Goal: Task Accomplishment & Management: Manage account settings

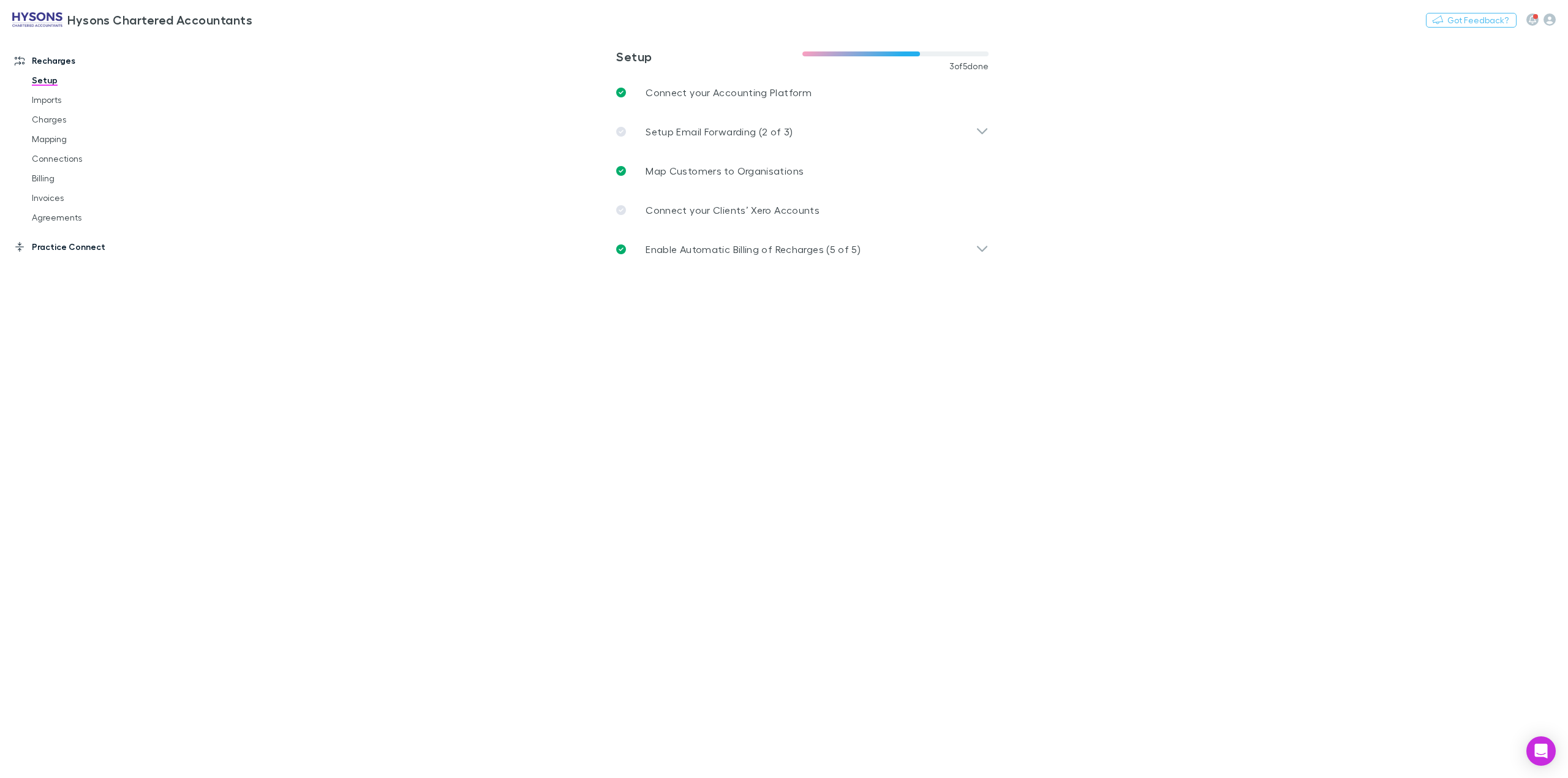
click at [52, 248] on link "Practice Connect" at bounding box center [89, 246] width 172 height 20
click at [54, 151] on link "Costs" at bounding box center [97, 149] width 155 height 20
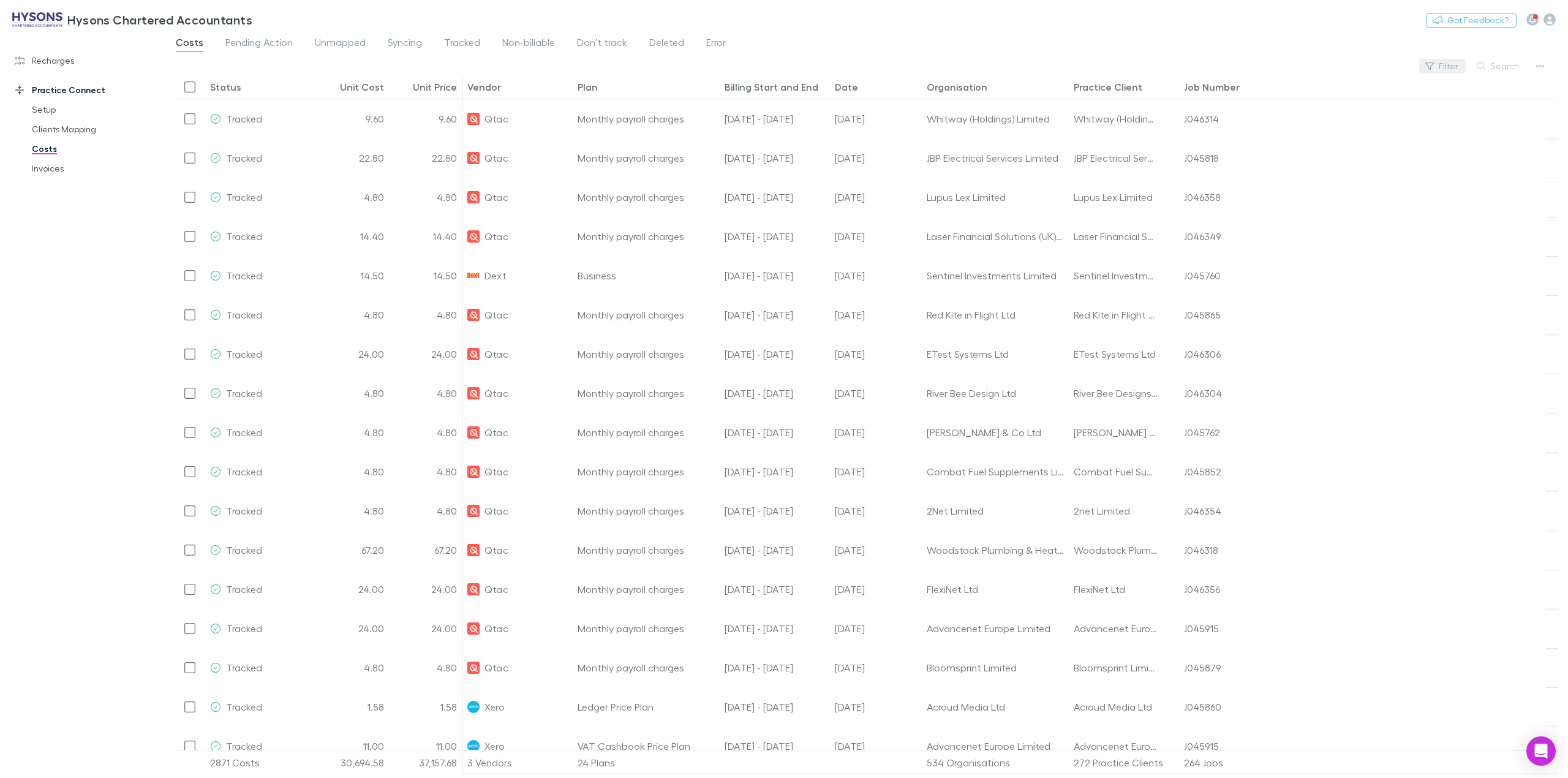
click at [1444, 65] on button "Filter" at bounding box center [1442, 67] width 47 height 15
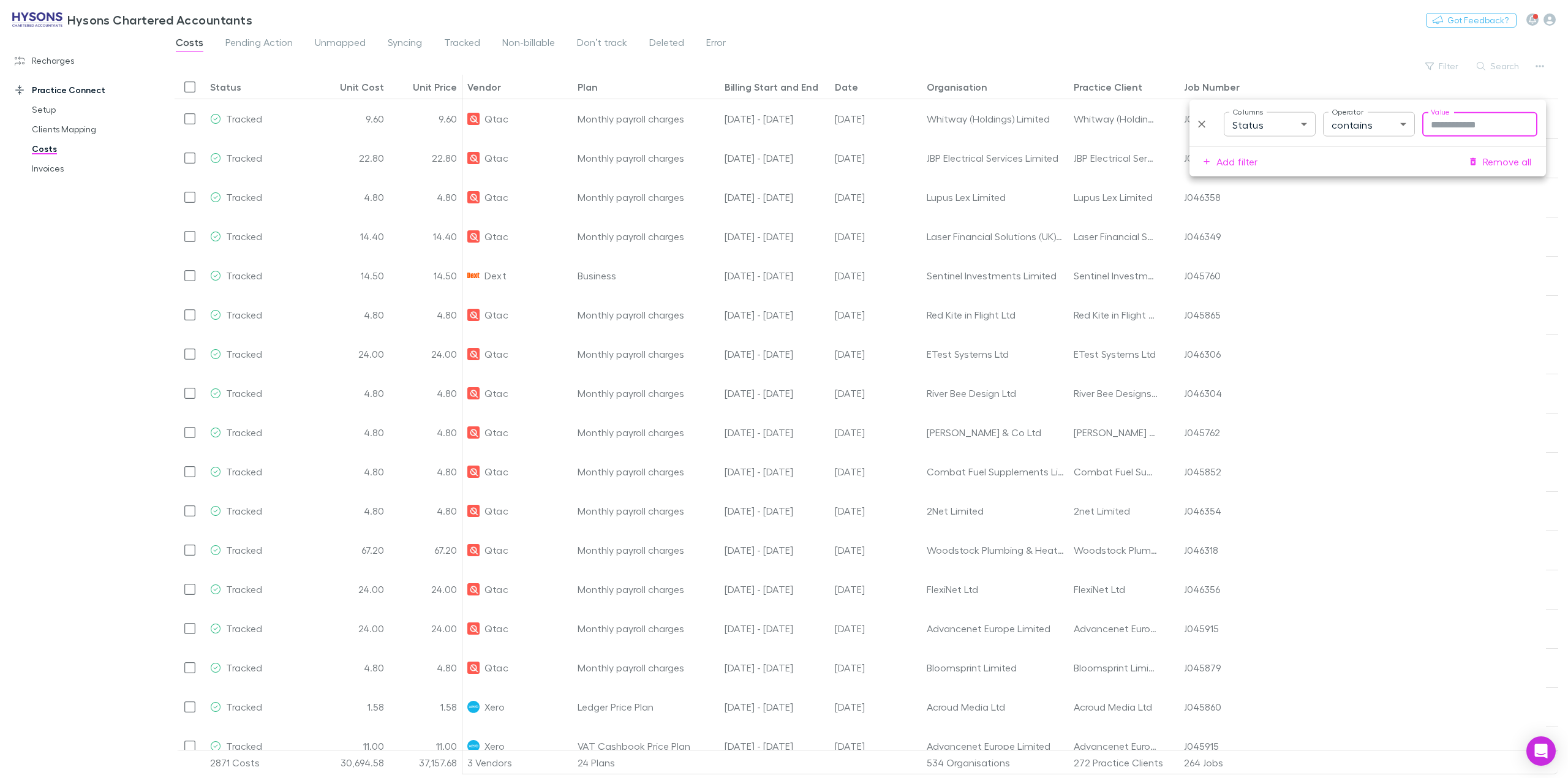
click at [1280, 122] on body "Hysons Chartered Accountants Nothing Got Feedback? Recharges Setup Imports Char…" at bounding box center [784, 389] width 1568 height 778
click at [1273, 213] on li "Vendor" at bounding box center [1269, 219] width 113 height 22
type input "**********"
click at [1500, 124] on input "Value" at bounding box center [1480, 124] width 115 height 24
type input "****"
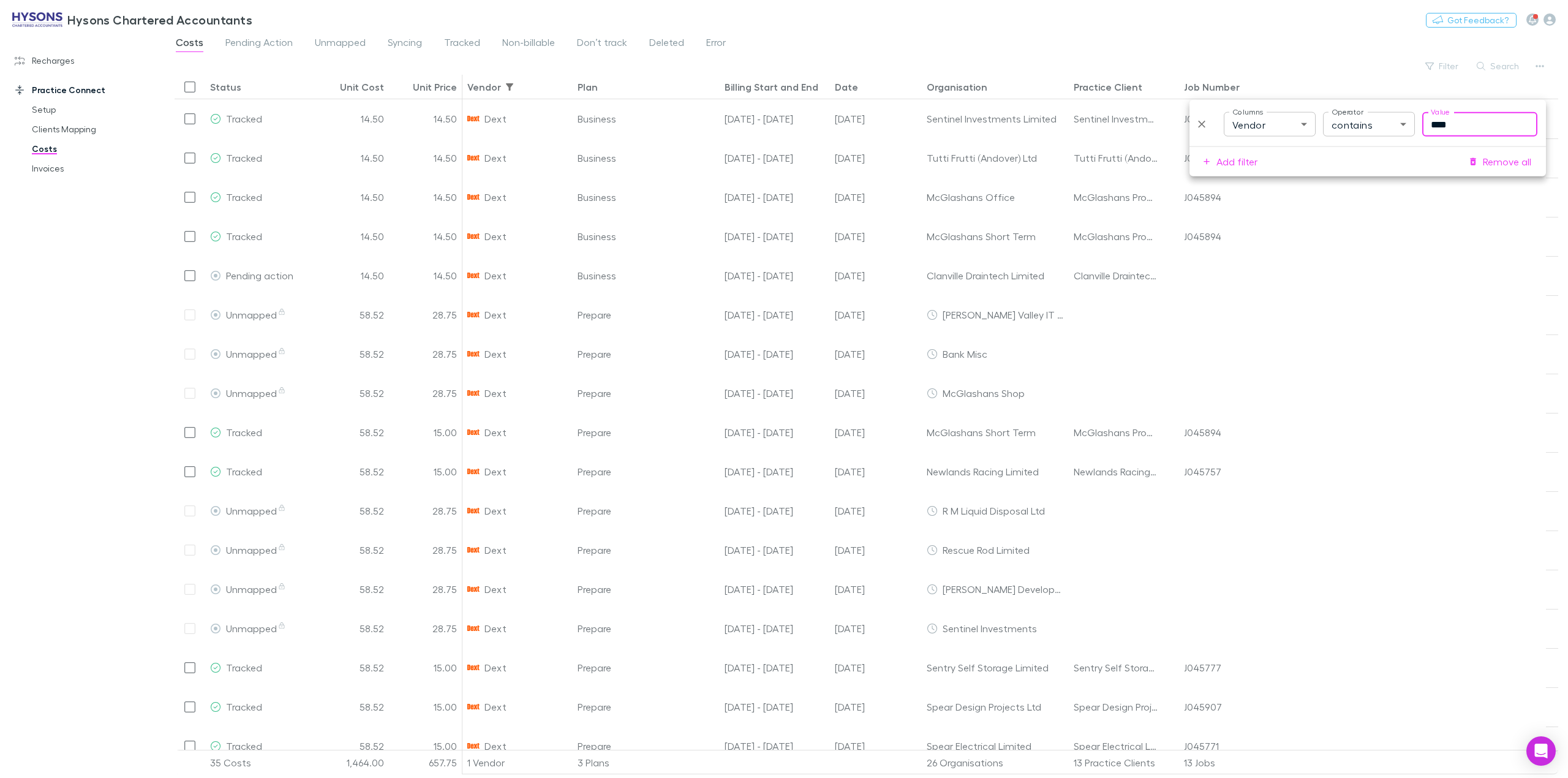
click at [844, 82] on div "Date" at bounding box center [846, 87] width 23 height 12
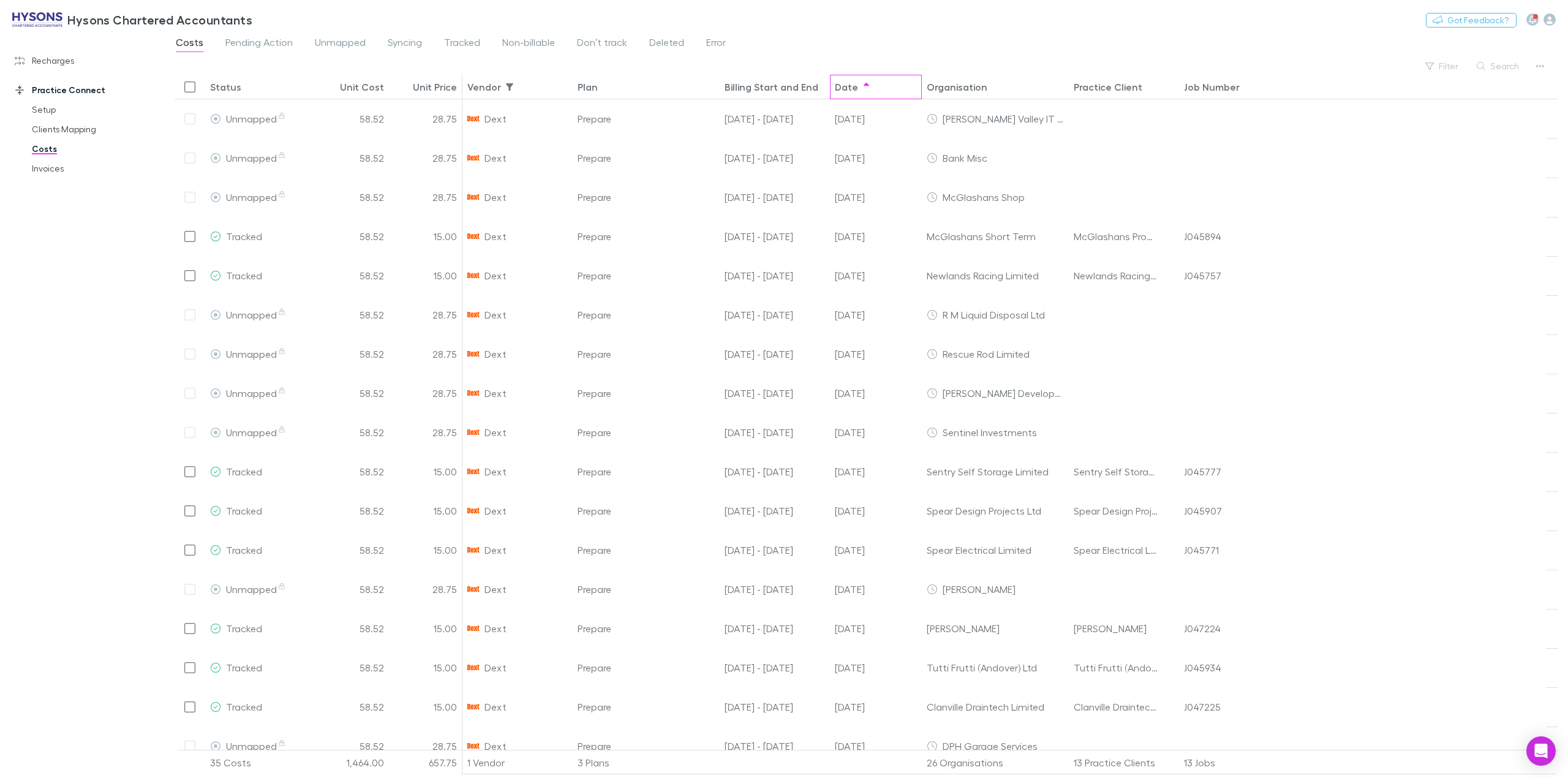
click at [844, 82] on div "Date" at bounding box center [846, 87] width 23 height 12
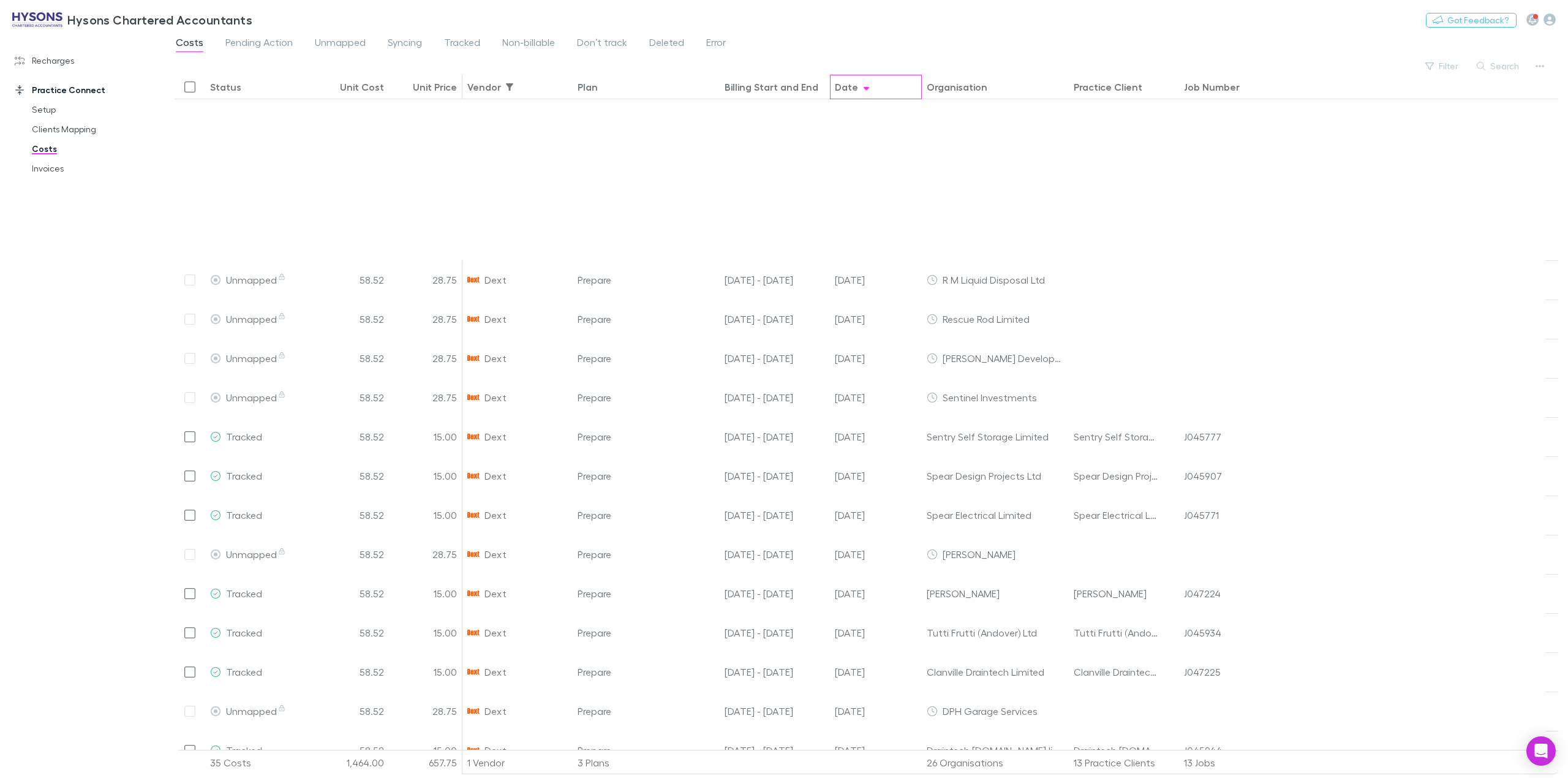
scroll to position [670, 0]
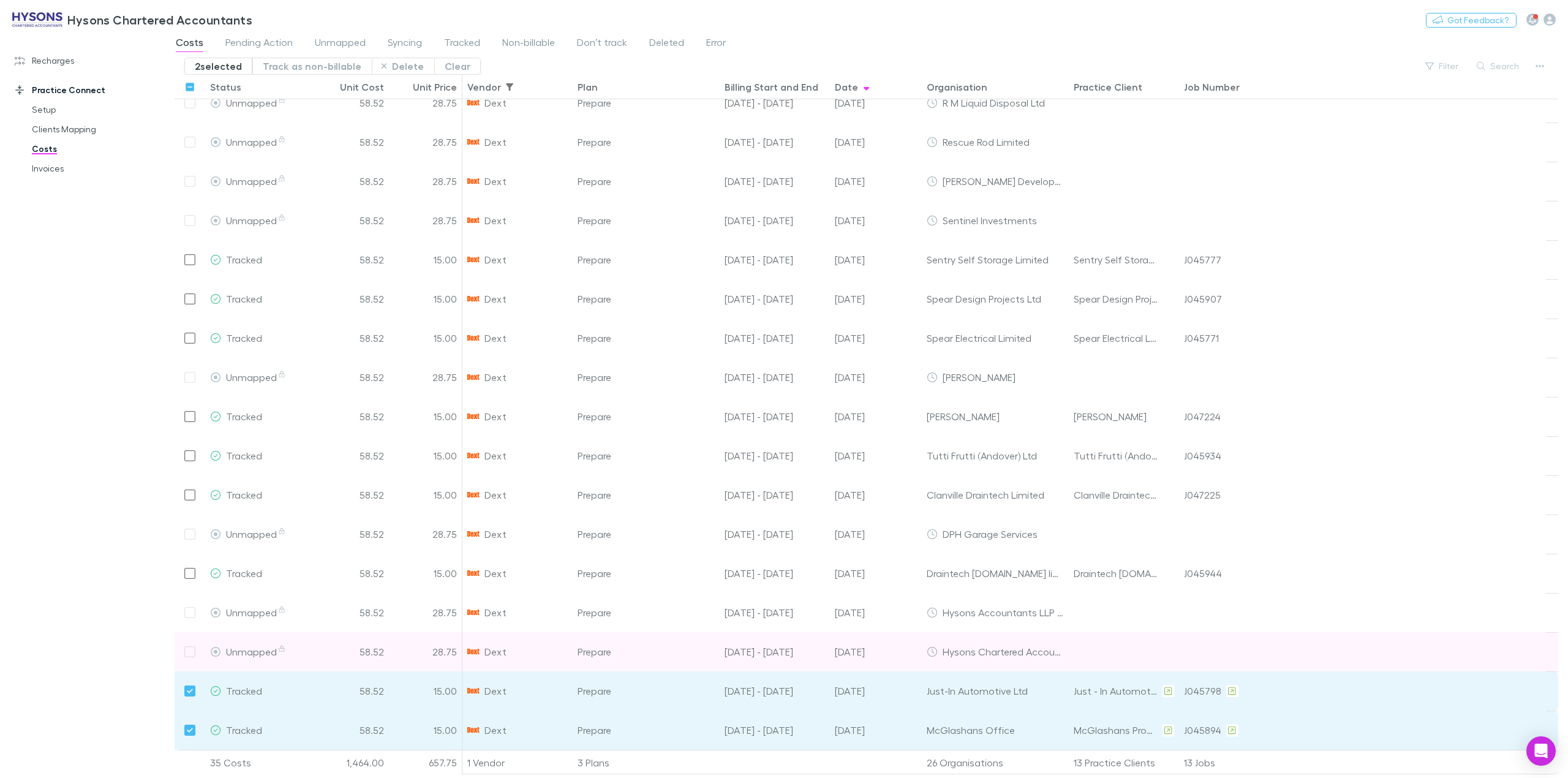
click at [191, 654] on div at bounding box center [189, 652] width 31 height 39
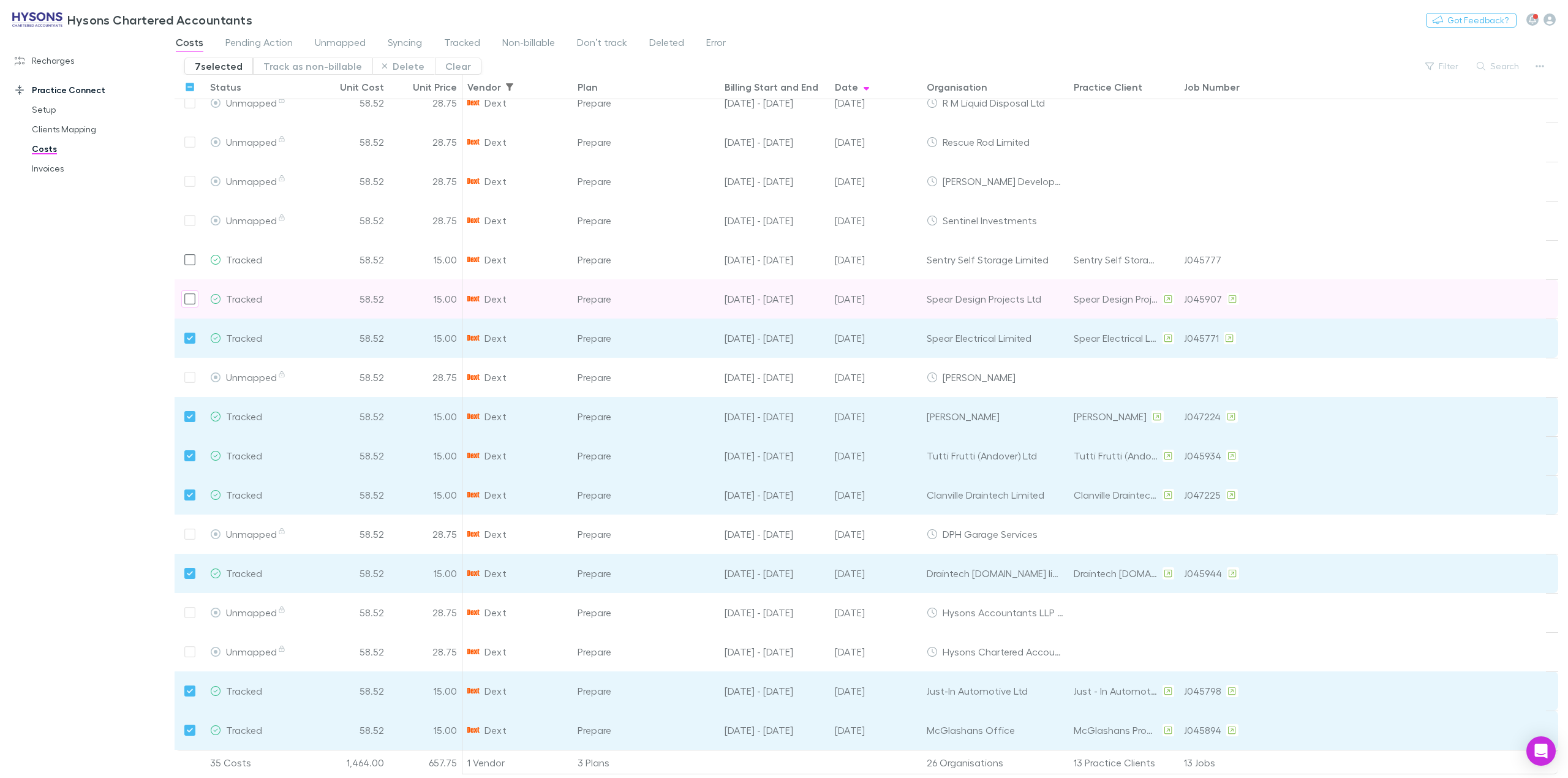
click at [187, 309] on div at bounding box center [189, 299] width 31 height 39
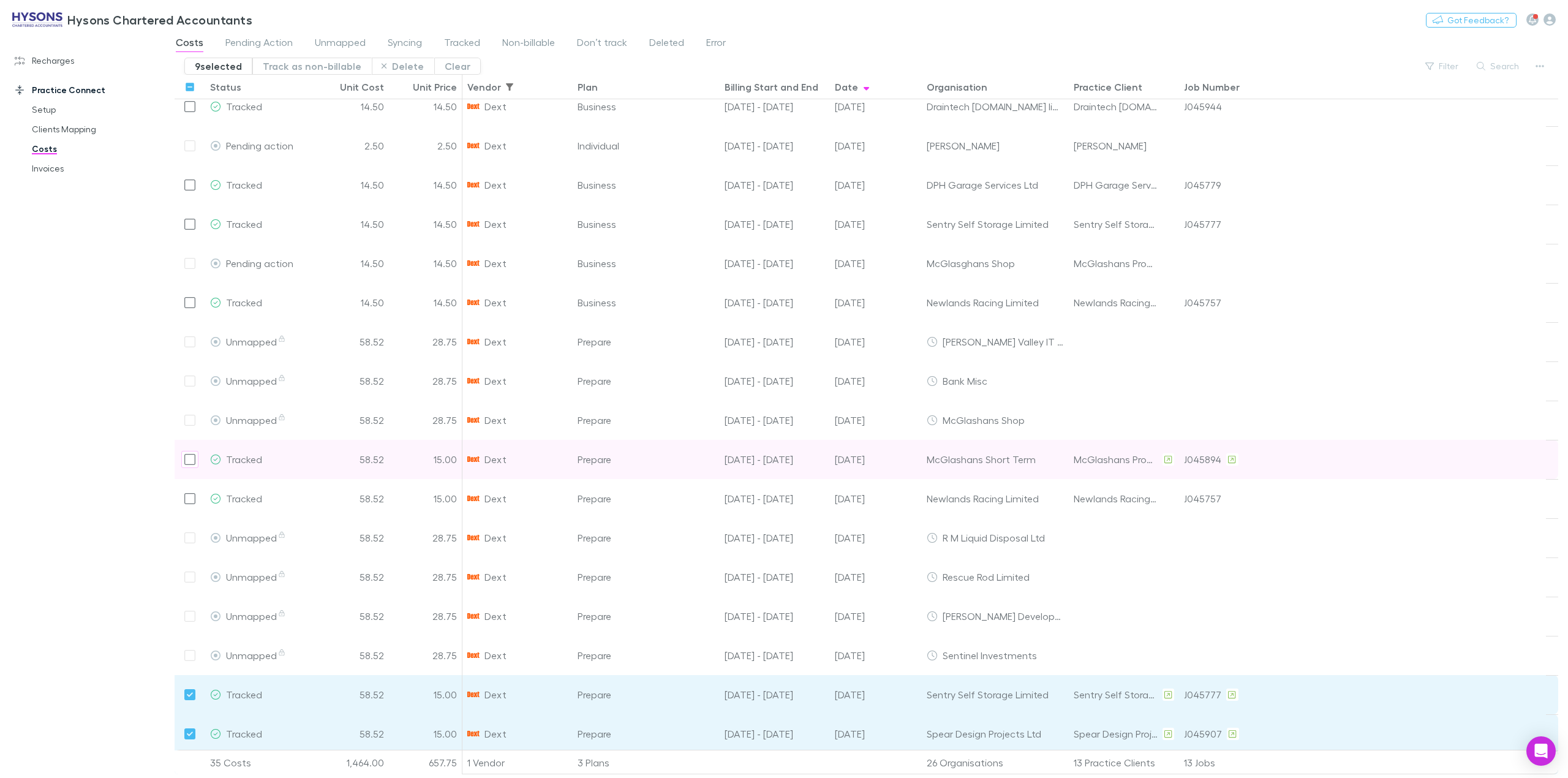
scroll to position [266, 0]
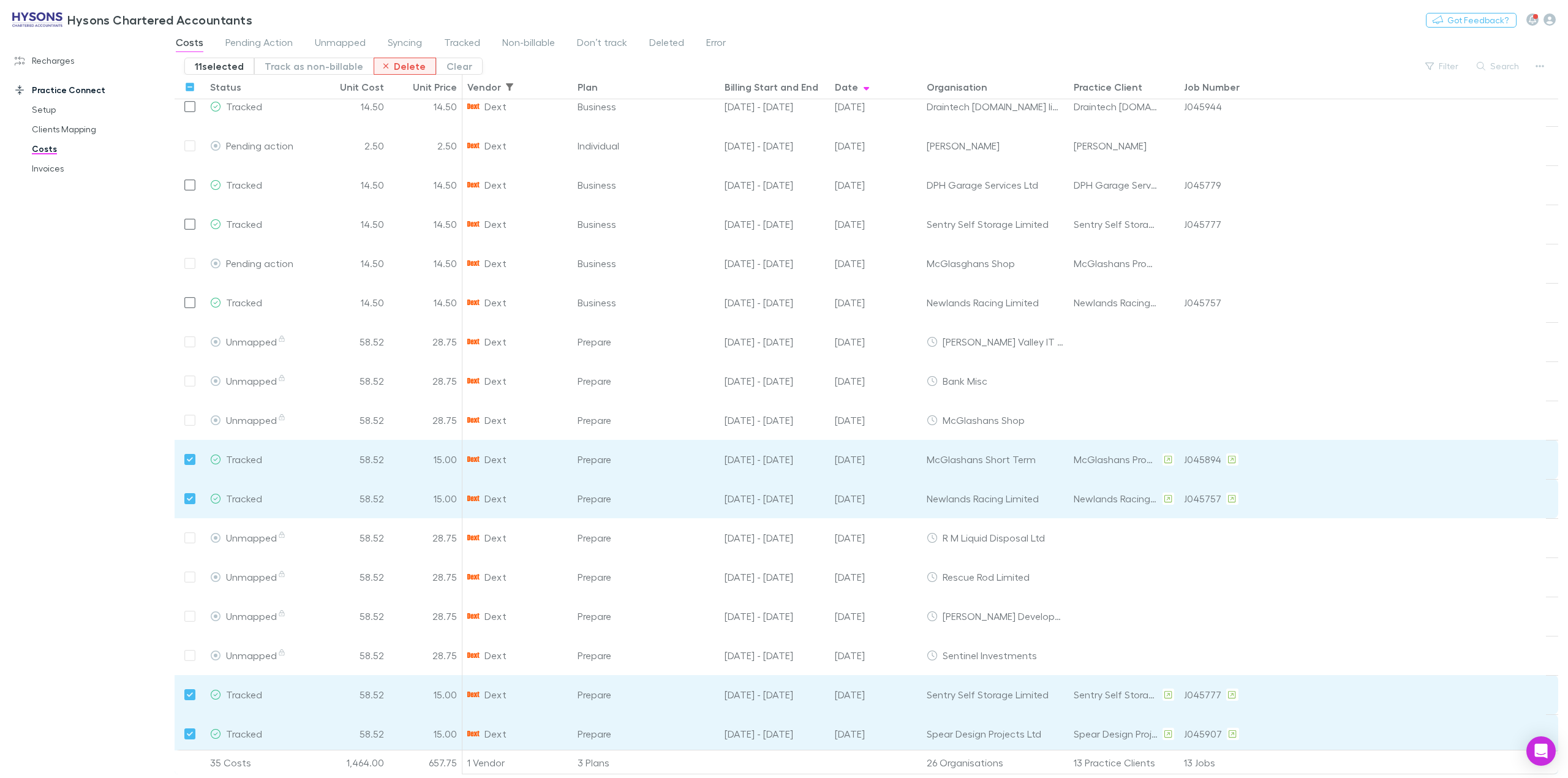
click at [411, 67] on button "Delete" at bounding box center [405, 66] width 63 height 17
click at [123, 472] on div "Recharges Setup Imports Charges Mapping Connections Billing Invoices Agreements…" at bounding box center [88, 405] width 177 height 732
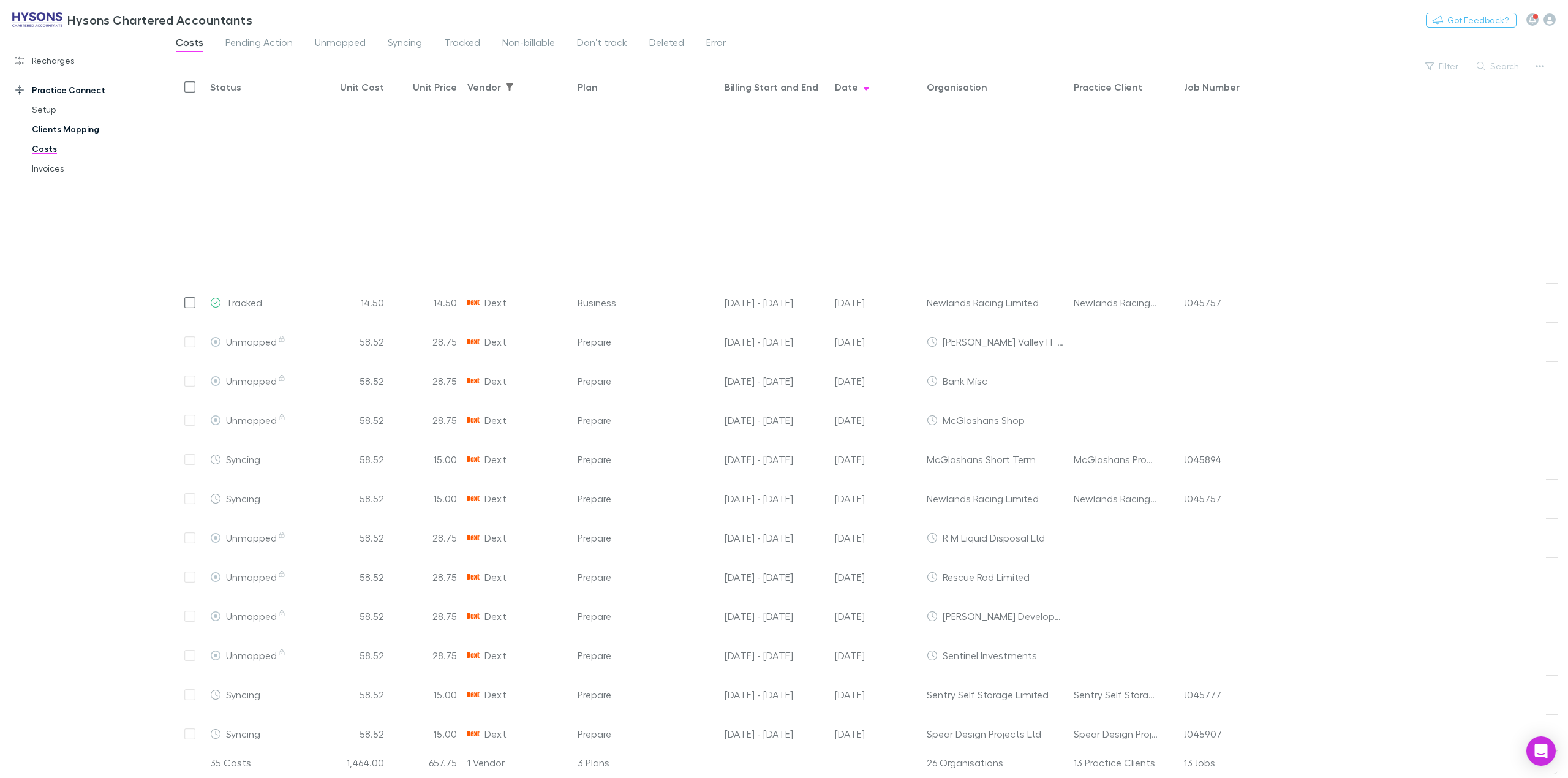
click at [61, 133] on link "Clients Mapping" at bounding box center [97, 129] width 155 height 20
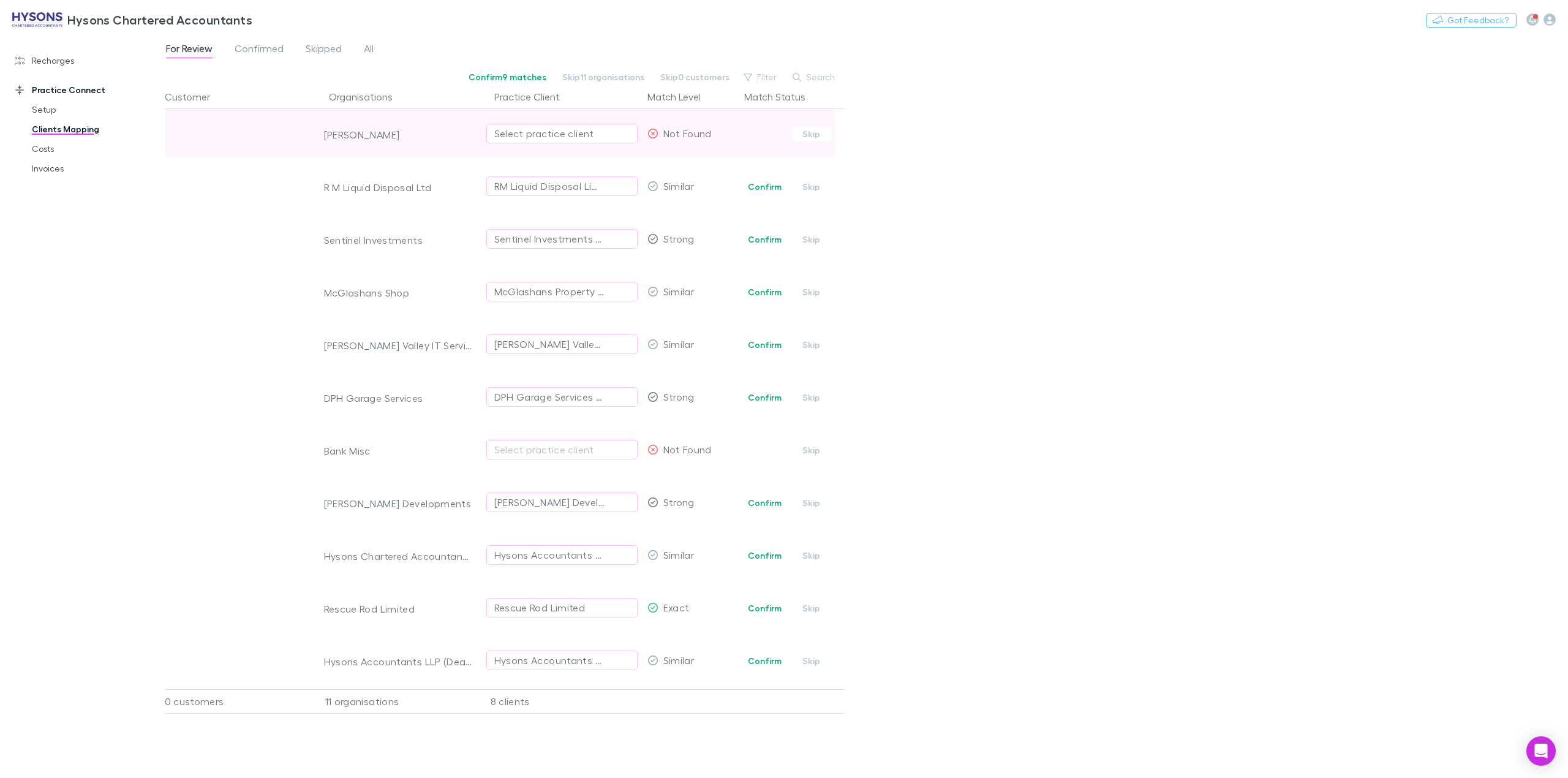
click at [525, 130] on div "Select practice client" at bounding box center [561, 134] width 135 height 15
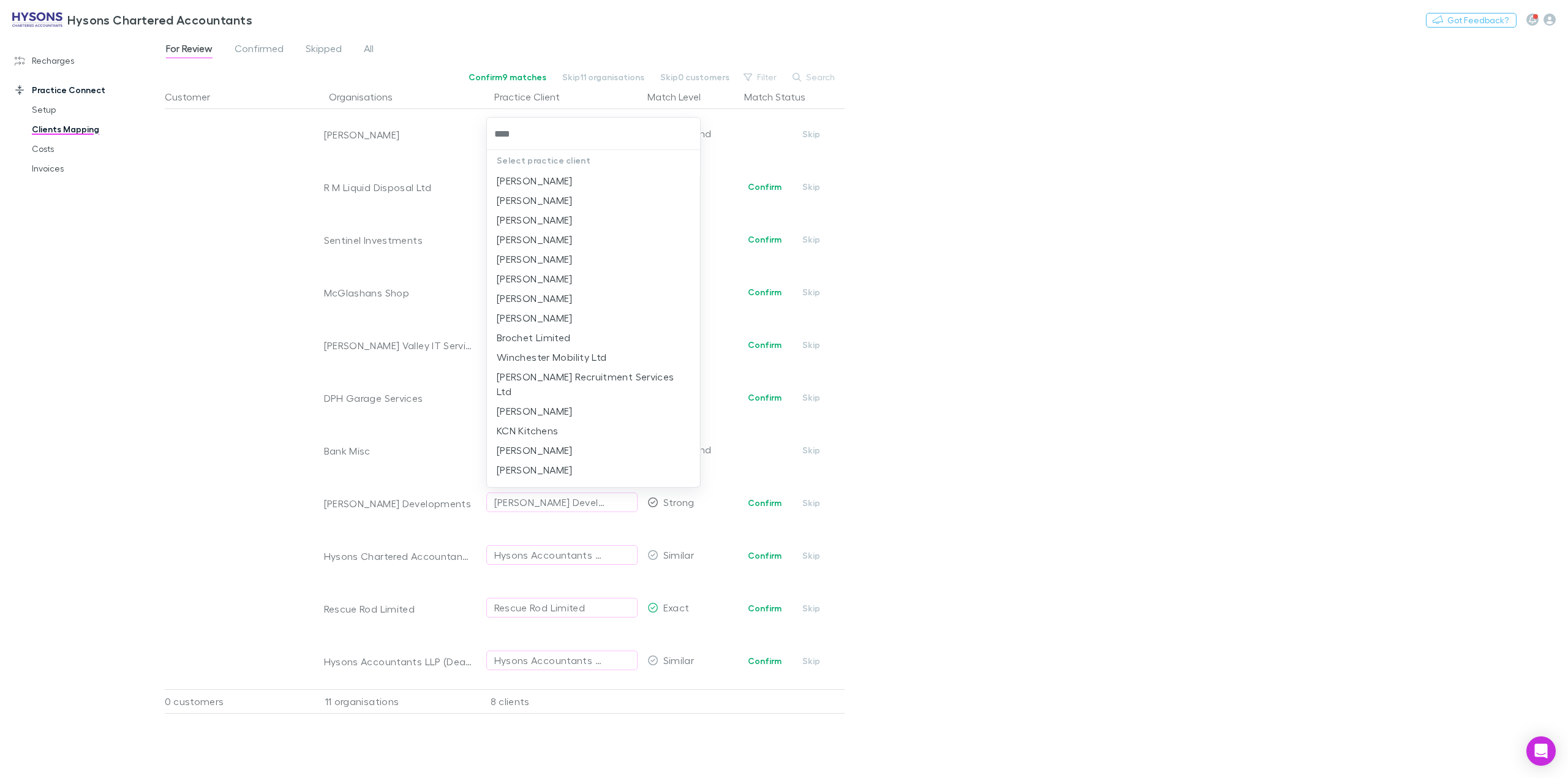
type input "*****"
click at [986, 180] on div at bounding box center [784, 389] width 1568 height 778
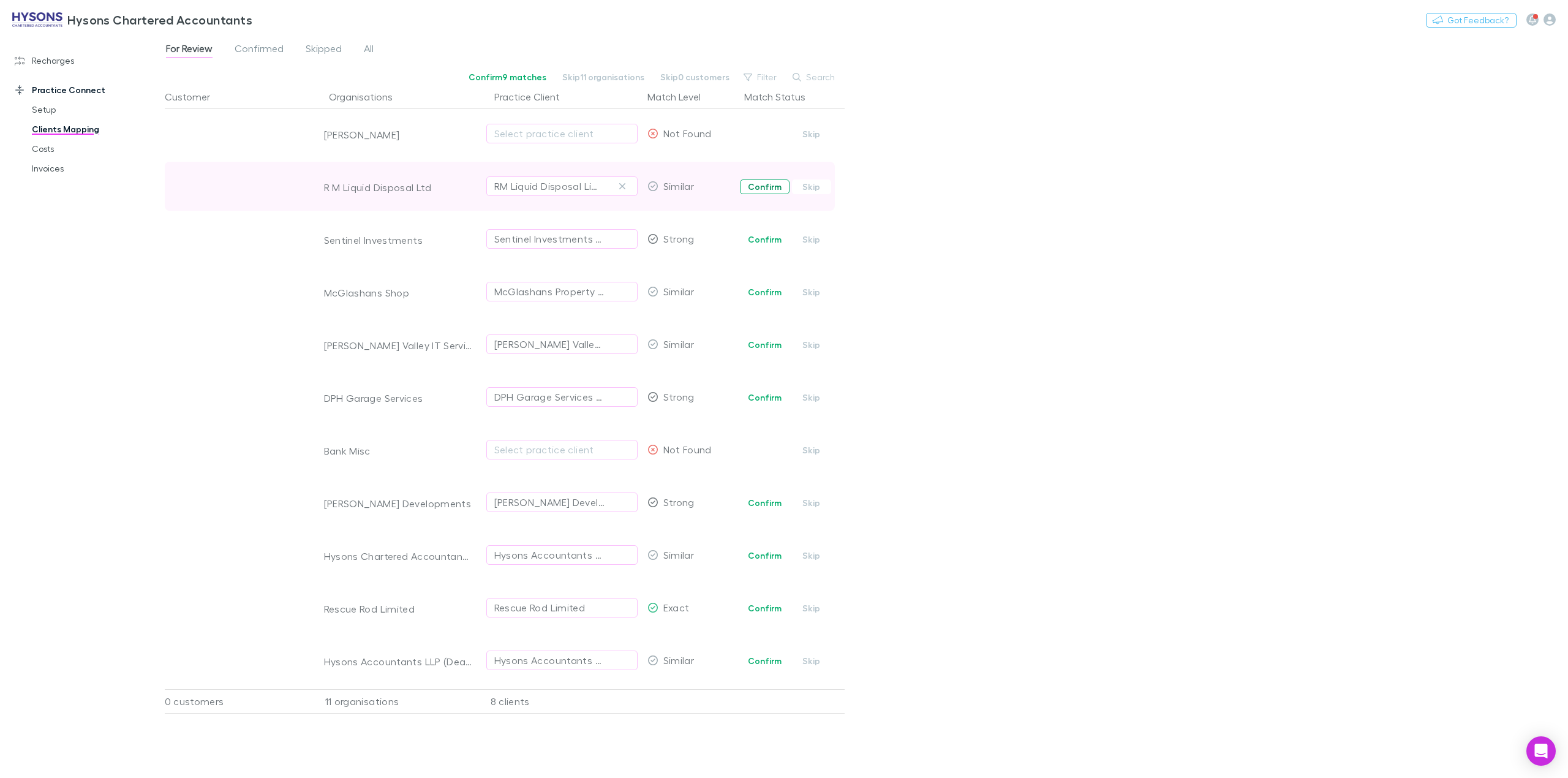
click at [765, 190] on button "Confirm" at bounding box center [764, 187] width 50 height 15
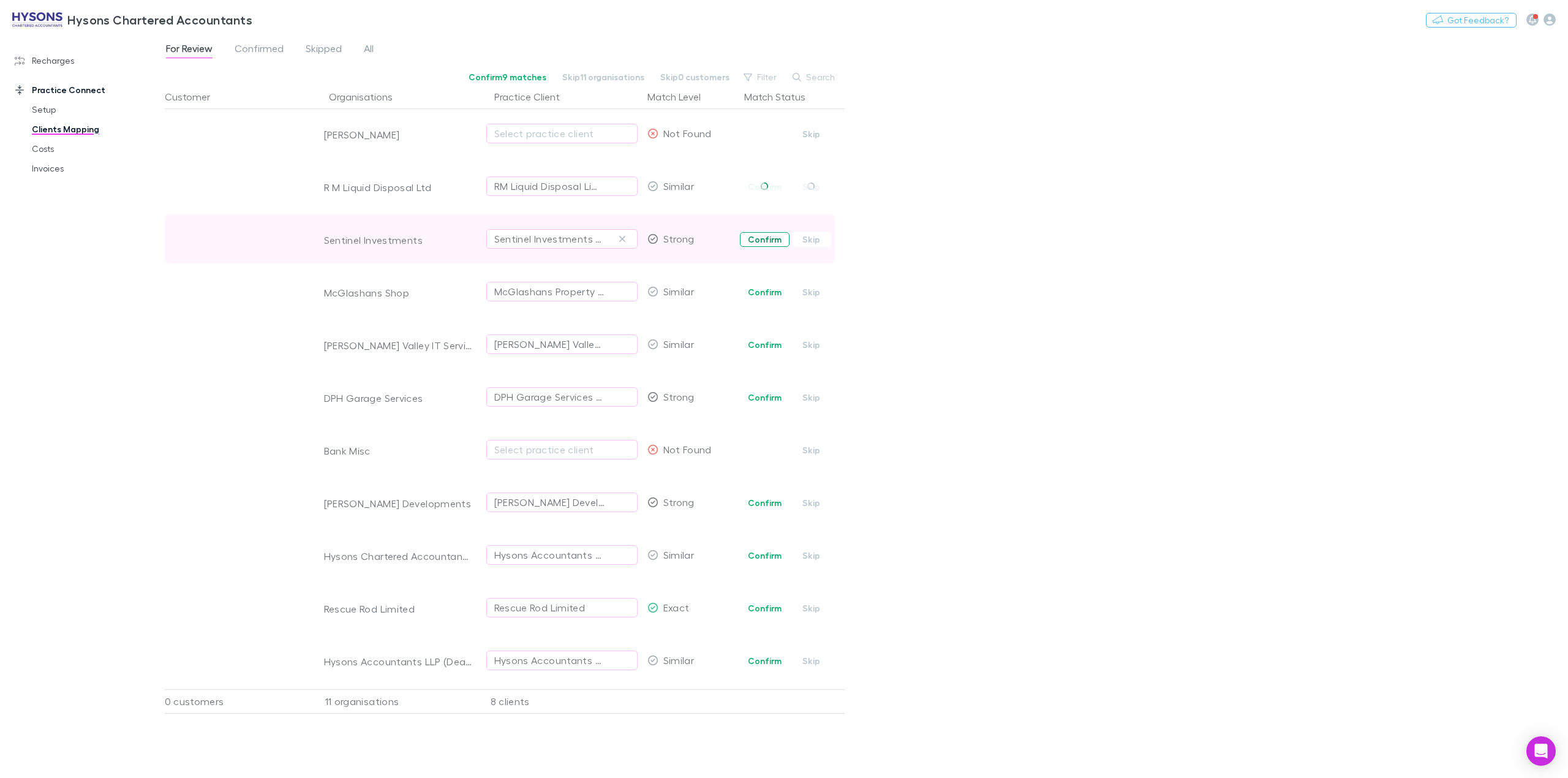
click at [772, 242] on button "Confirm" at bounding box center [764, 240] width 50 height 15
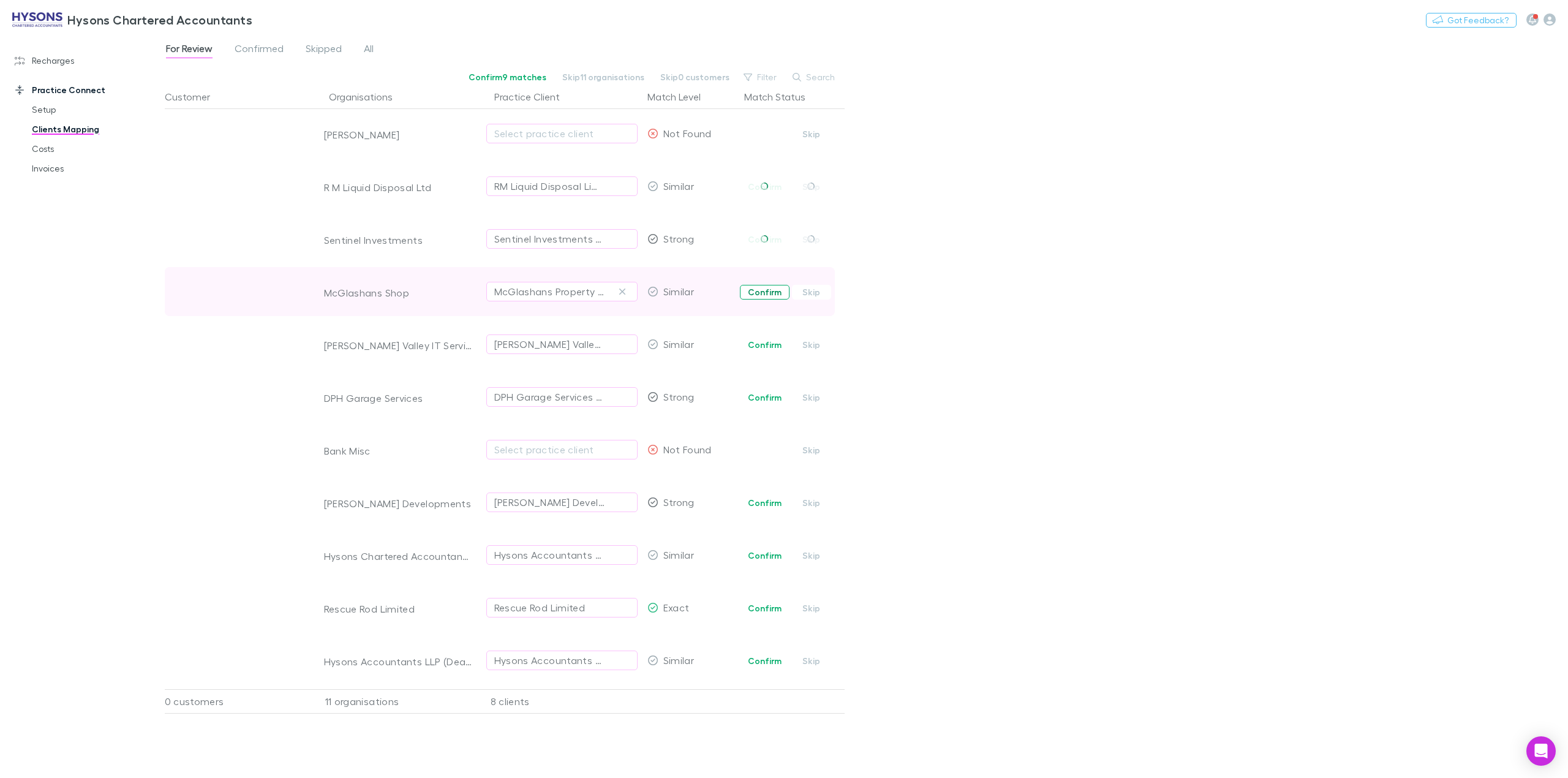
click at [760, 290] on button "Confirm" at bounding box center [764, 293] width 50 height 15
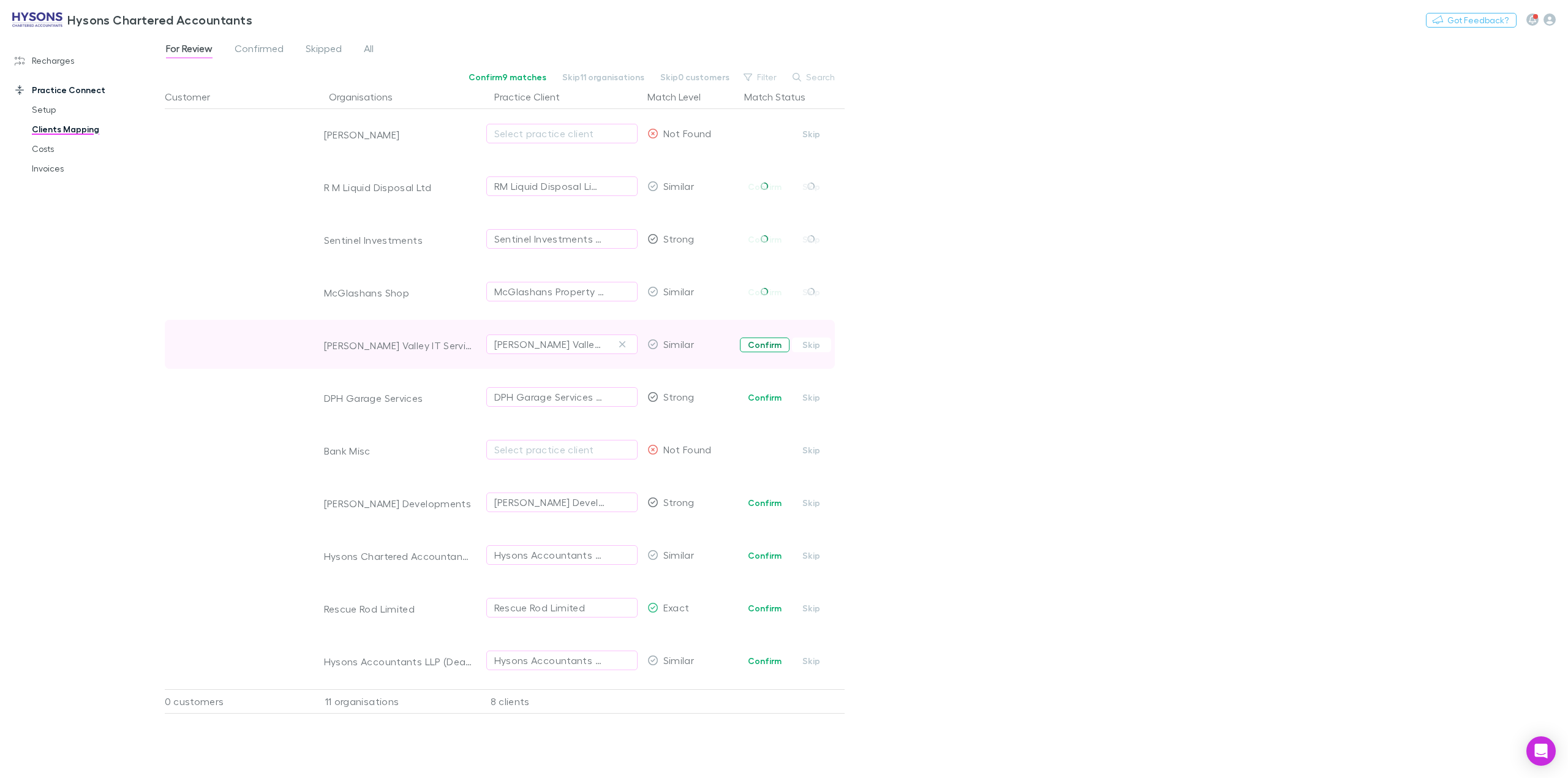
click at [766, 341] on button "Confirm" at bounding box center [764, 345] width 50 height 15
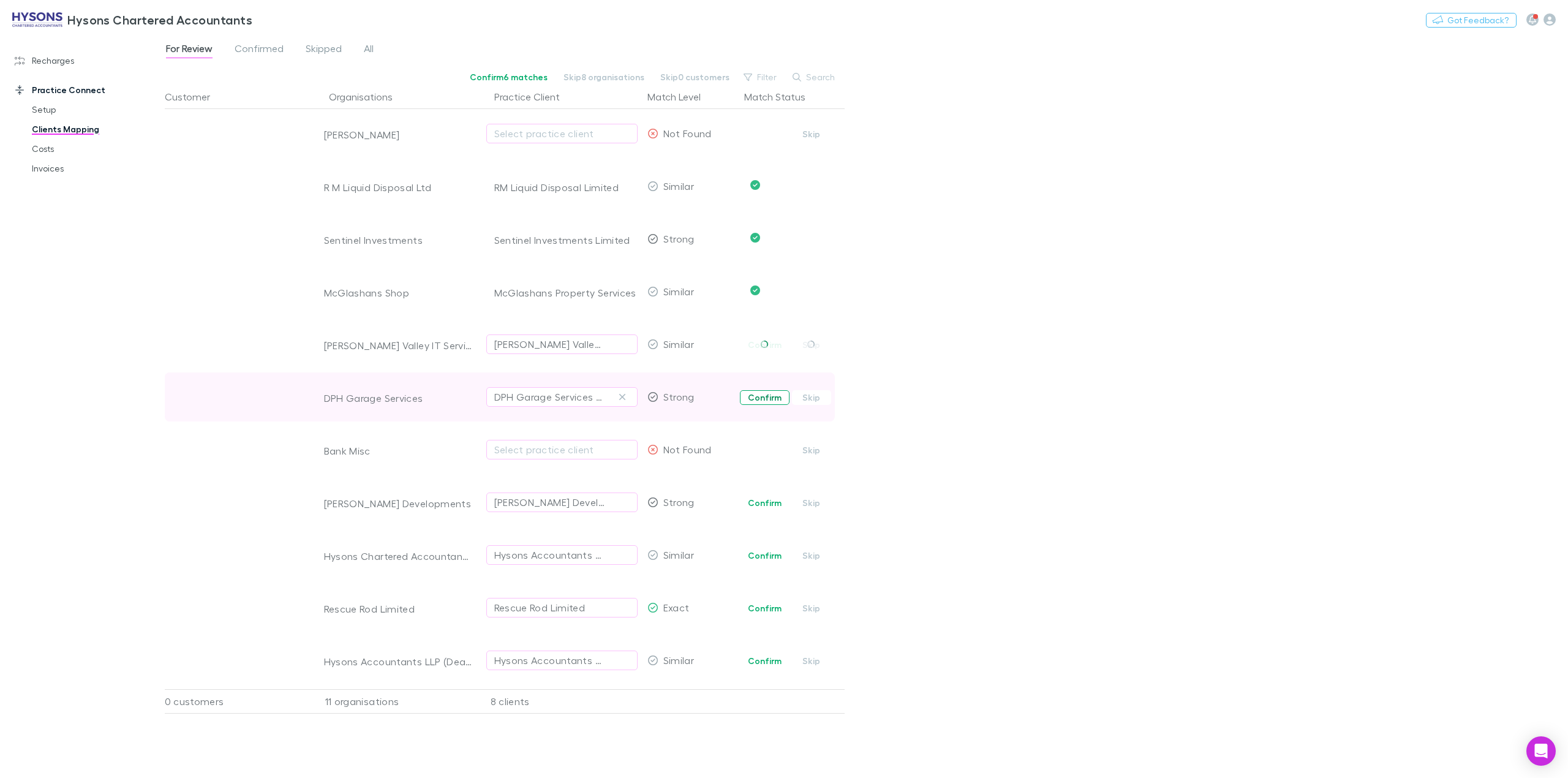
click at [760, 401] on button "Confirm" at bounding box center [764, 398] width 50 height 15
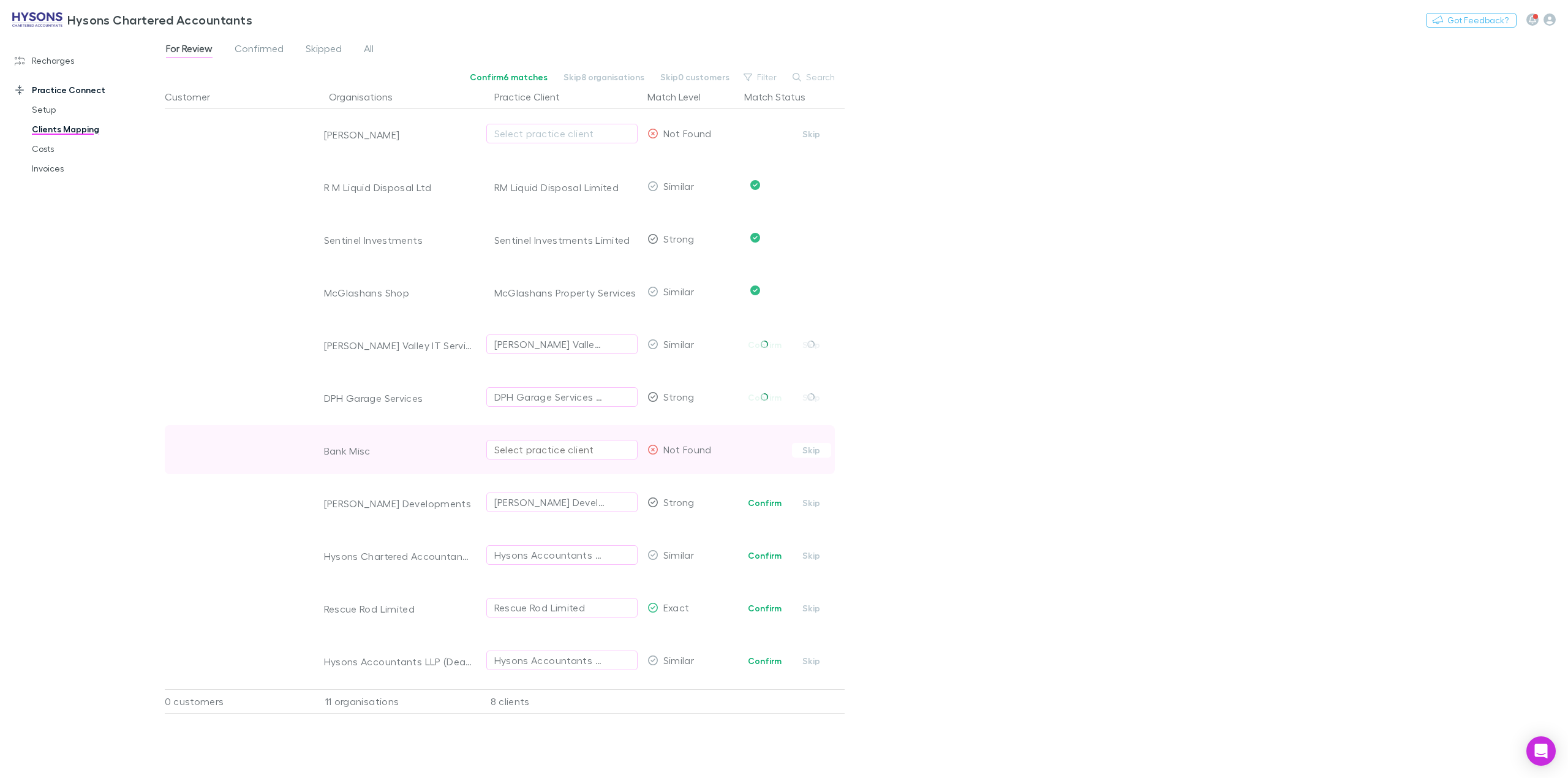
click at [544, 449] on div "Select practice client" at bounding box center [561, 450] width 135 height 15
click at [770, 507] on button "Confirm" at bounding box center [764, 503] width 50 height 15
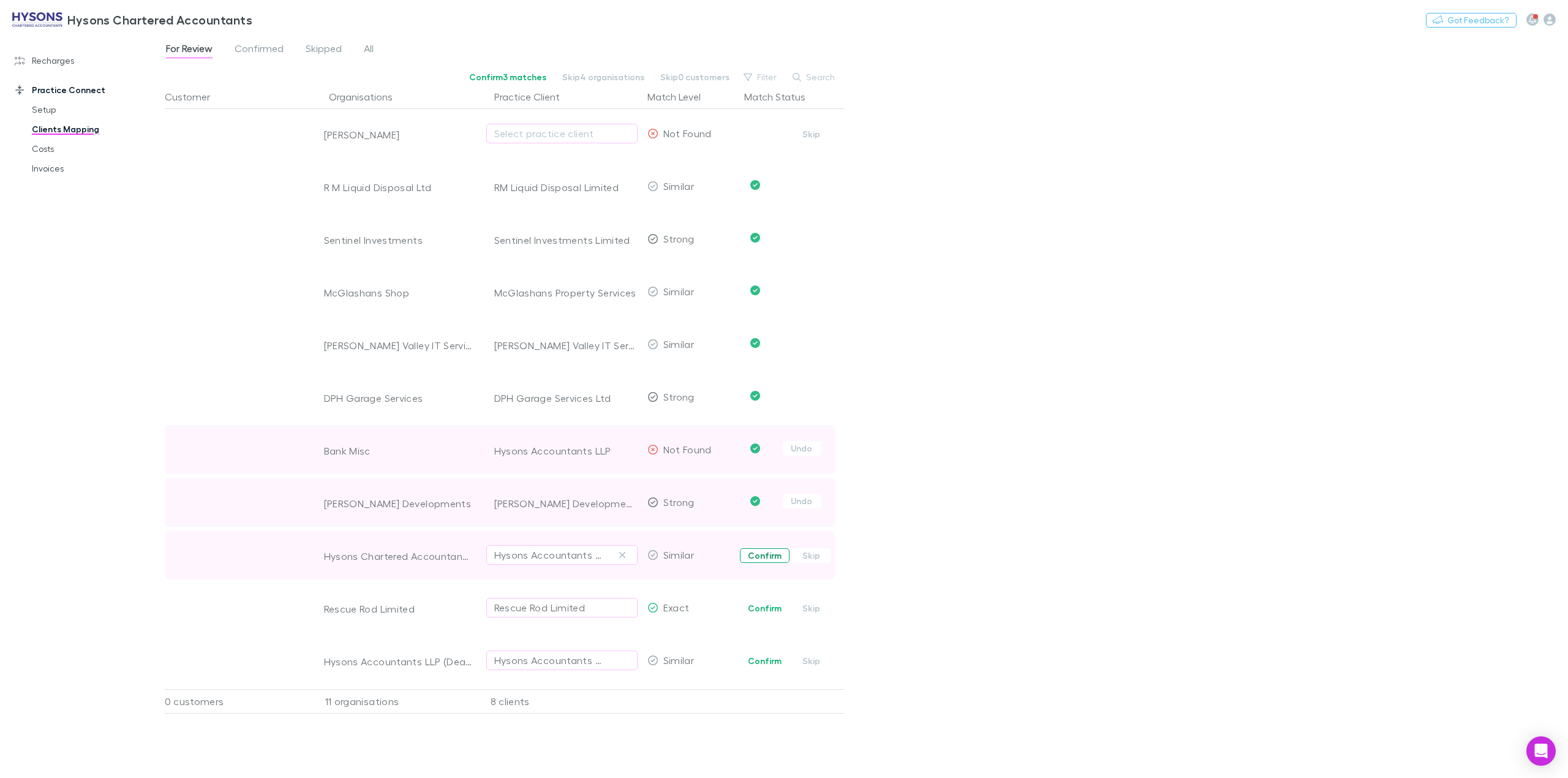
click at [767, 566] on span "Confirm Skip" at bounding box center [791, 555] width 105 height 49
click at [767, 562] on button "Confirm" at bounding box center [764, 556] width 50 height 15
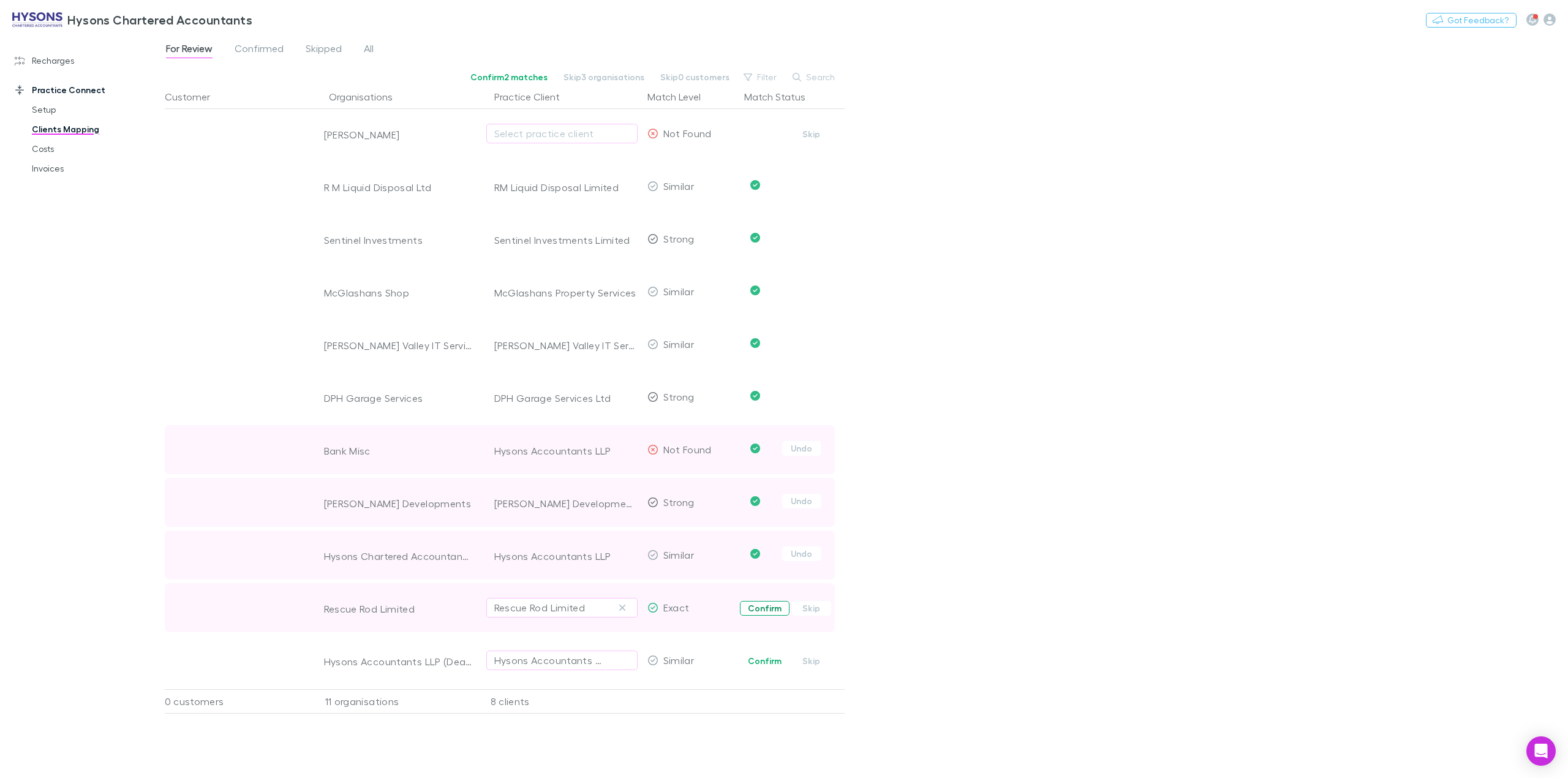
click at [772, 615] on button "Confirm" at bounding box center [764, 608] width 50 height 15
click at [767, 669] on button "Confirm" at bounding box center [764, 661] width 50 height 15
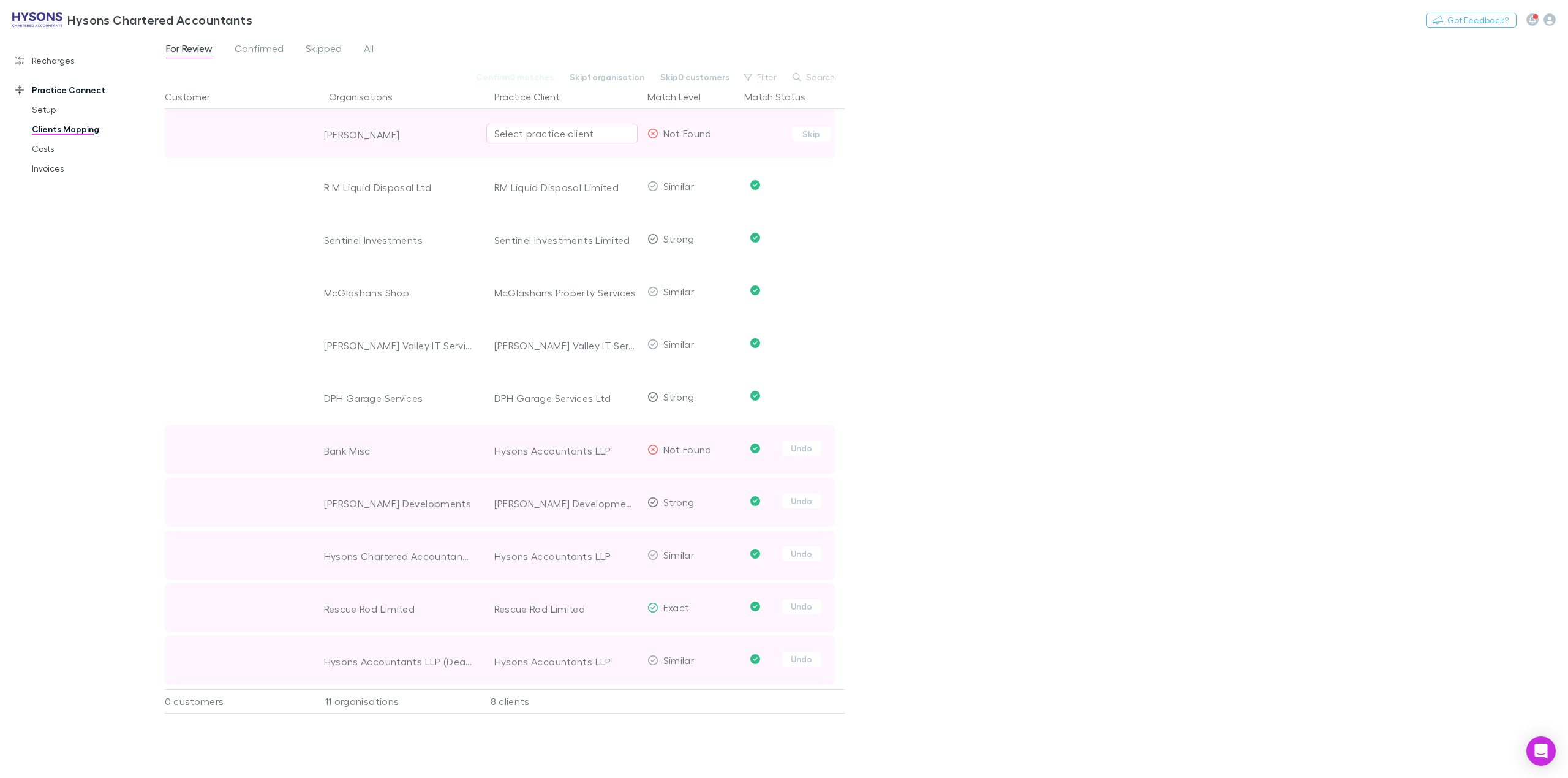
click at [586, 140] on div "Select practice client" at bounding box center [561, 134] width 135 height 15
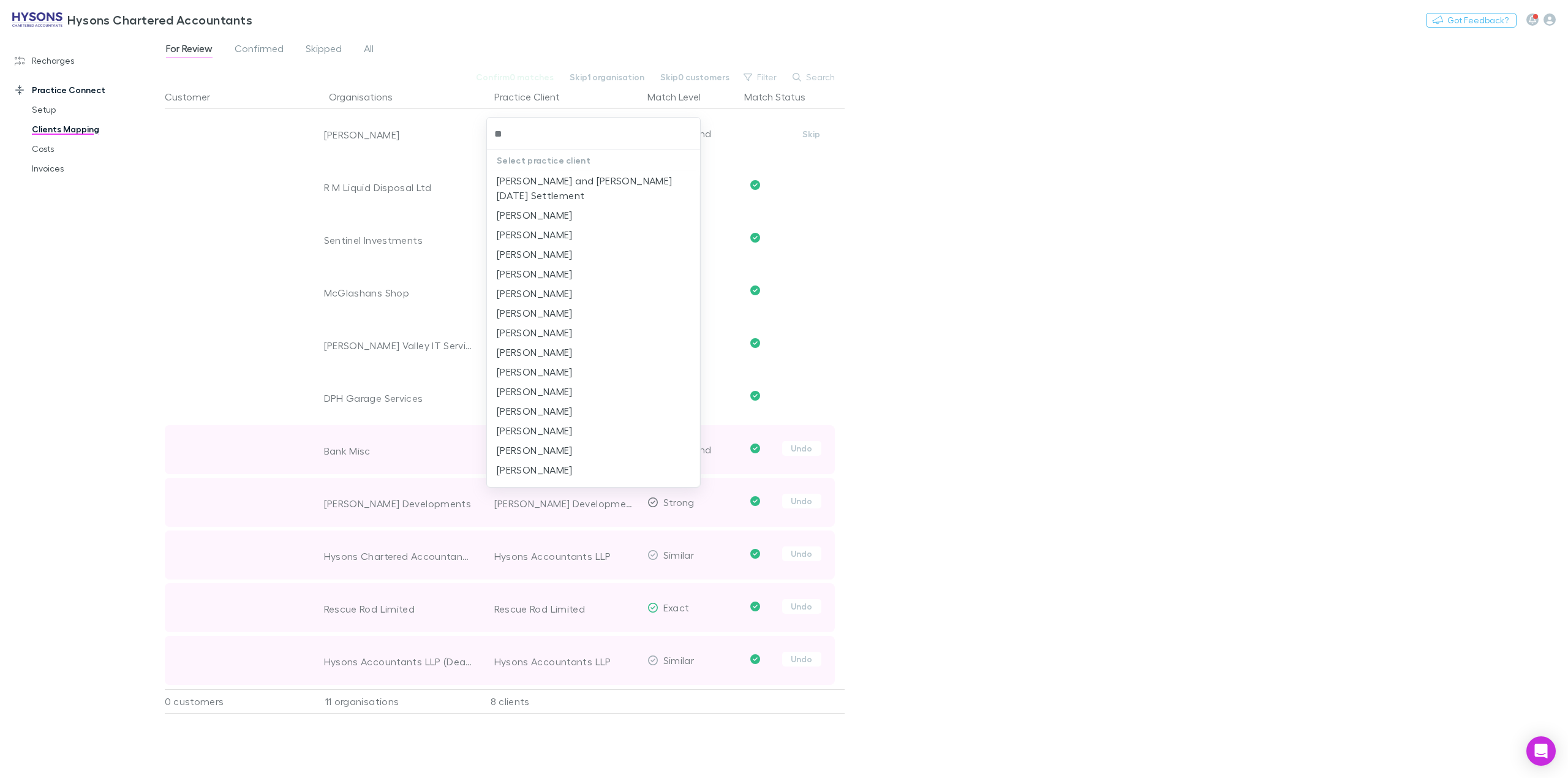
type input "*"
click at [562, 128] on input "text" at bounding box center [594, 133] width 204 height 22
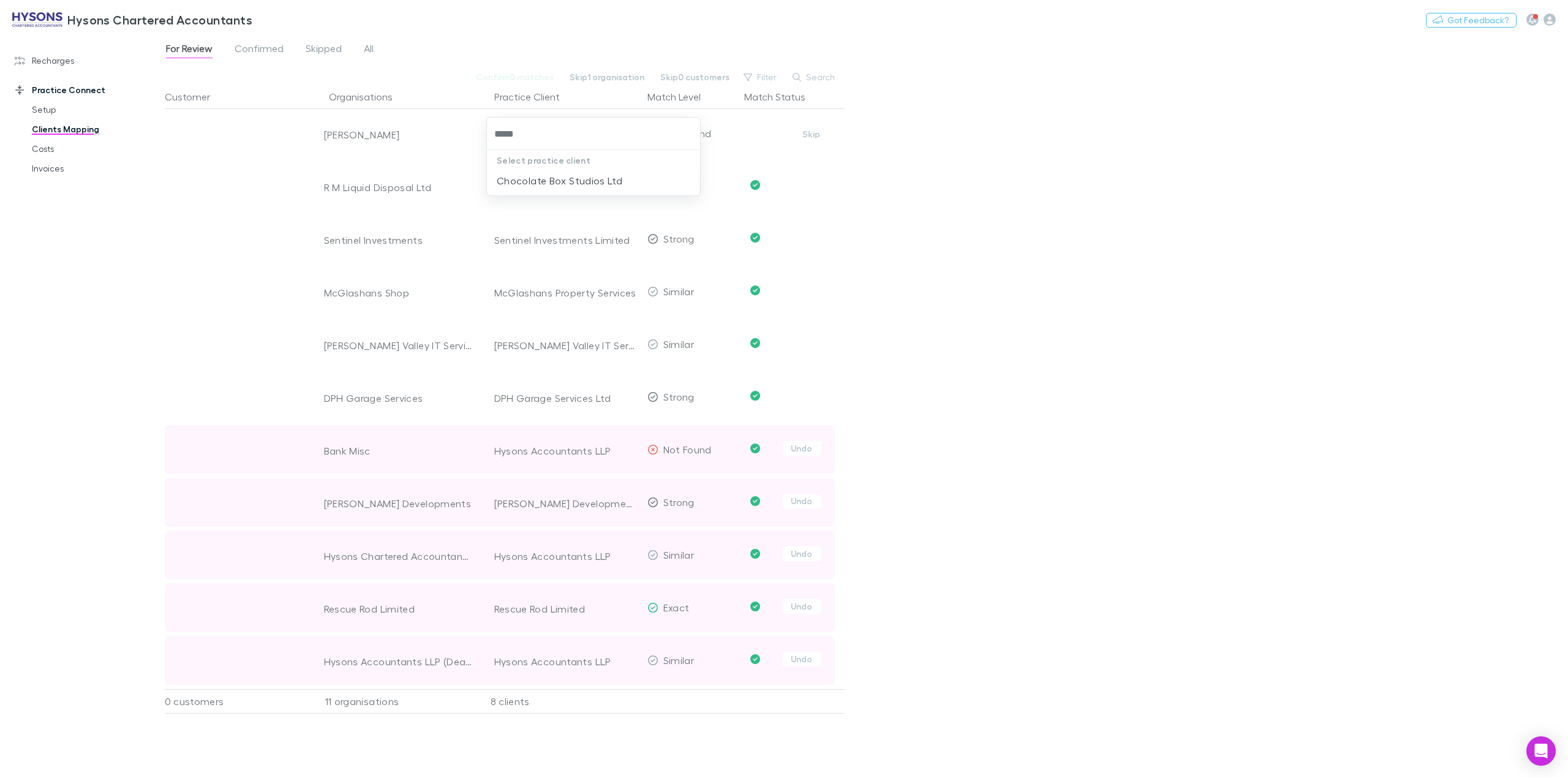
type input "******"
click at [625, 189] on li "Chocolate Box Studios Ltd" at bounding box center [593, 181] width 212 height 20
click at [179, 428] on div at bounding box center [238, 449] width 147 height 49
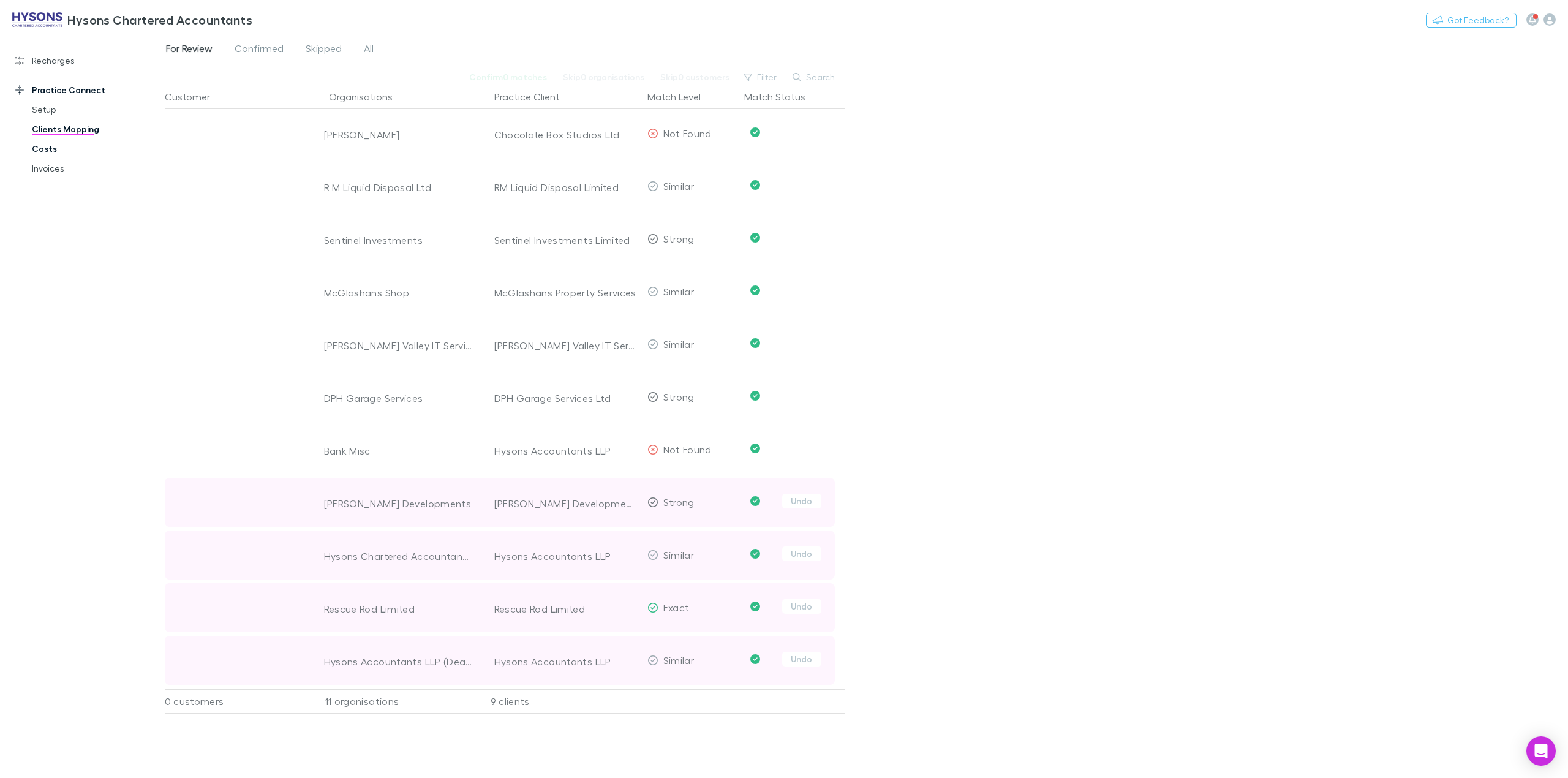
click at [52, 145] on link "Costs" at bounding box center [97, 149] width 155 height 20
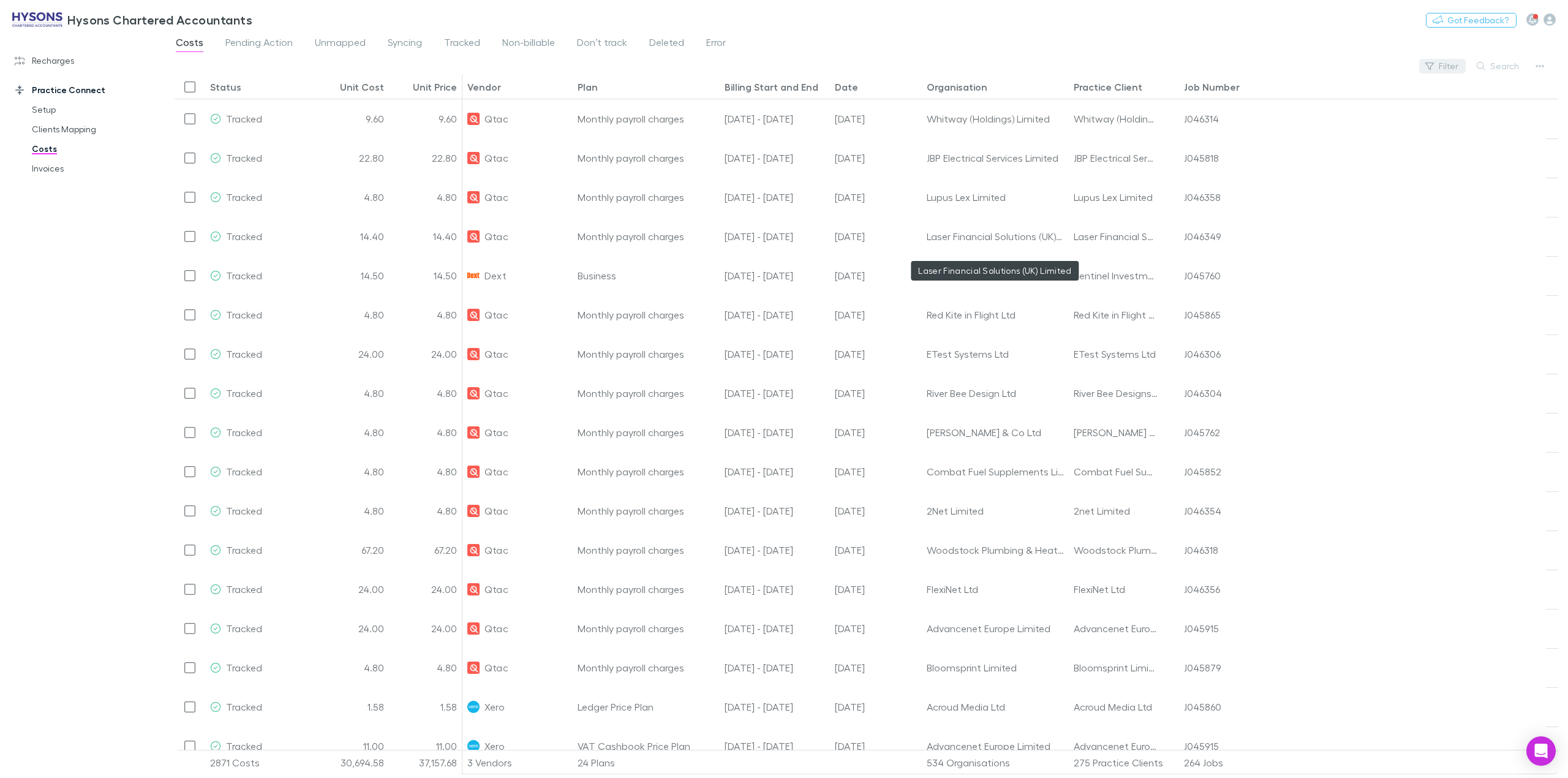
click at [1446, 71] on button "Filter" at bounding box center [1442, 67] width 47 height 15
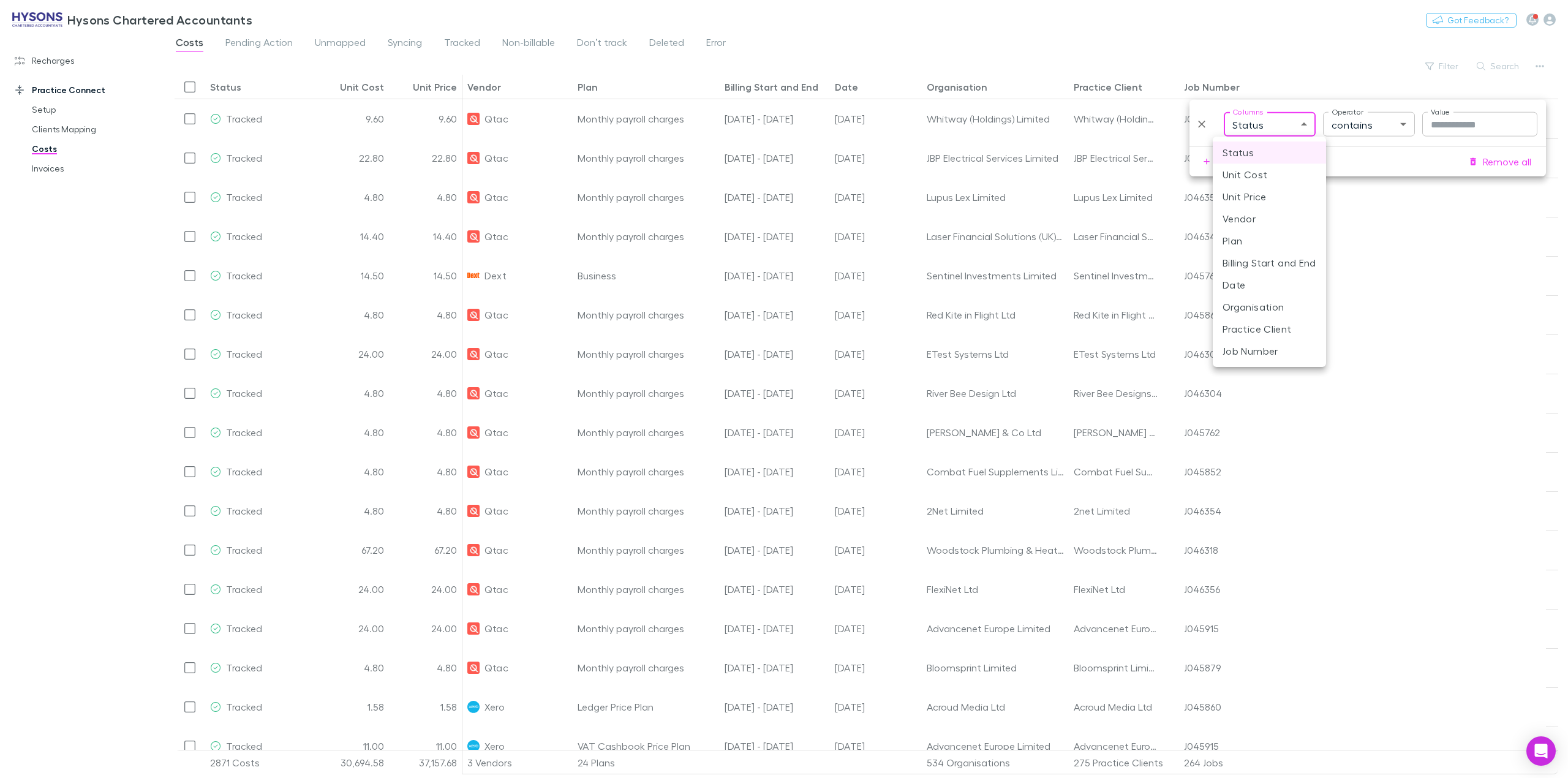
click at [1296, 124] on body "Hysons Chartered Accountants Nothing Got Feedback? Recharges Setup Imports Char…" at bounding box center [784, 389] width 1568 height 778
click at [1269, 238] on li "Plan" at bounding box center [1269, 240] width 113 height 22
click at [1363, 128] on body "Hysons Chartered Accountants Nothing Got Feedback? Recharges Setup Imports Char…" at bounding box center [784, 389] width 1568 height 778
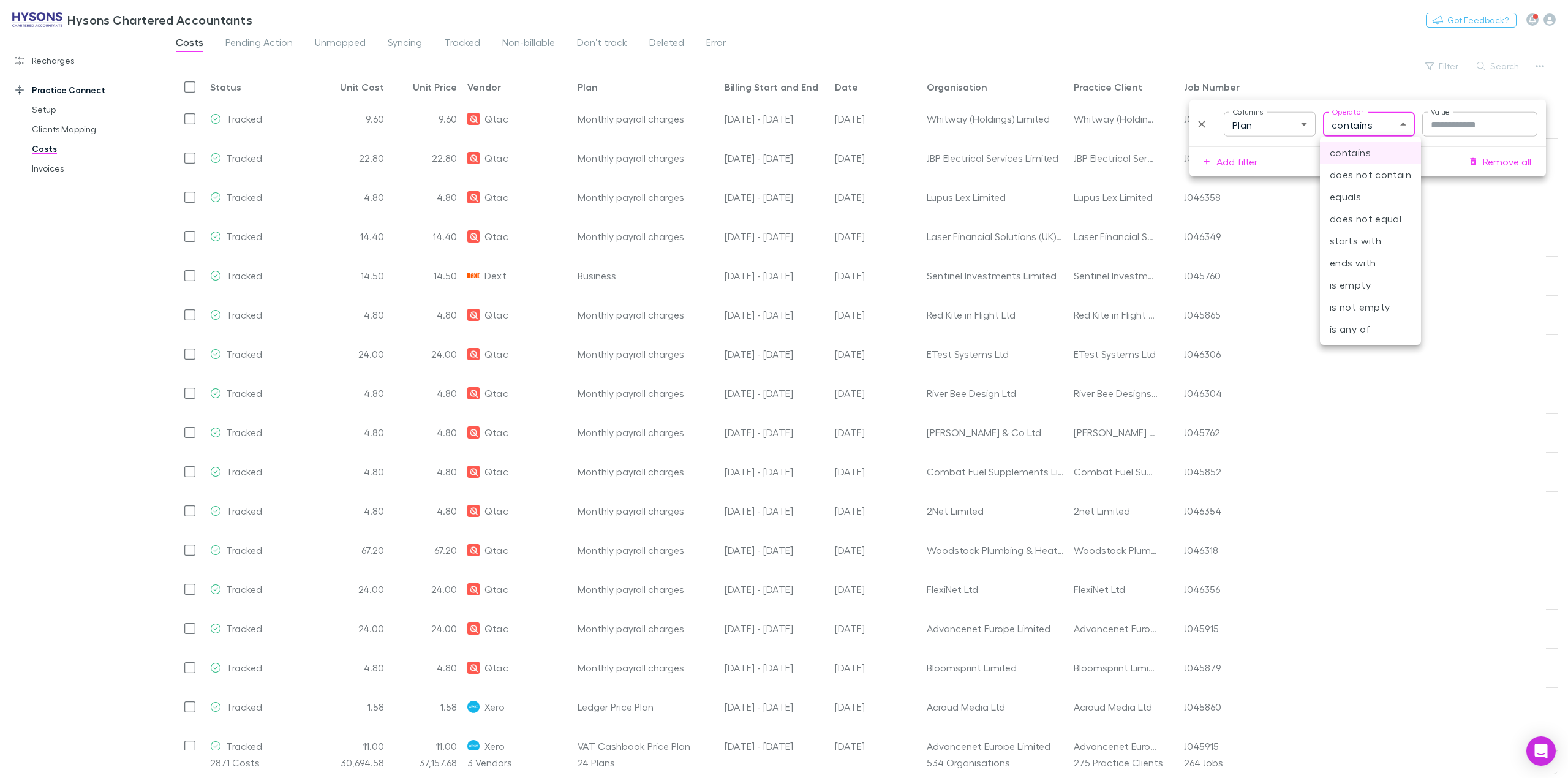
click at [1292, 120] on div at bounding box center [784, 389] width 1568 height 778
click at [1285, 124] on body "Hysons Chartered Accountants Nothing Got Feedback? Recharges Setup Imports Char…" at bounding box center [784, 389] width 1568 height 778
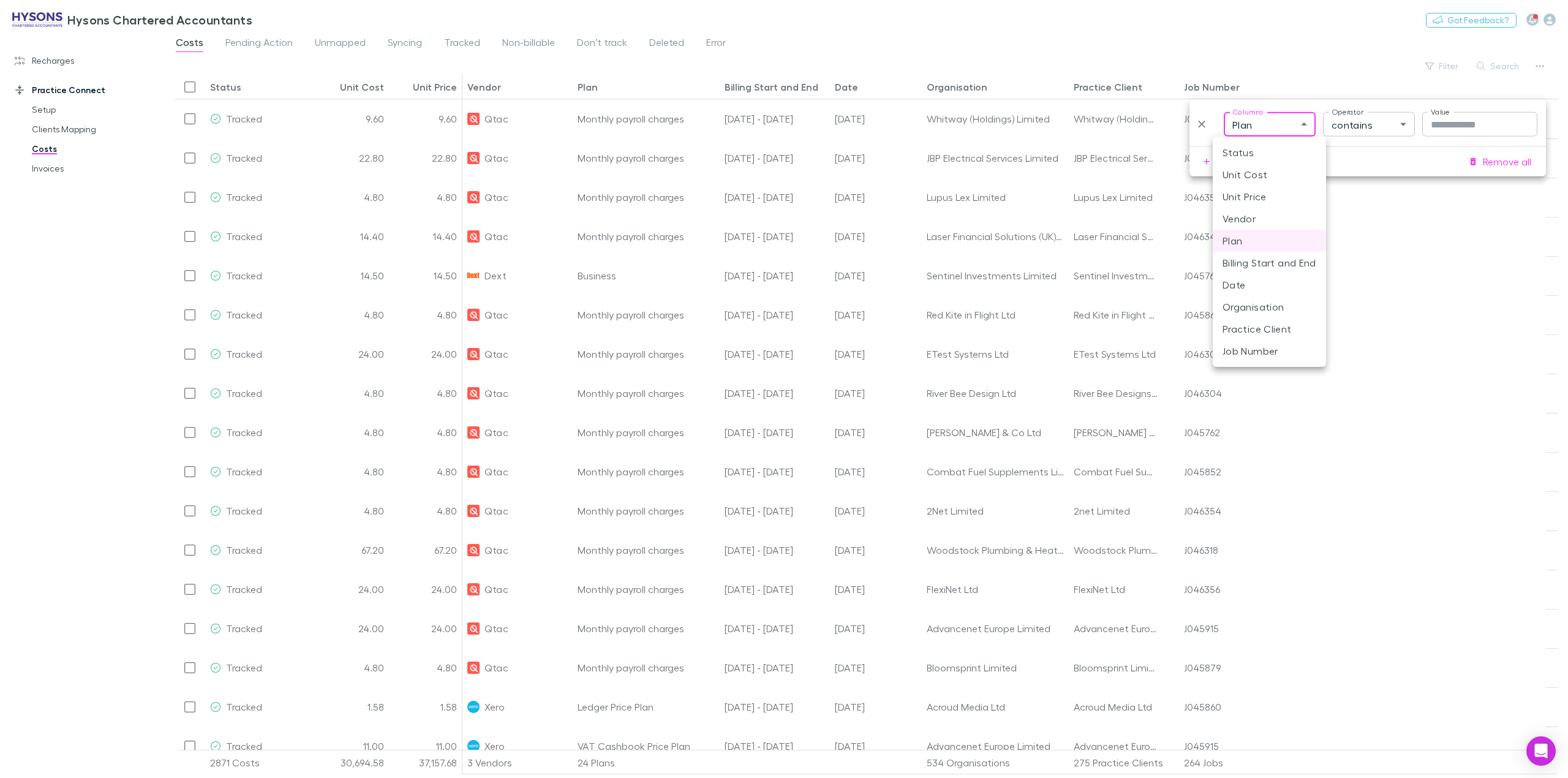
click at [1255, 219] on li "Vendor" at bounding box center [1269, 219] width 113 height 22
type input "**********"
click at [1385, 128] on body "Hysons Chartered Accountants Nothing Got Feedback? Recharges Setup Imports Char…" at bounding box center [784, 389] width 1568 height 778
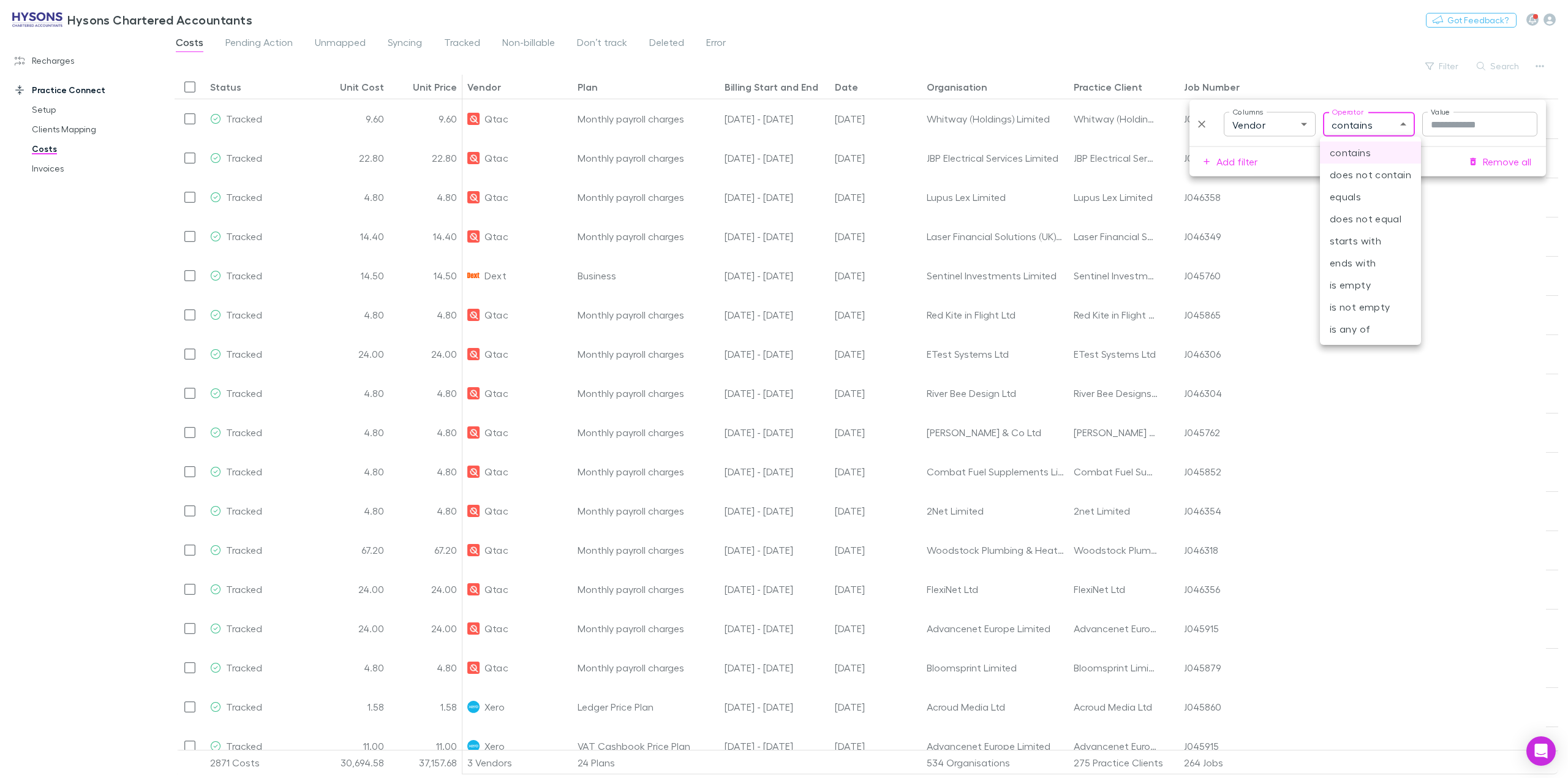
click at [1504, 241] on div at bounding box center [784, 389] width 1568 height 778
click at [1469, 125] on input "Value" at bounding box center [1480, 124] width 115 height 24
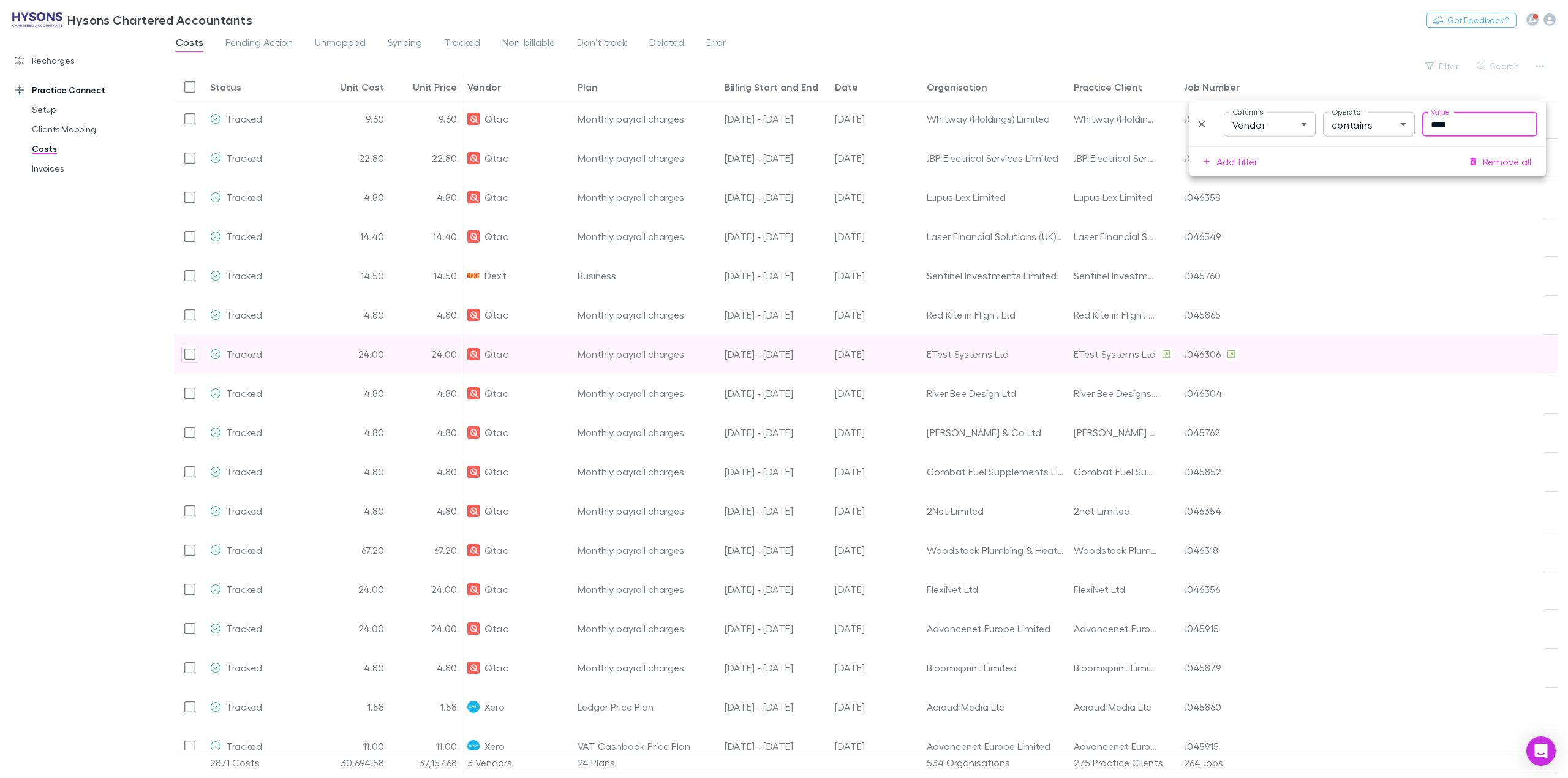
click at [1421, 367] on div at bounding box center [1418, 354] width 257 height 39
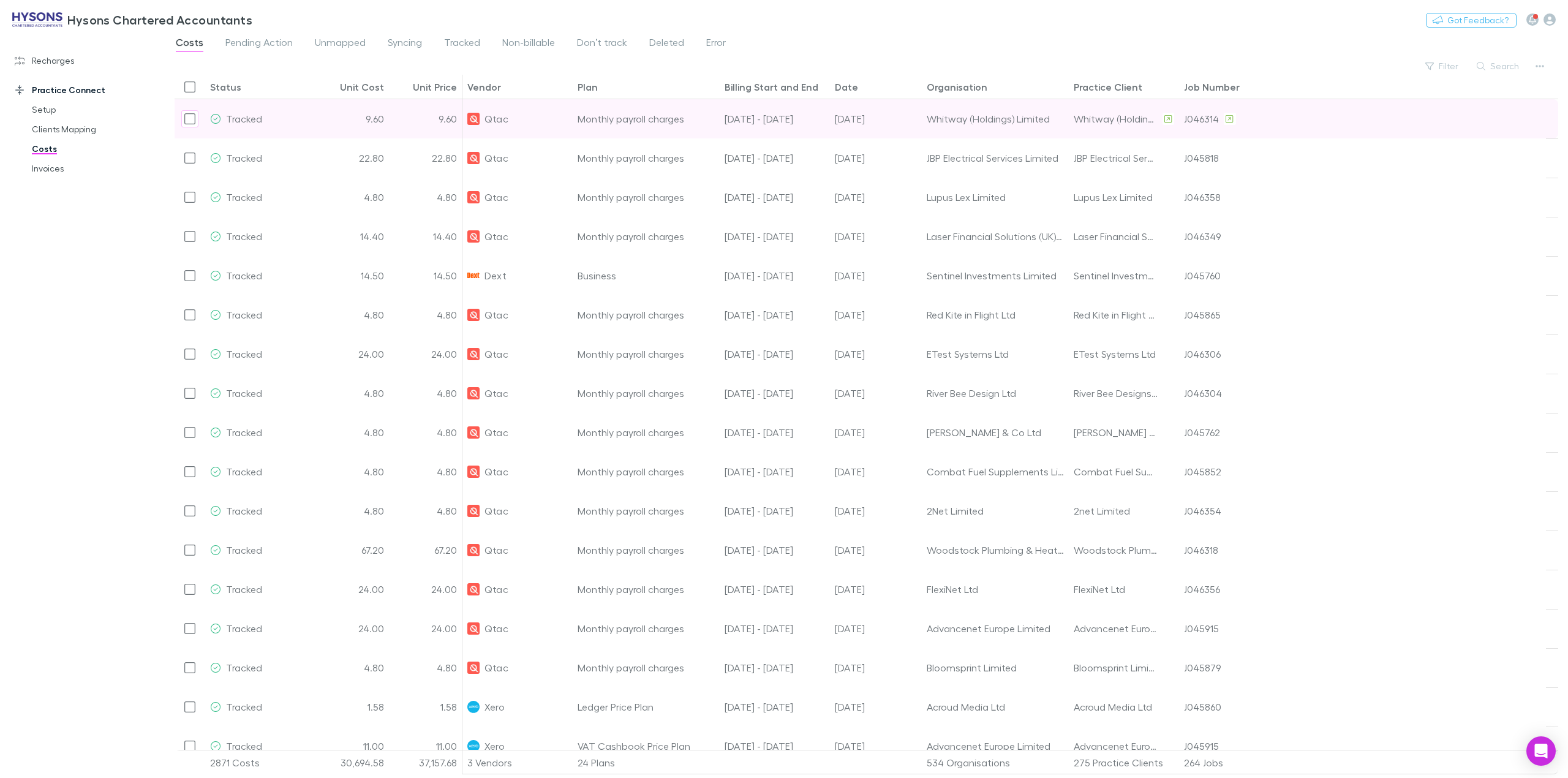
click at [1459, 130] on div at bounding box center [1418, 119] width 257 height 39
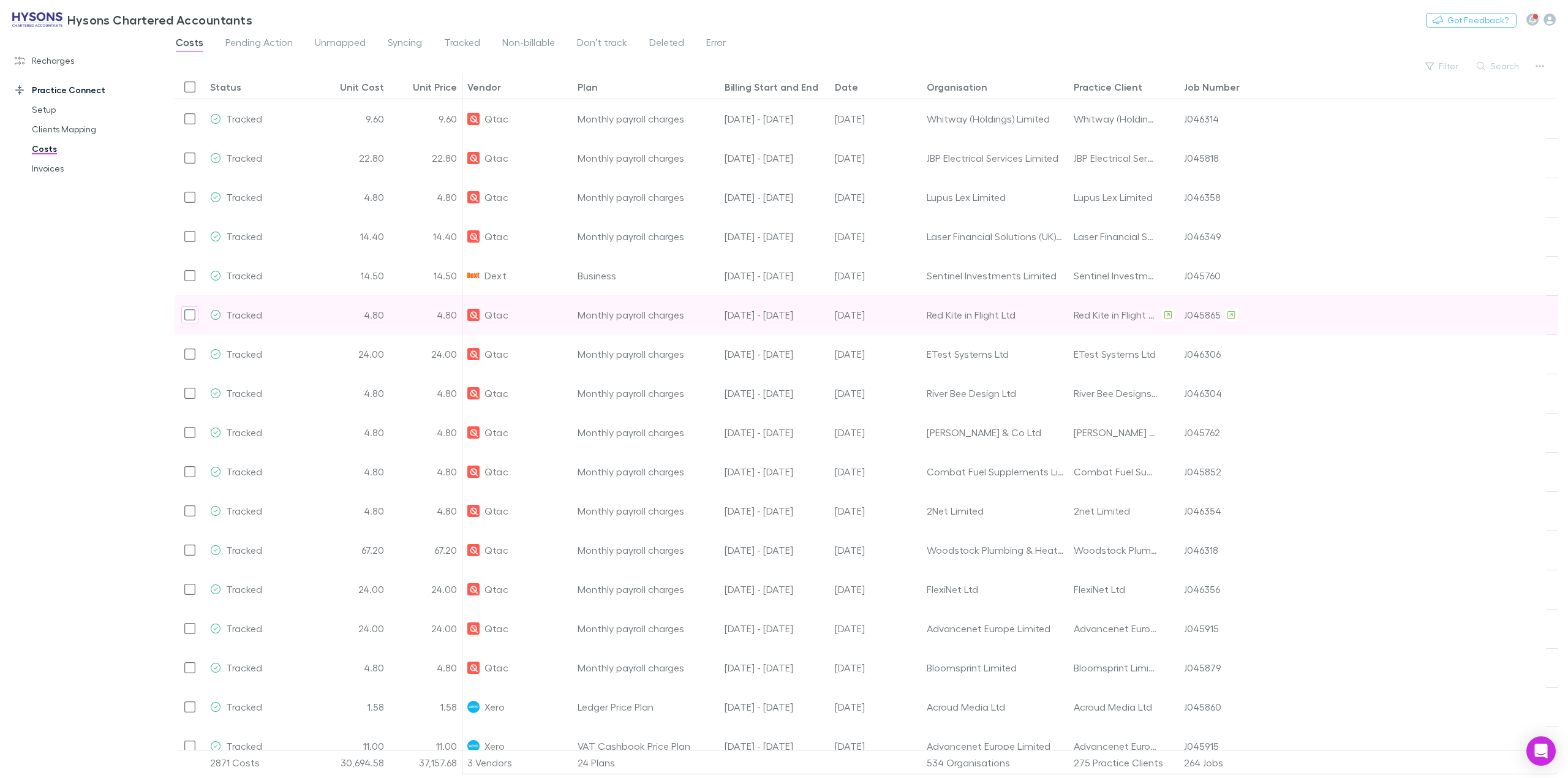
click at [1393, 318] on div at bounding box center [1418, 315] width 257 height 39
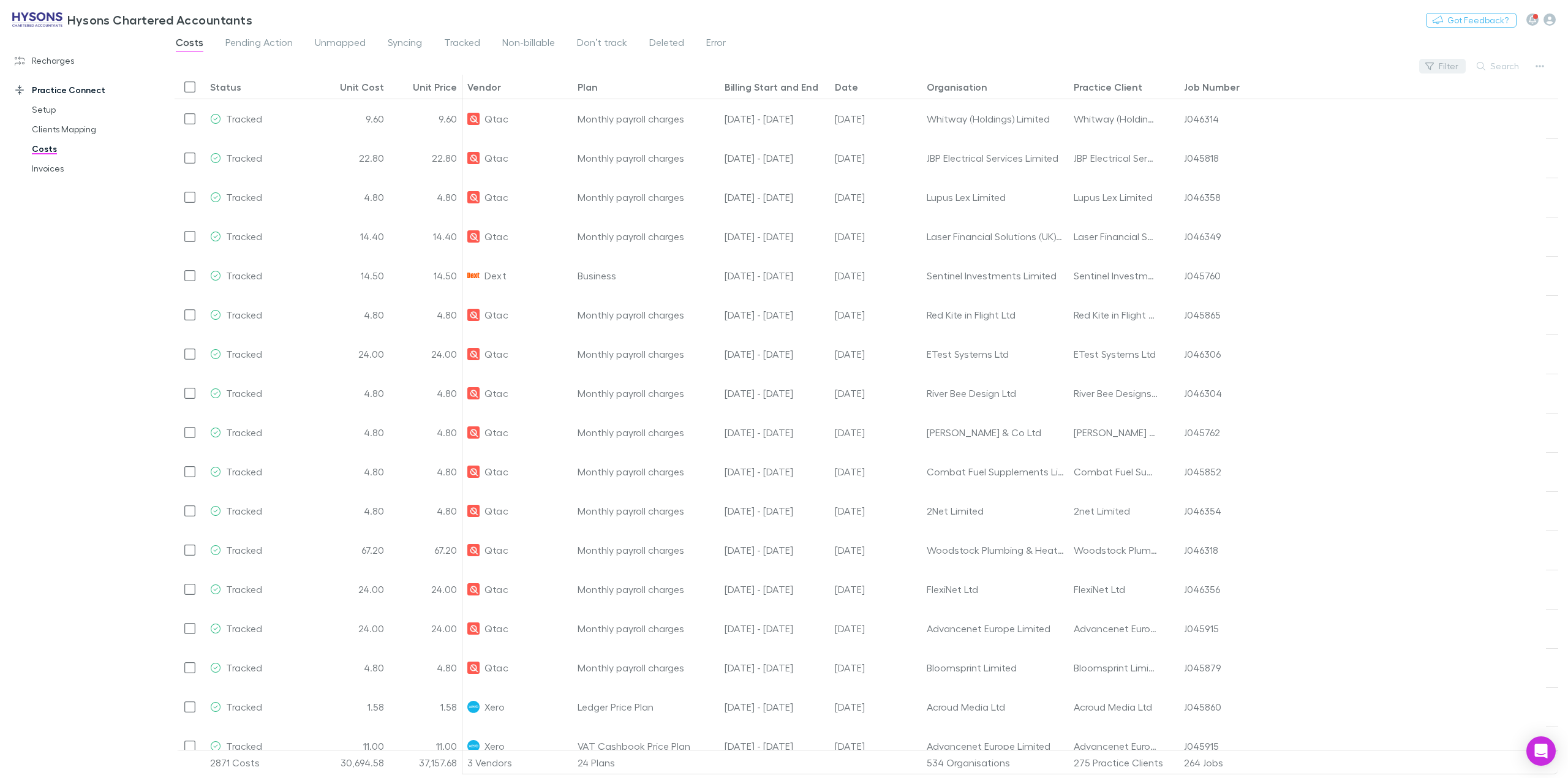
click at [1447, 65] on button "Filter" at bounding box center [1442, 67] width 47 height 15
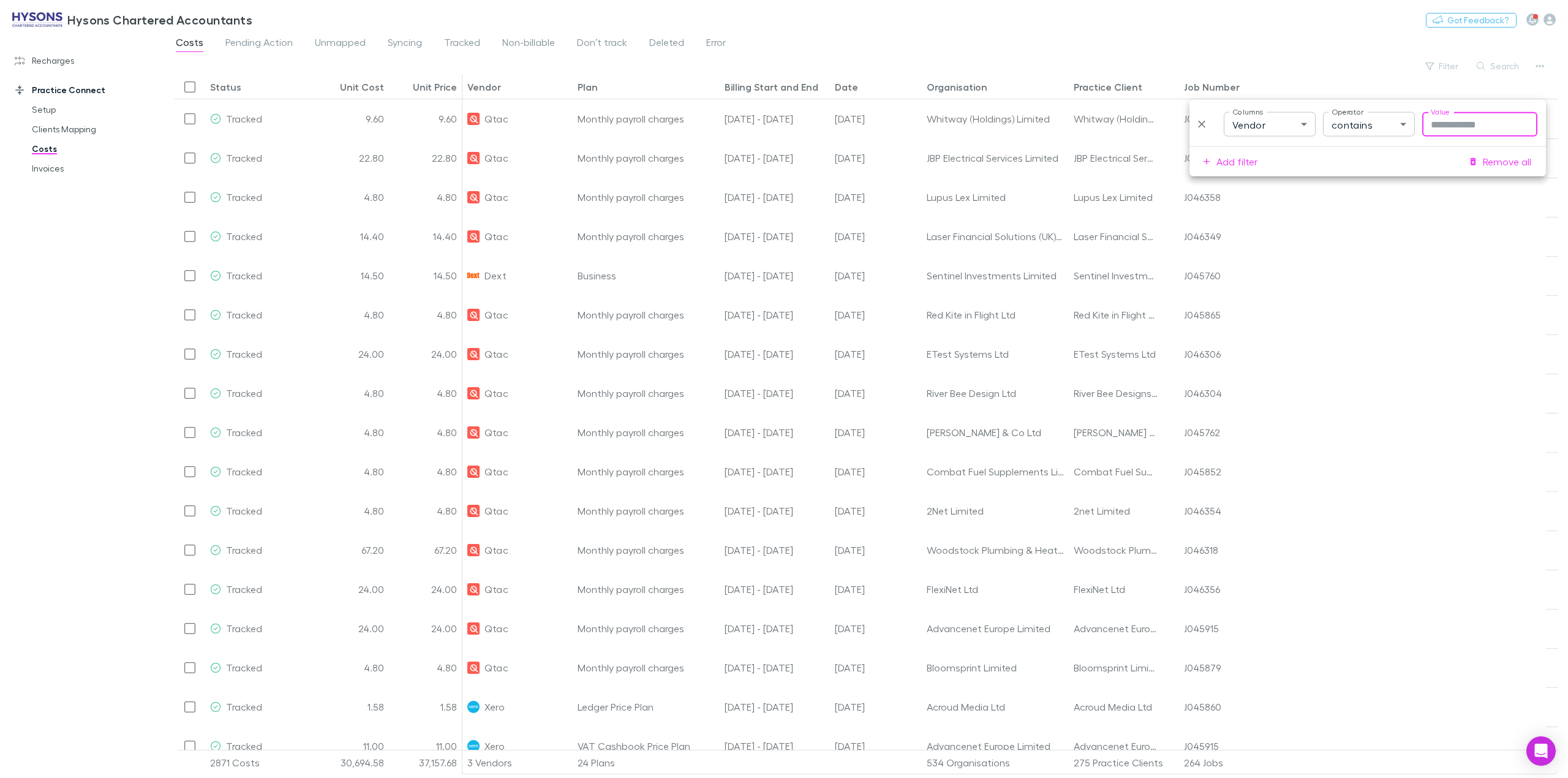
click at [1449, 121] on input "Value" at bounding box center [1480, 124] width 115 height 24
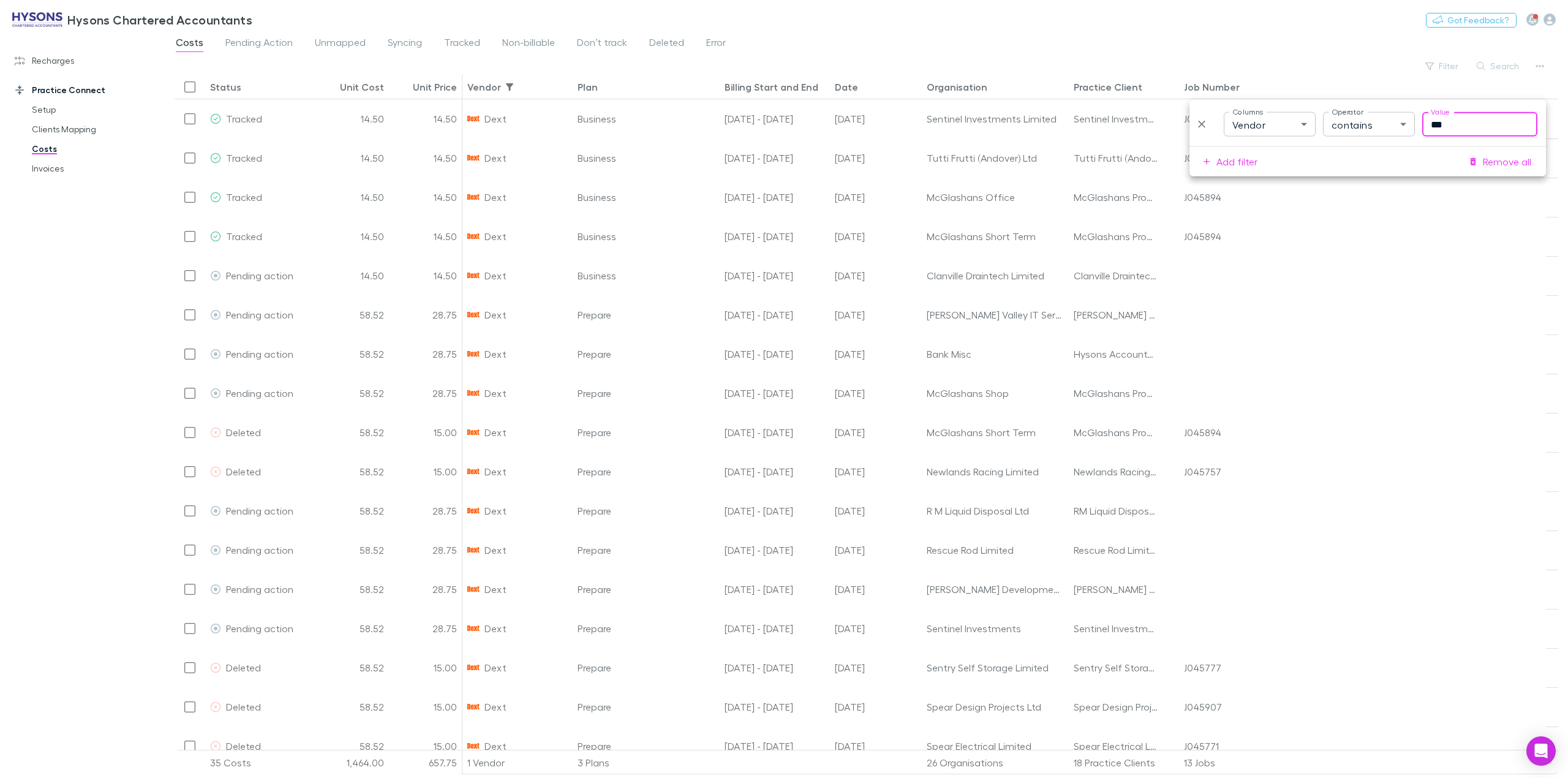
type input "***"
click at [840, 84] on div "Date" at bounding box center [846, 87] width 23 height 12
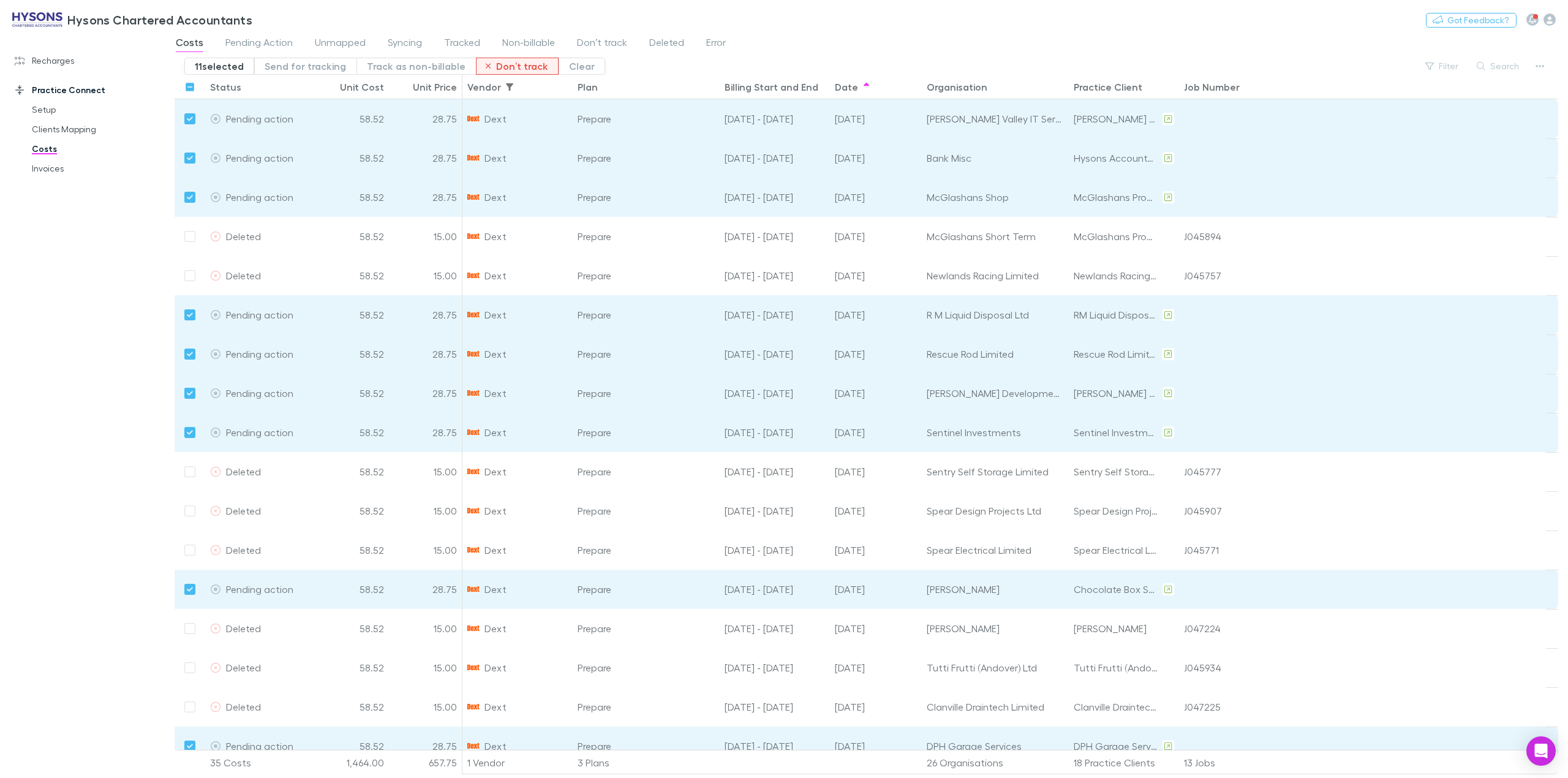
click at [505, 70] on button "Don’t track" at bounding box center [517, 66] width 83 height 17
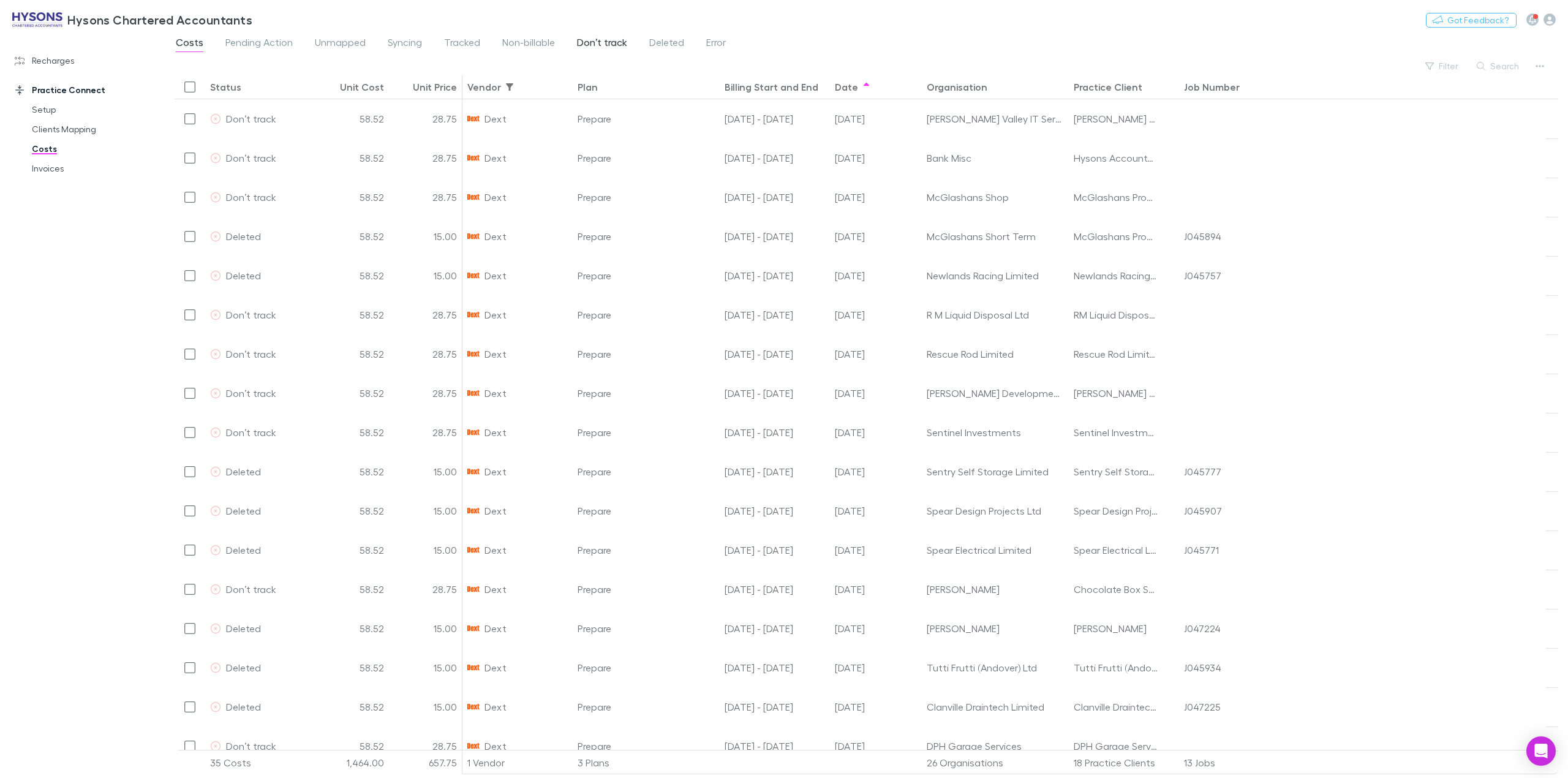
click at [591, 52] on span "Don’t track" at bounding box center [602, 43] width 50 height 16
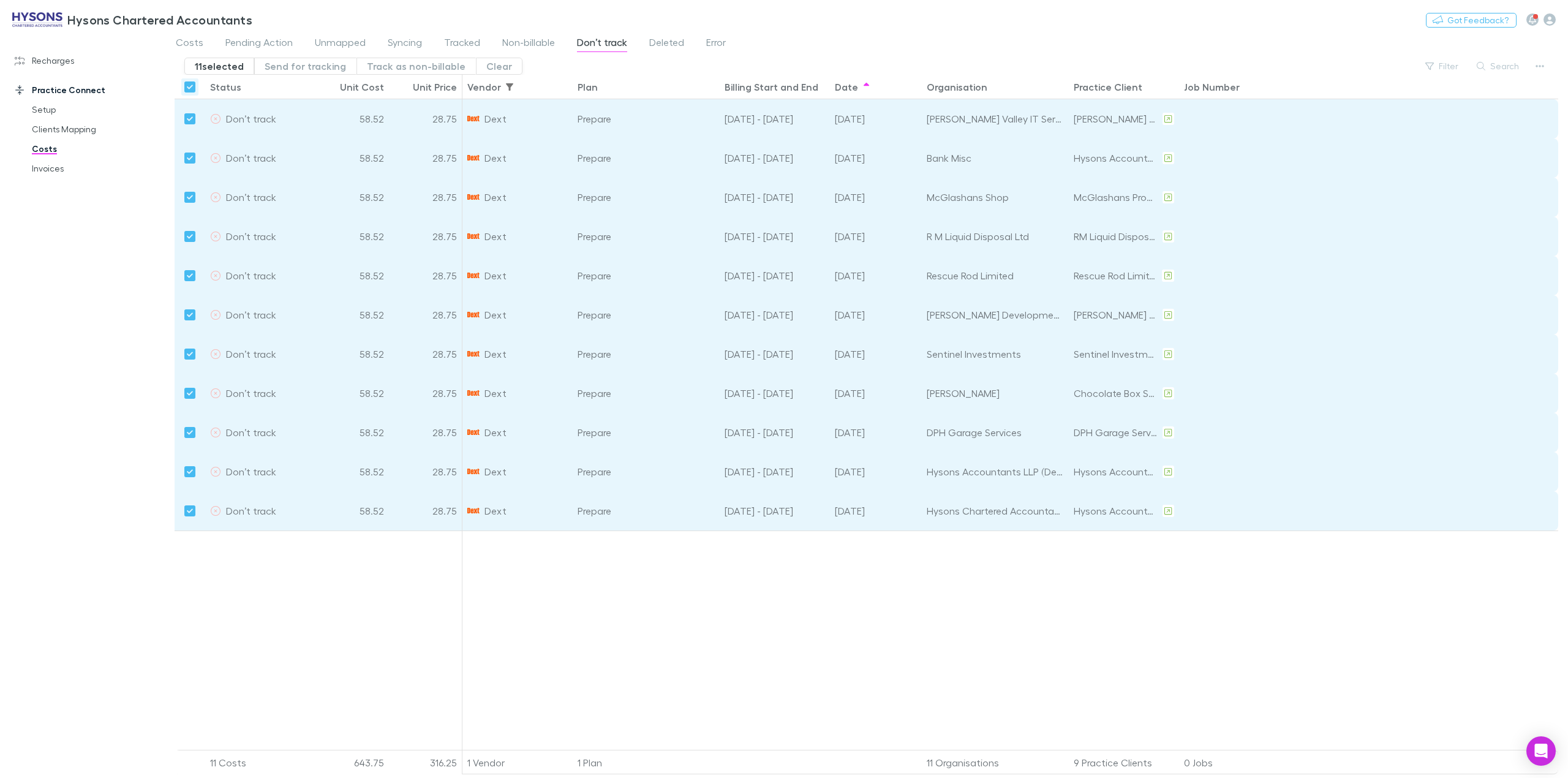
click at [117, 293] on div "Recharges Setup Imports Charges Mapping Connections Billing Invoices Agreements…" at bounding box center [88, 405] width 177 height 732
click at [60, 58] on link "Recharges" at bounding box center [89, 60] width 172 height 20
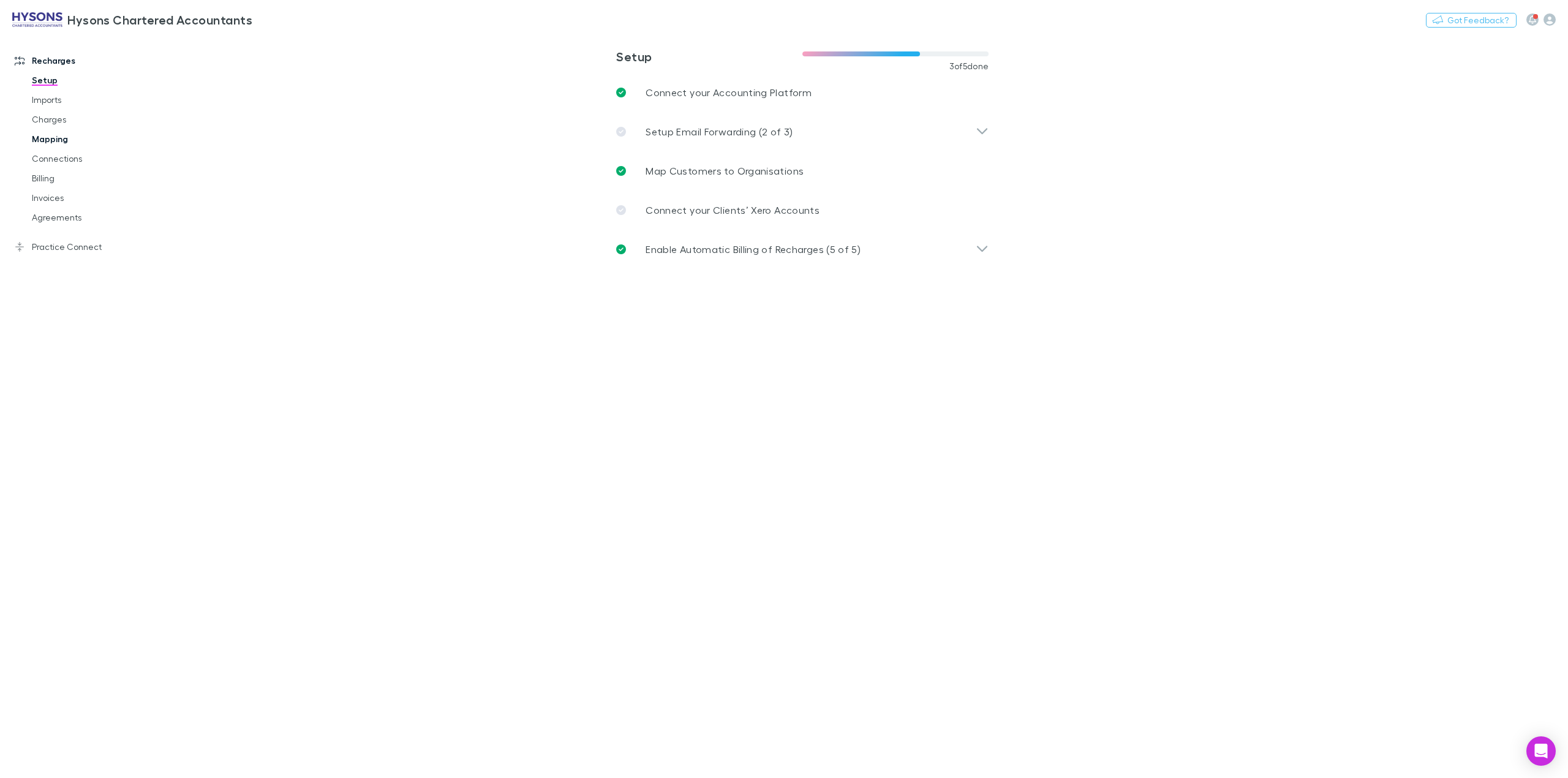
click at [57, 143] on link "Mapping" at bounding box center [97, 138] width 155 height 20
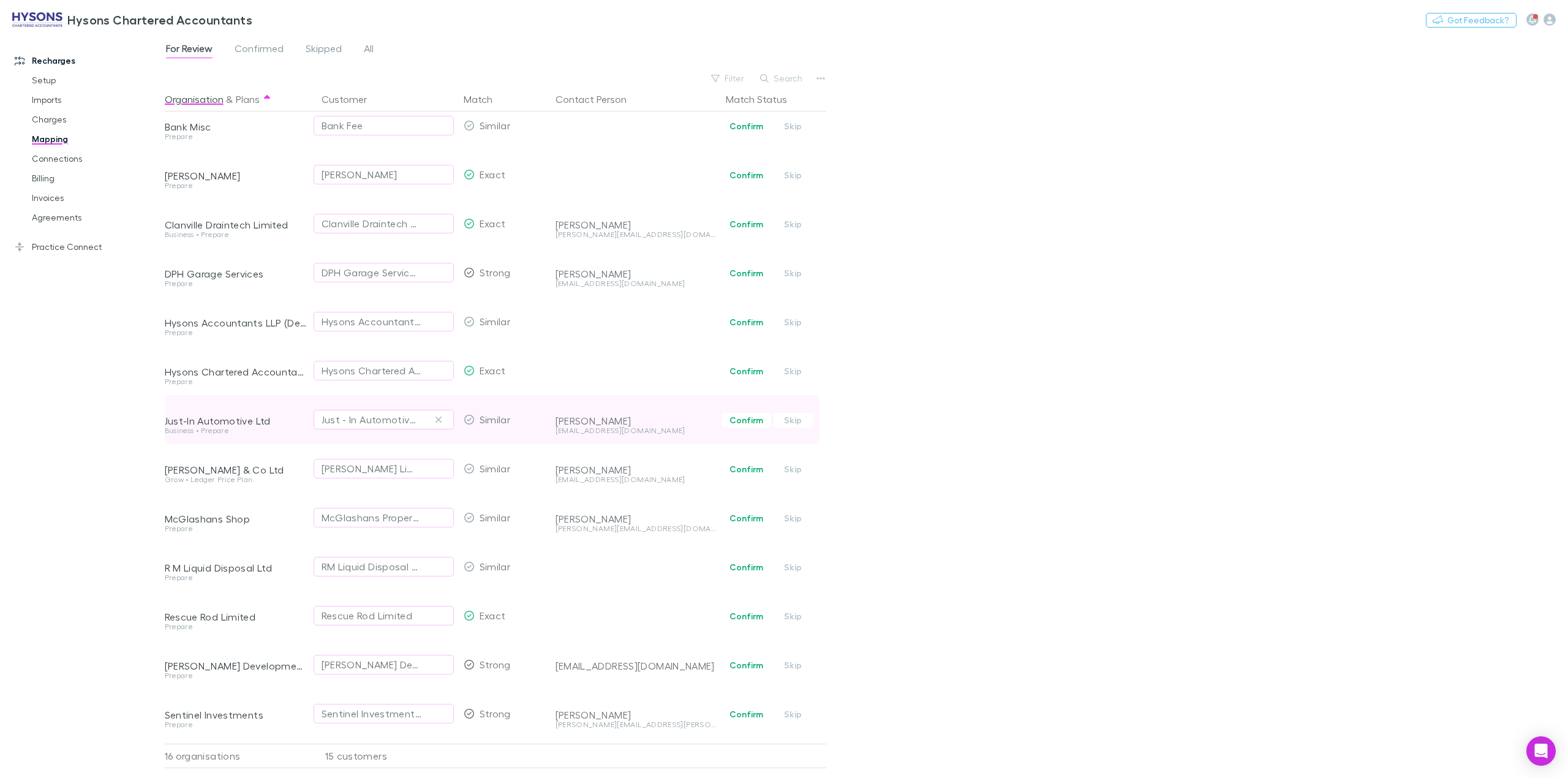
scroll to position [165, 0]
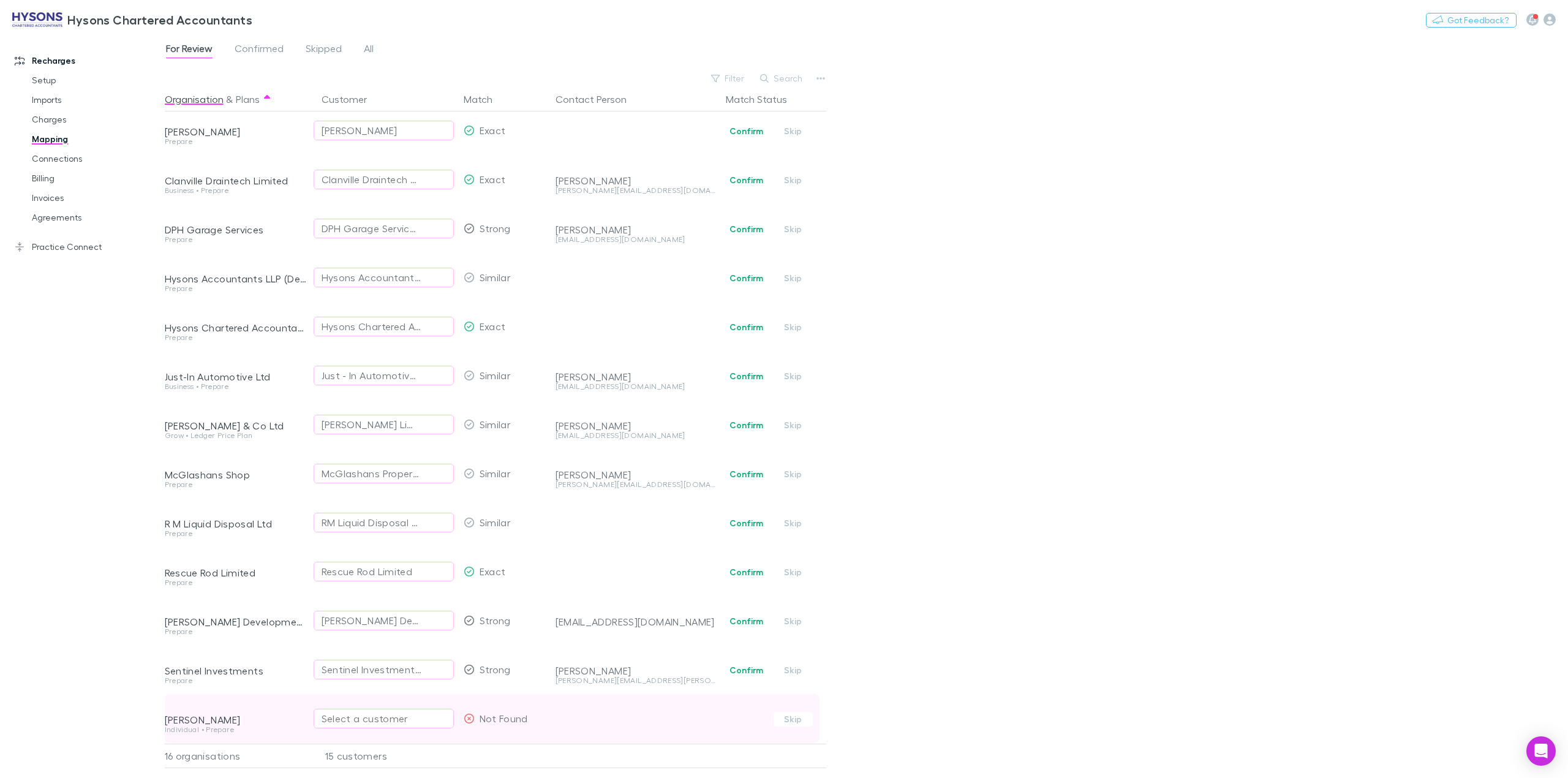
click at [396, 711] on div "Select a customer" at bounding box center [384, 719] width 124 height 15
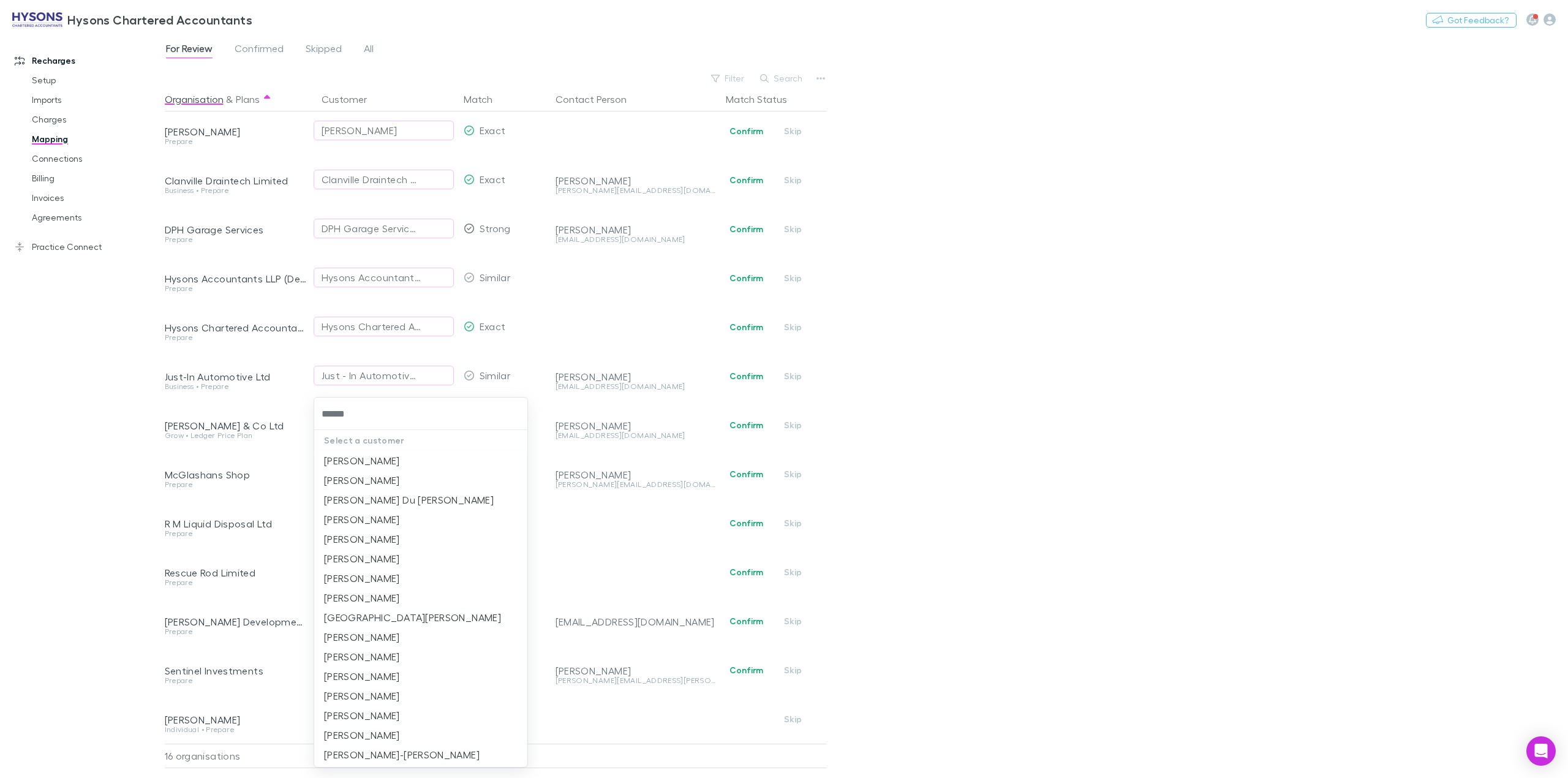
type input "******"
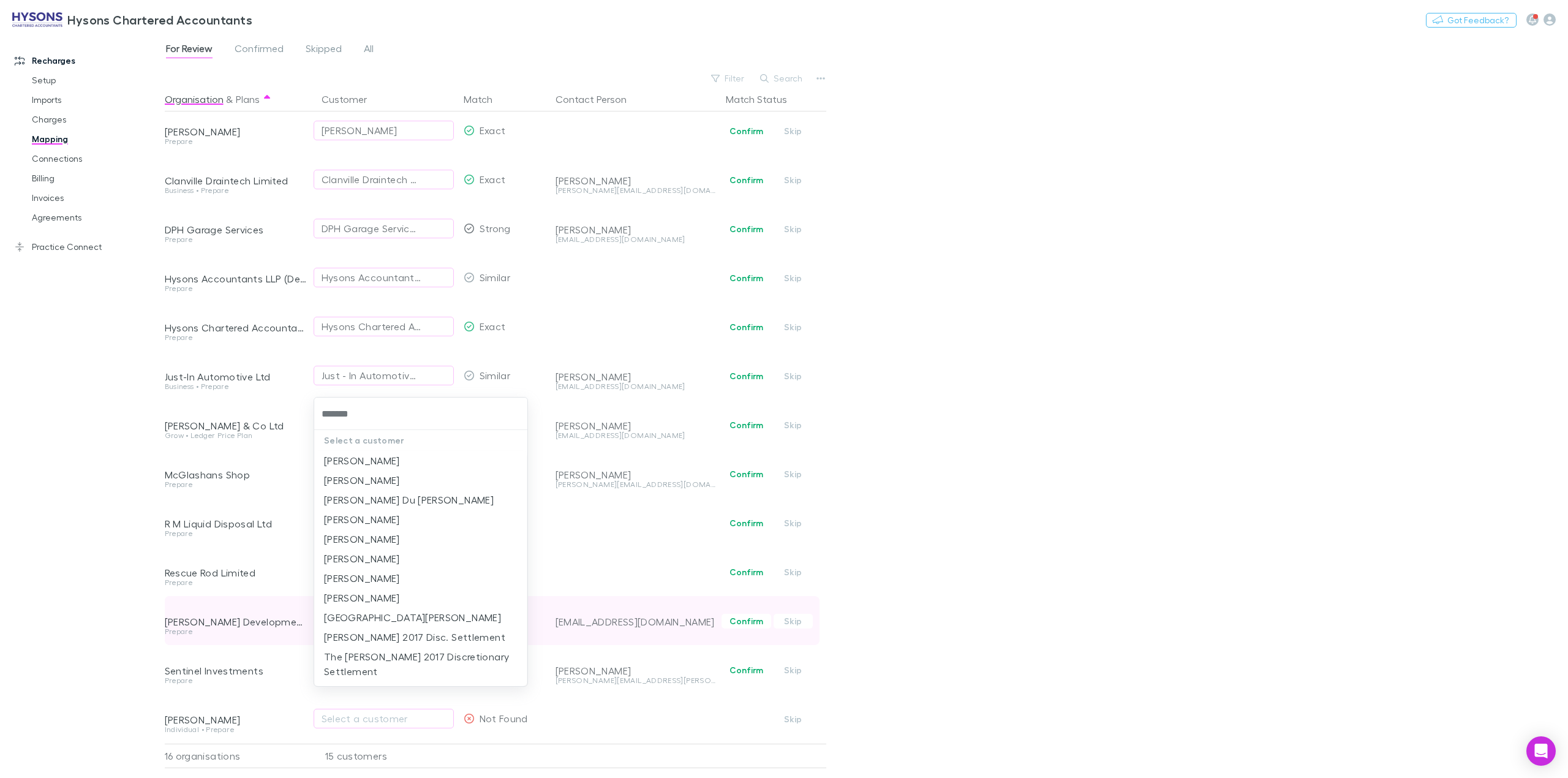
click at [412, 537] on li "[PERSON_NAME]" at bounding box center [420, 539] width 212 height 20
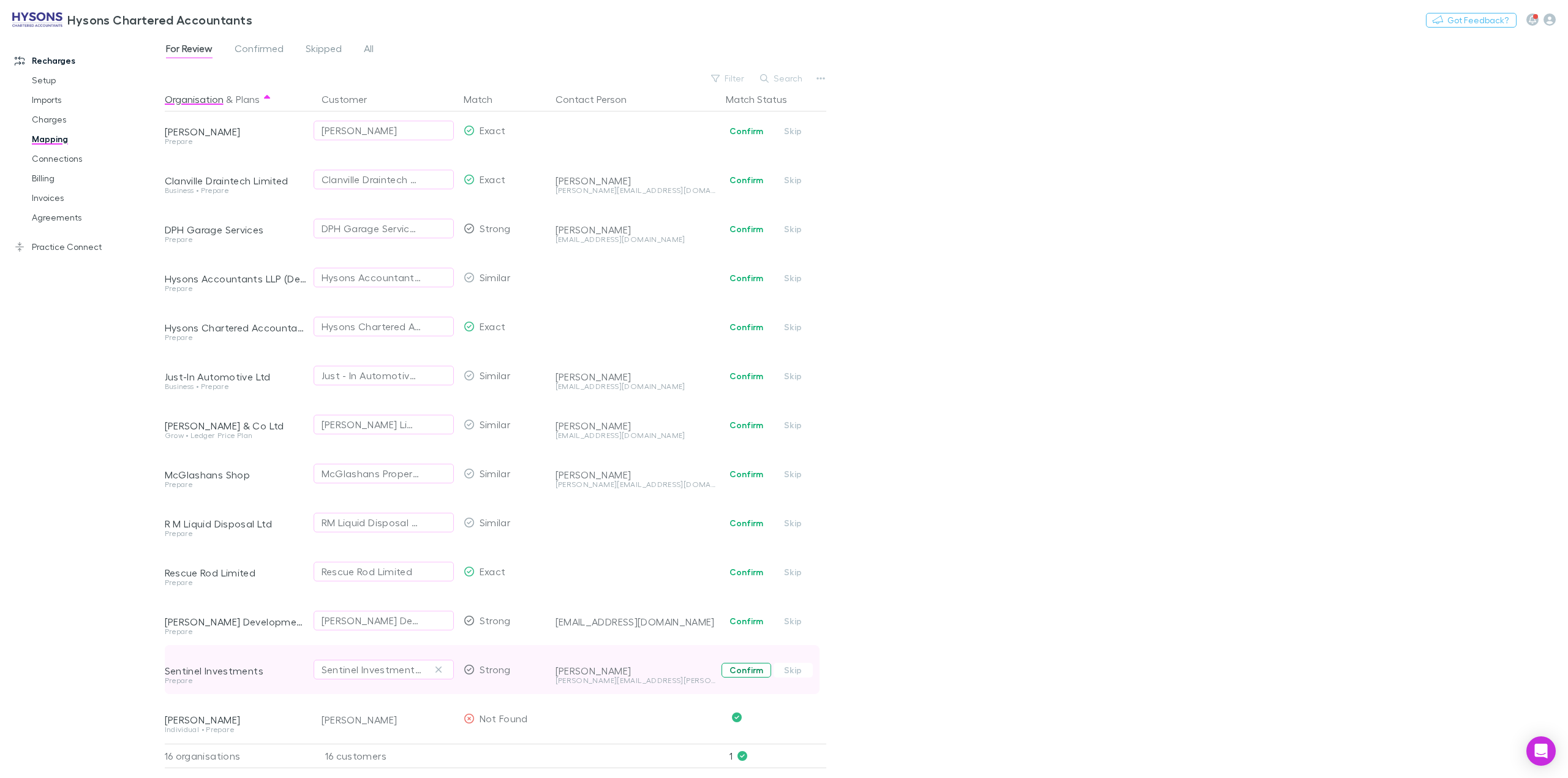
click at [753, 663] on button "Confirm" at bounding box center [746, 670] width 50 height 15
click at [745, 614] on button "Confirm" at bounding box center [746, 621] width 50 height 15
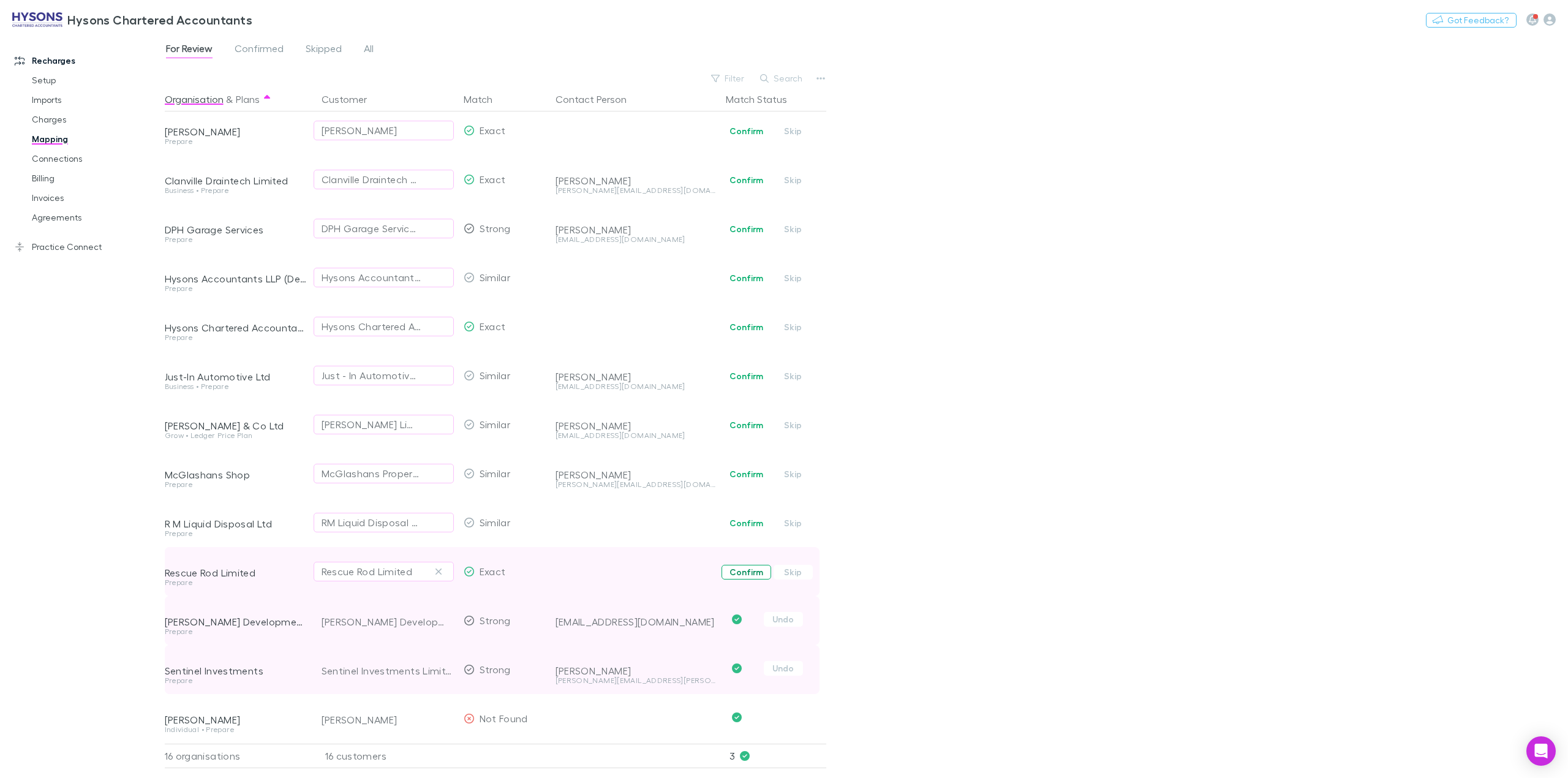
click at [735, 565] on button "Confirm" at bounding box center [746, 572] width 50 height 15
click at [738, 516] on button "Confirm" at bounding box center [746, 523] width 50 height 15
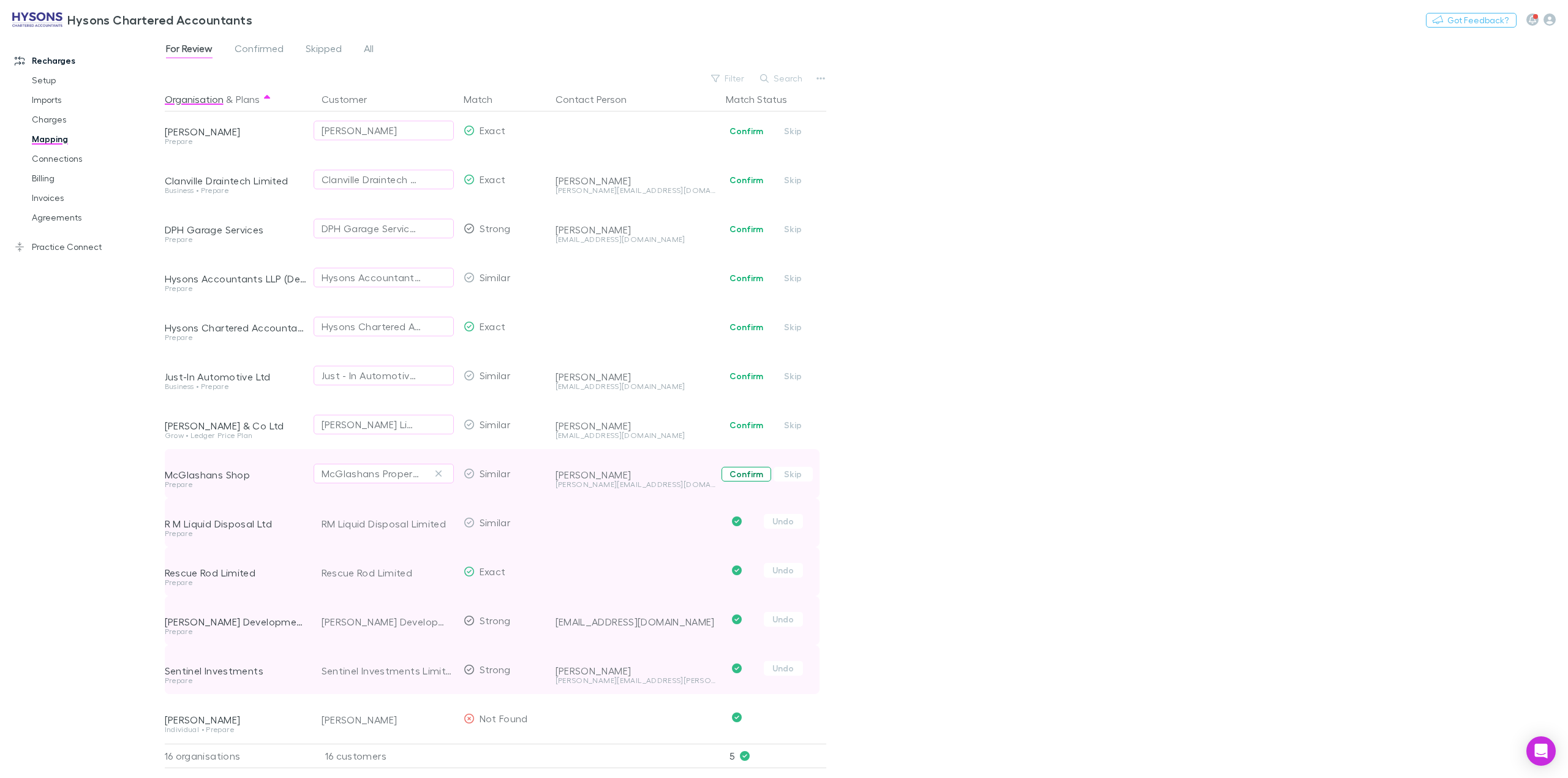
click at [741, 467] on button "Confirm" at bounding box center [746, 475] width 50 height 15
click at [386, 419] on button "[PERSON_NAME] Limited" at bounding box center [384, 424] width 141 height 20
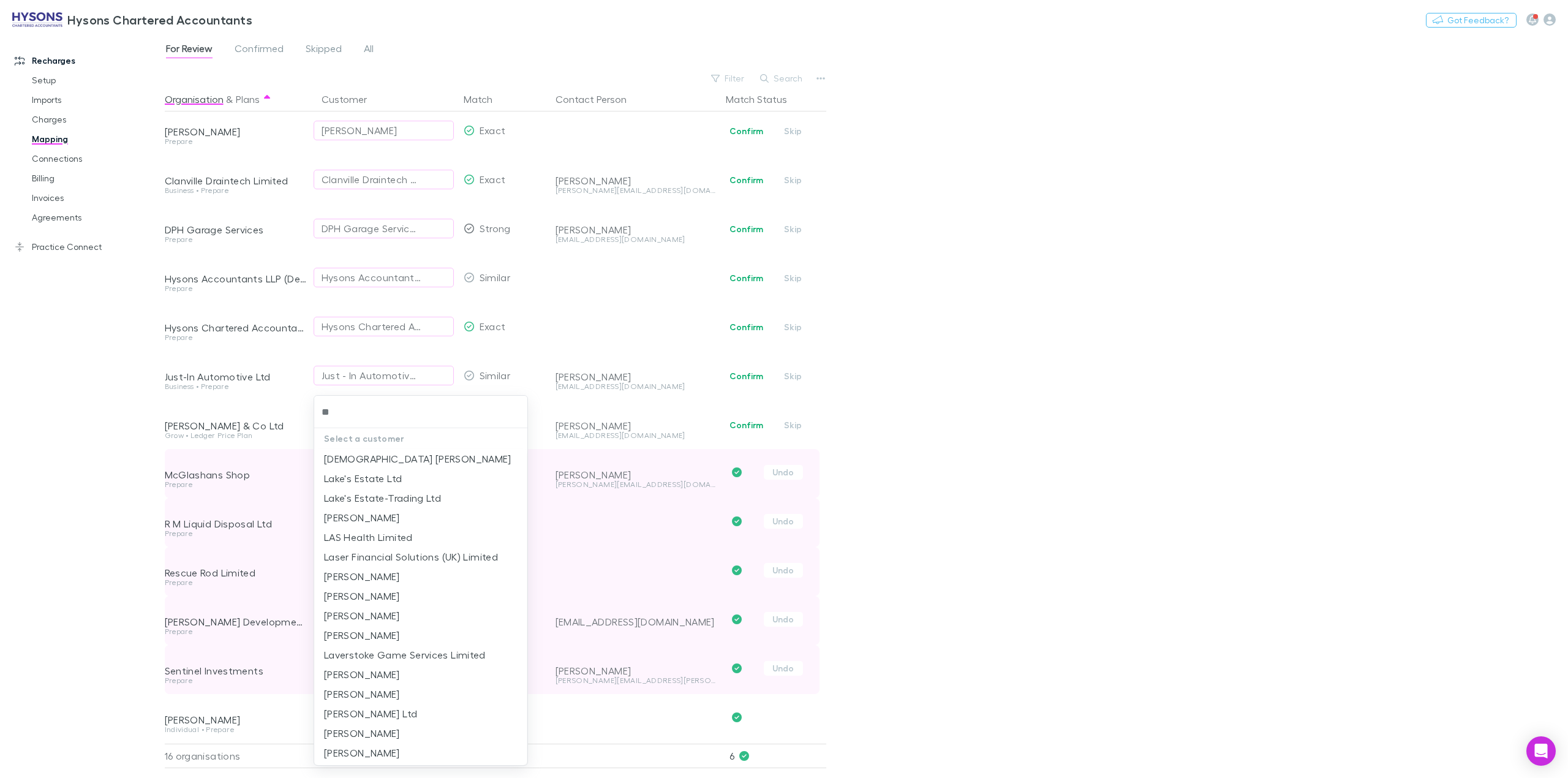
type input "*"
click at [918, 346] on div at bounding box center [784, 389] width 1568 height 778
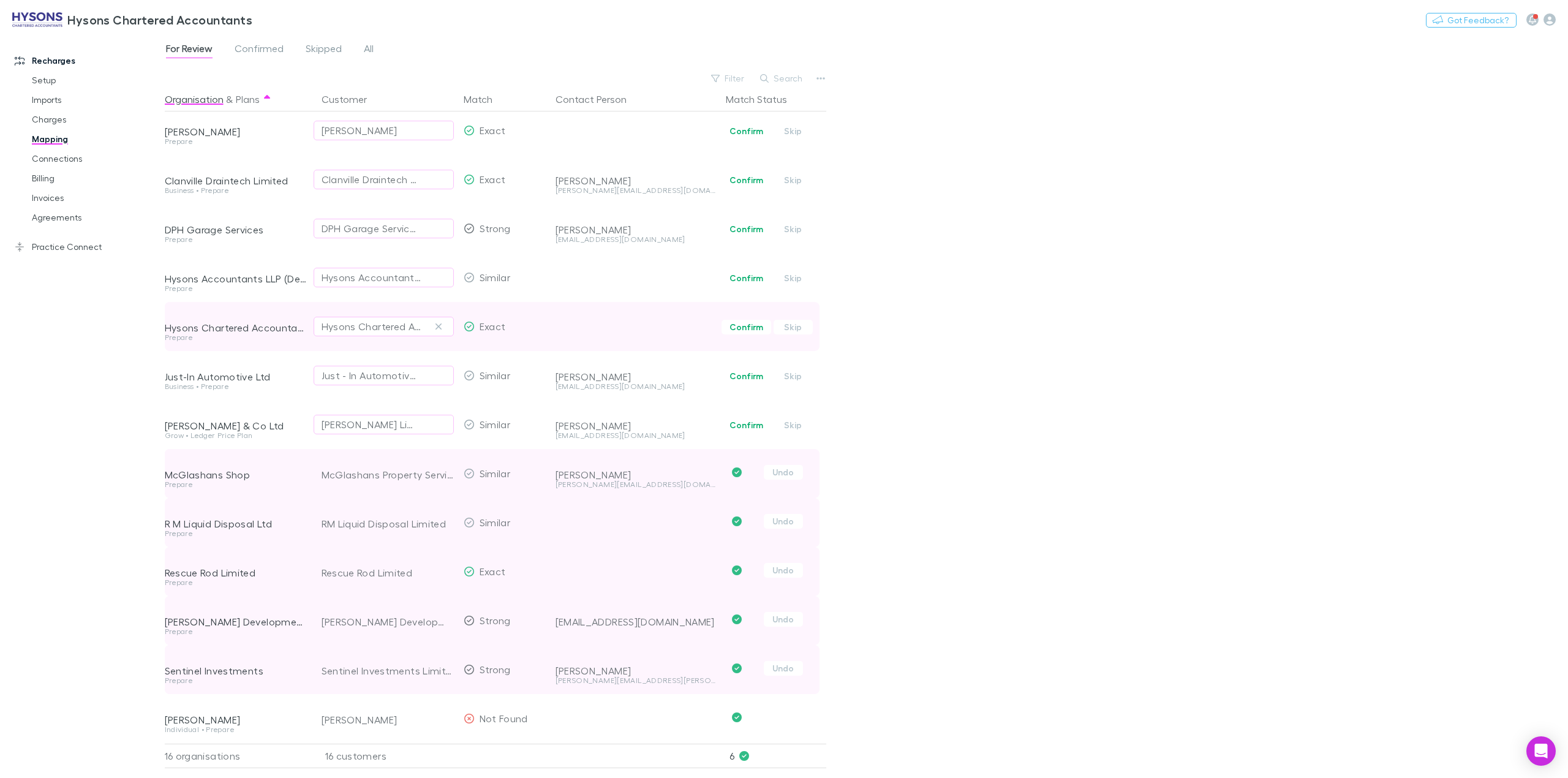
click at [751, 369] on button "Confirm" at bounding box center [746, 376] width 50 height 15
click at [744, 320] on button "Confirm" at bounding box center [746, 327] width 50 height 15
click at [749, 271] on button "Confirm" at bounding box center [746, 278] width 50 height 15
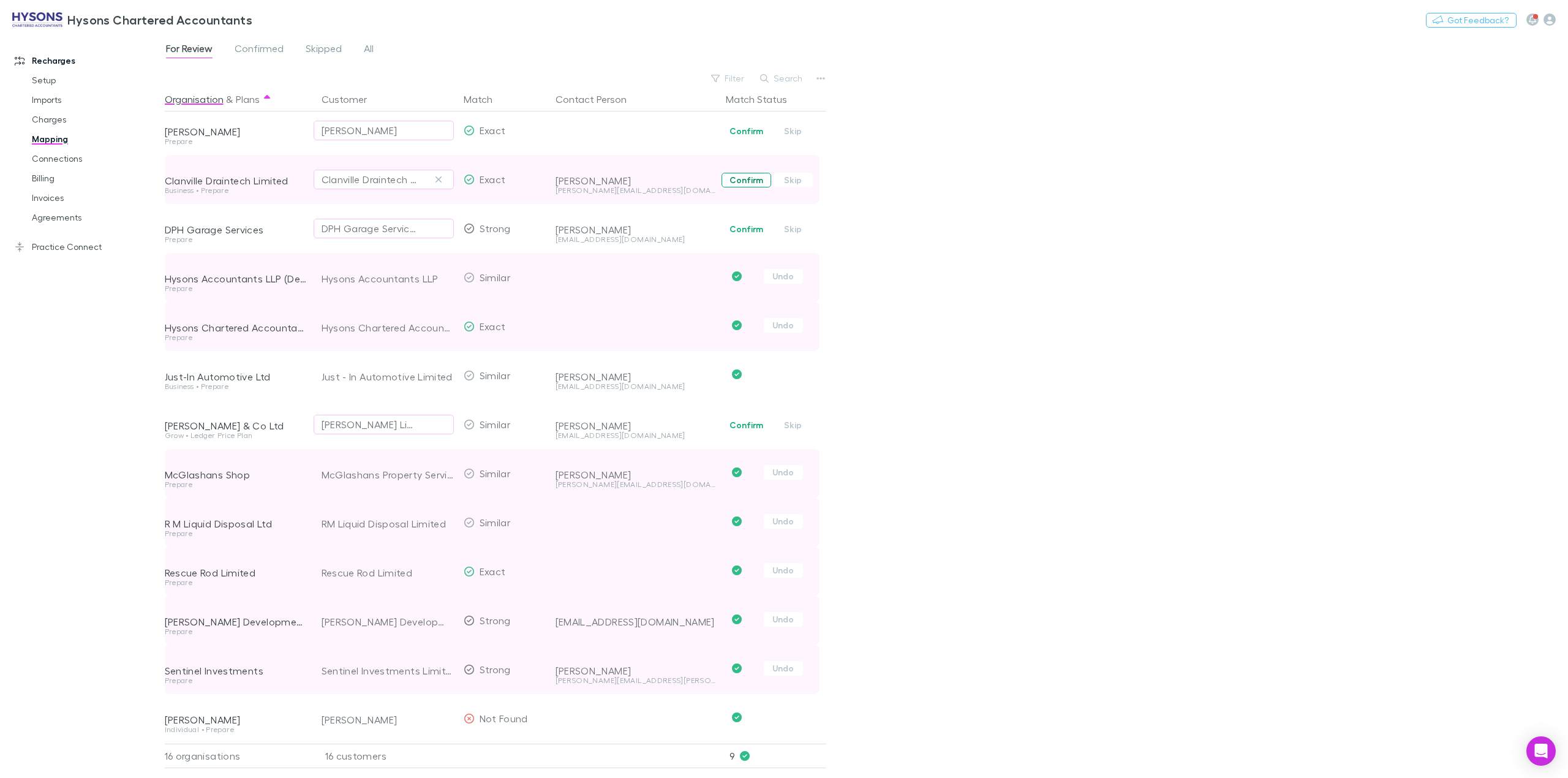
scroll to position [56, 0]
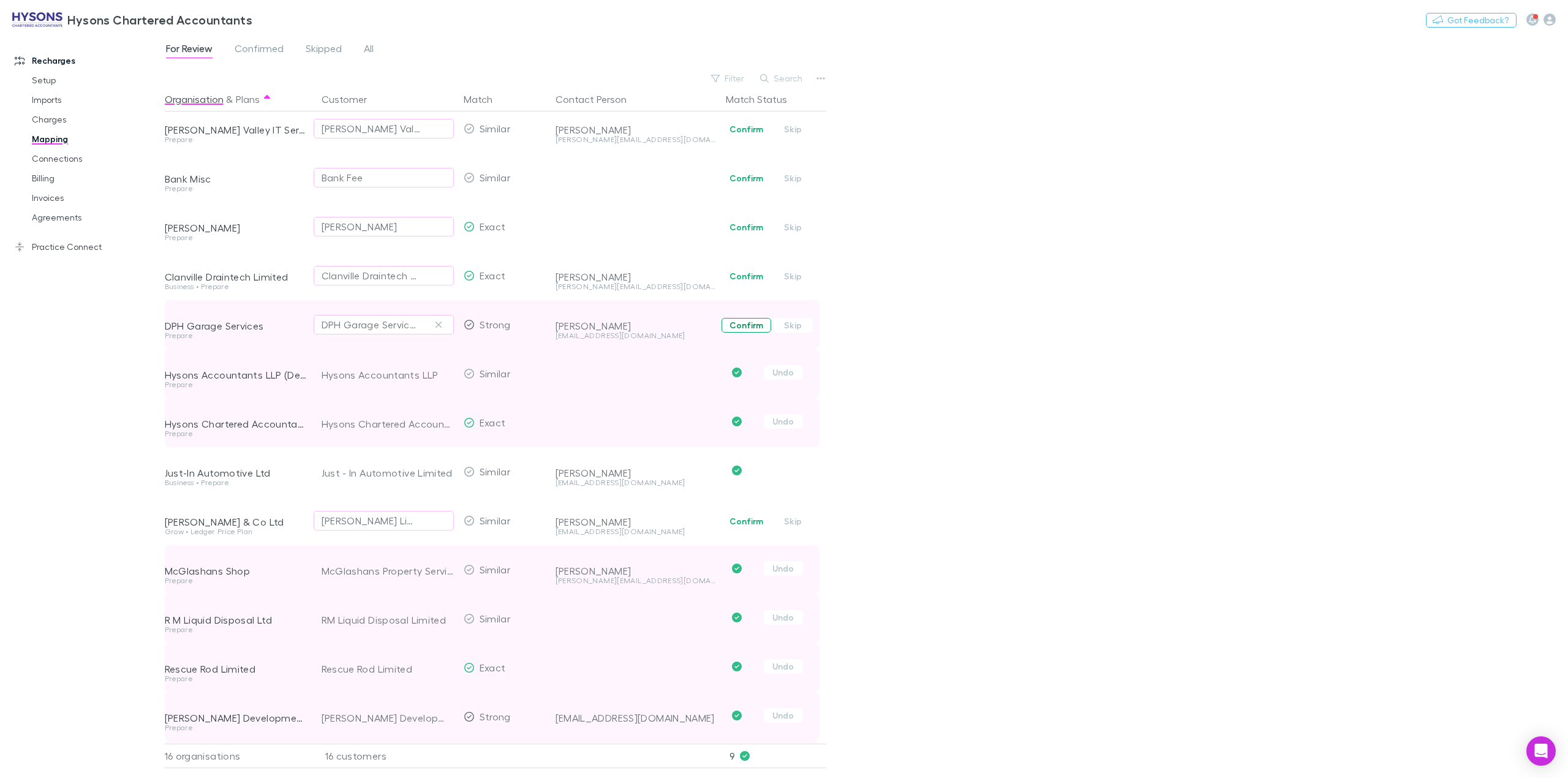
click at [745, 329] on button "Confirm" at bounding box center [746, 325] width 50 height 15
click at [747, 278] on button "Confirm" at bounding box center [746, 276] width 50 height 15
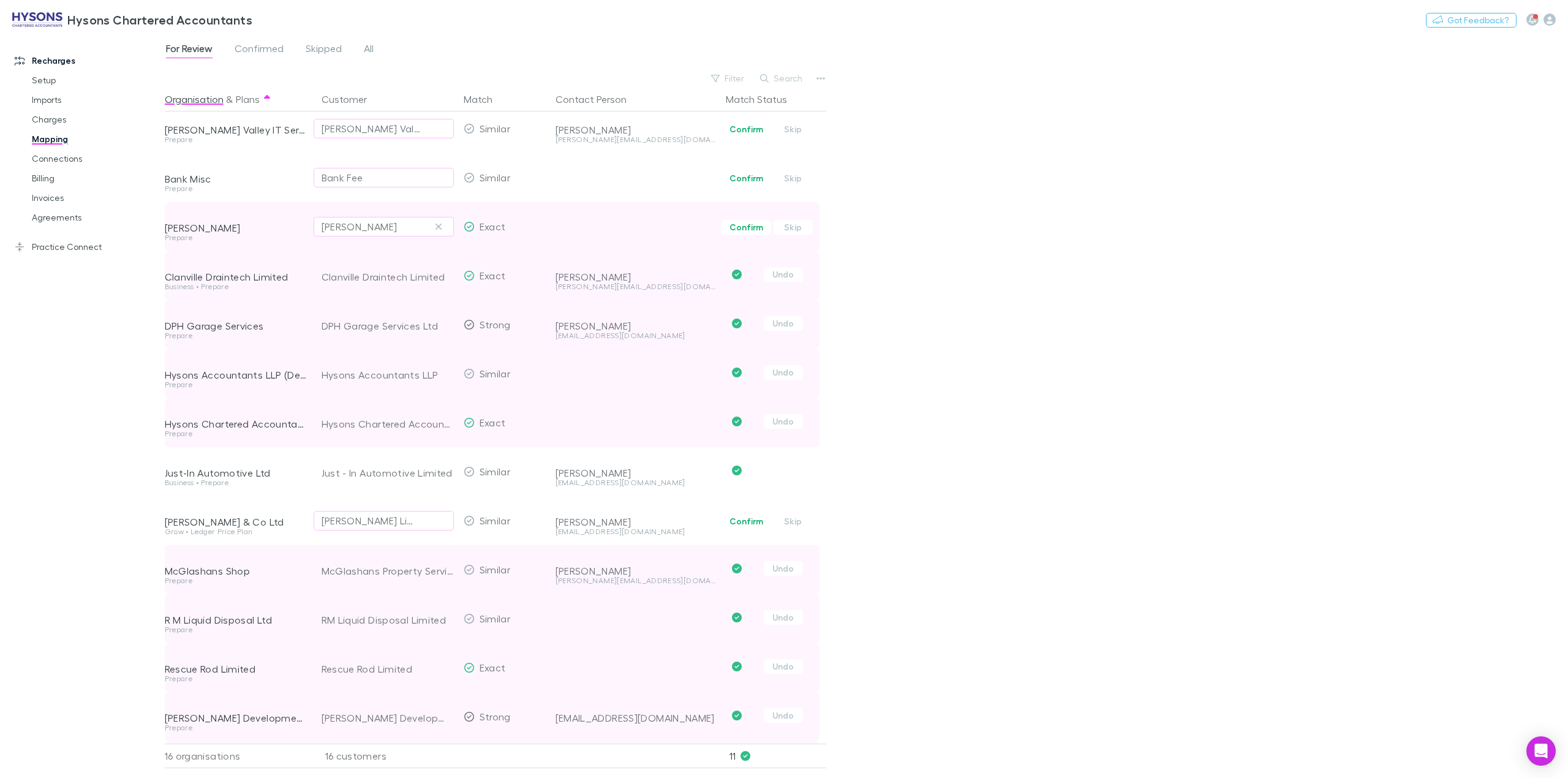
scroll to position [0, 0]
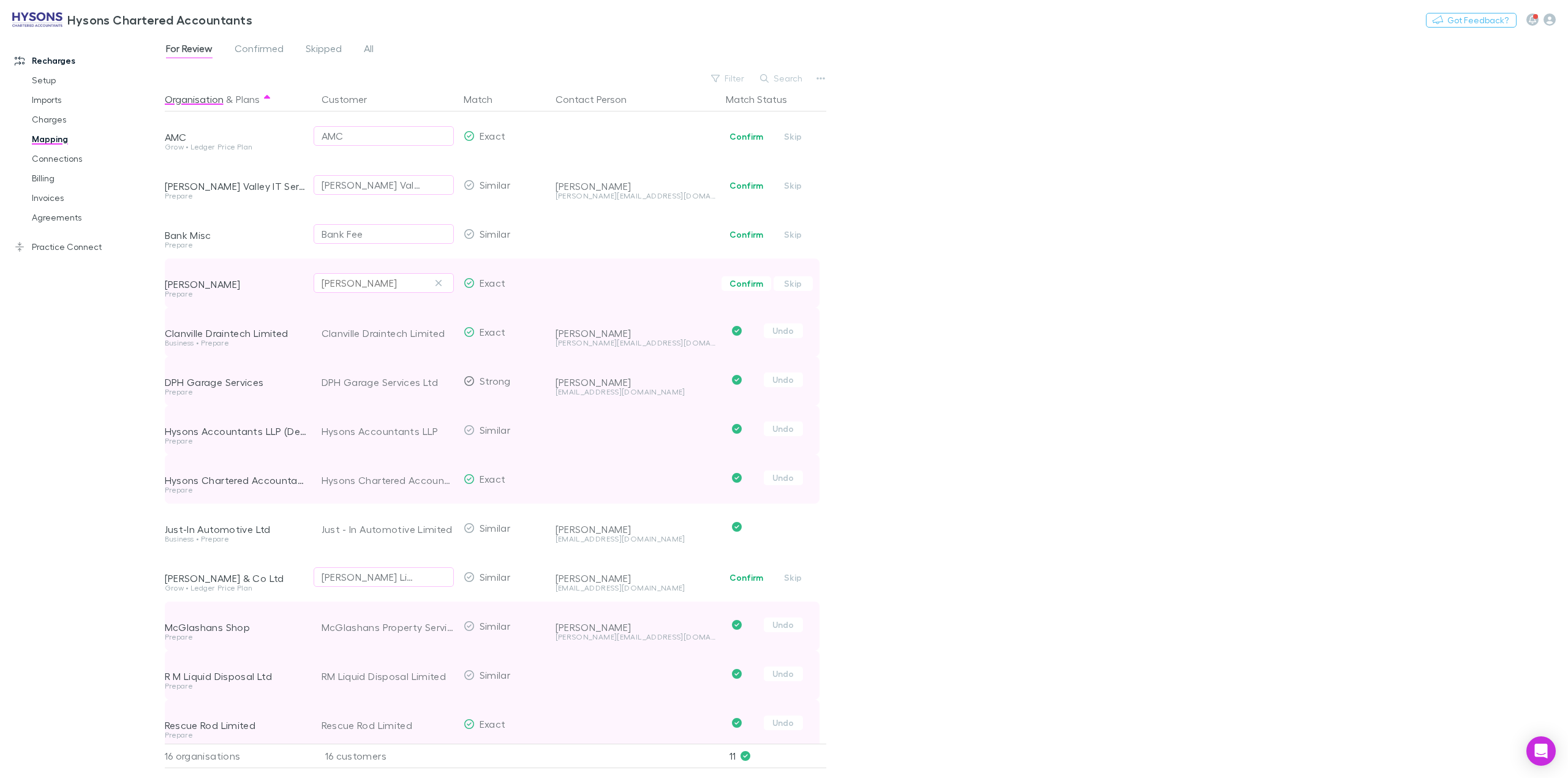
click at [407, 282] on div "[PERSON_NAME]" at bounding box center [384, 283] width 124 height 15
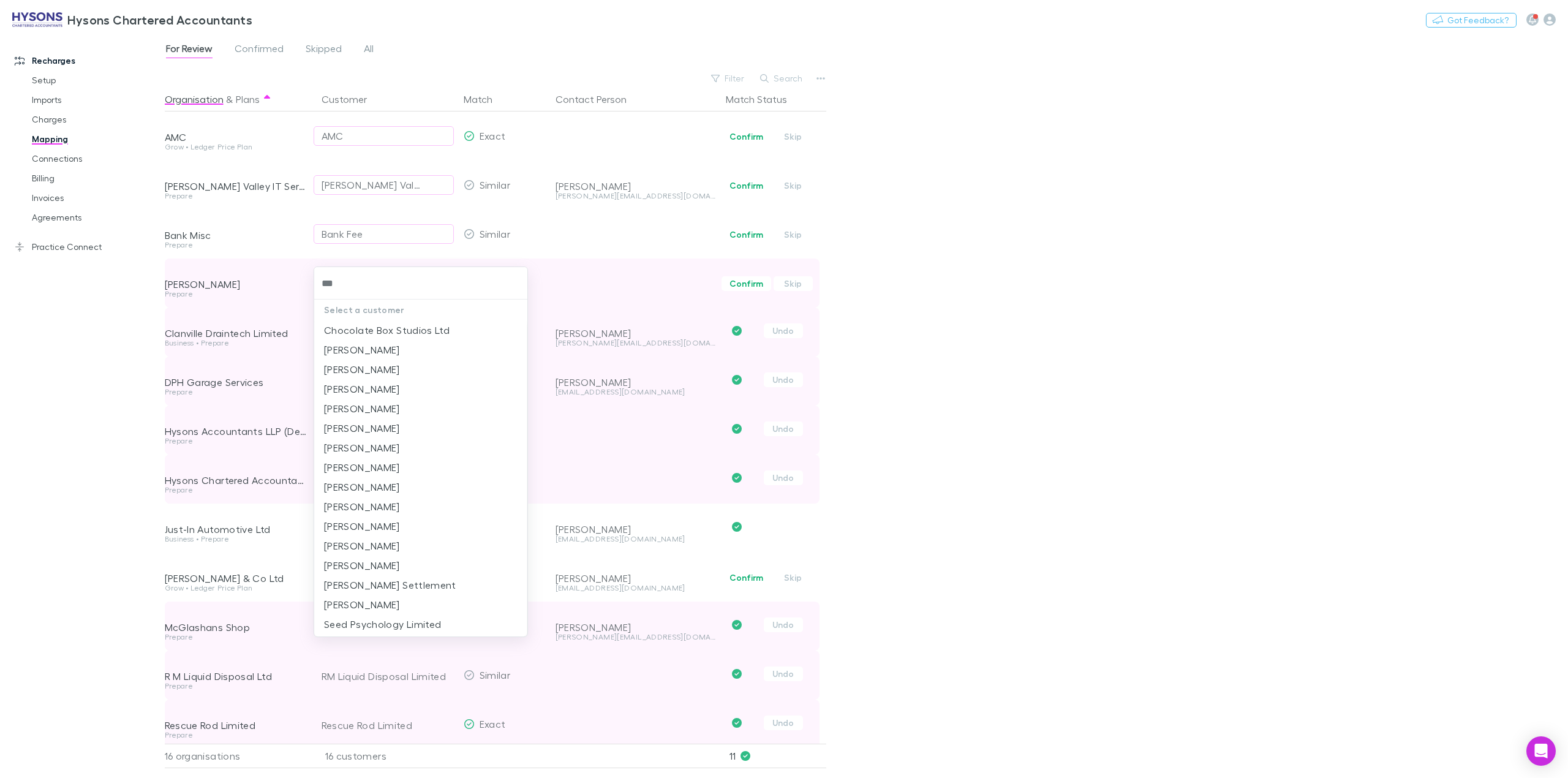
type input "****"
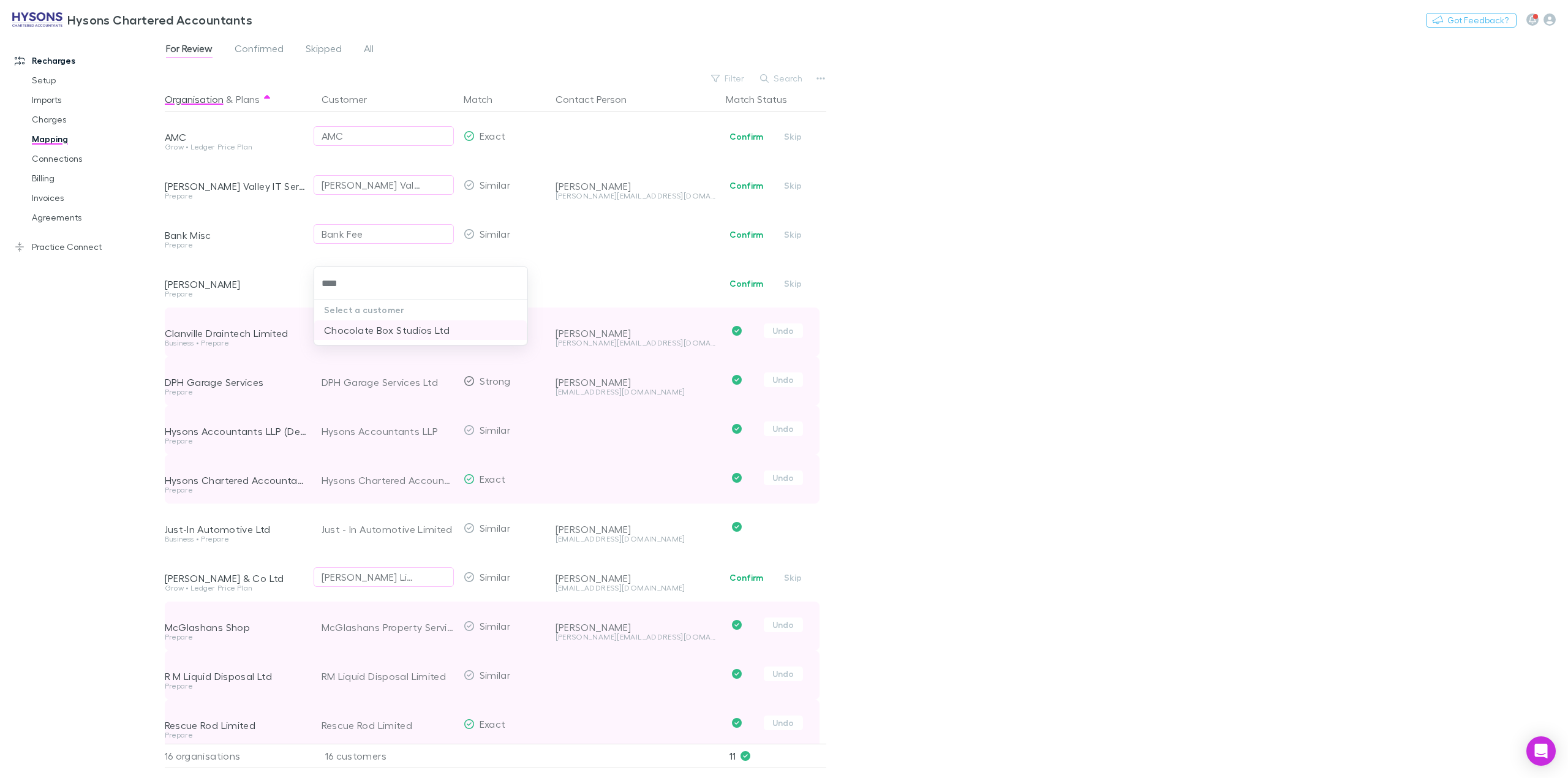
click at [438, 331] on li "Chocolate Box Studios Ltd" at bounding box center [420, 330] width 212 height 20
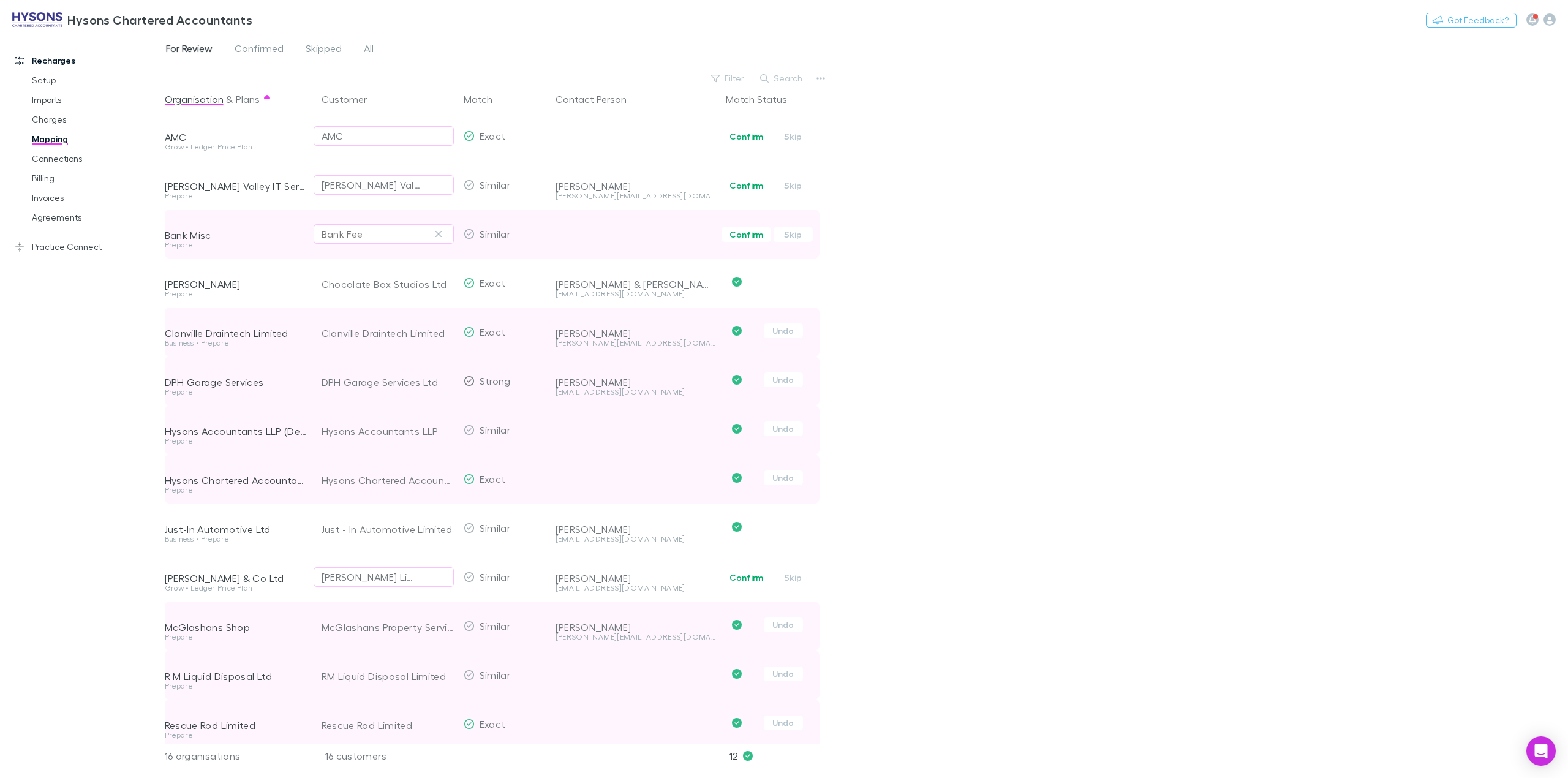
click at [384, 231] on div "Bank Fee" at bounding box center [384, 234] width 124 height 15
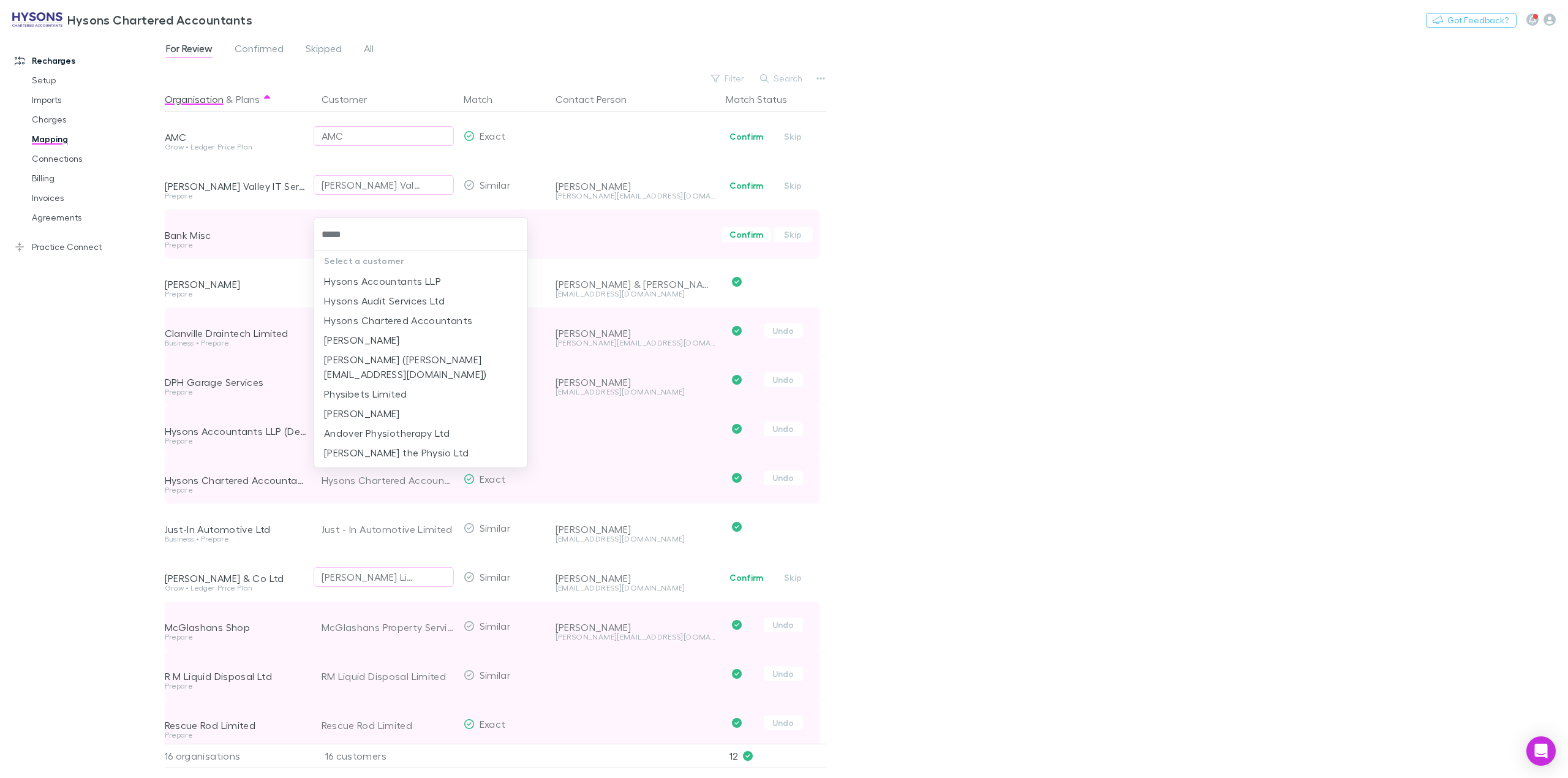
type input "******"
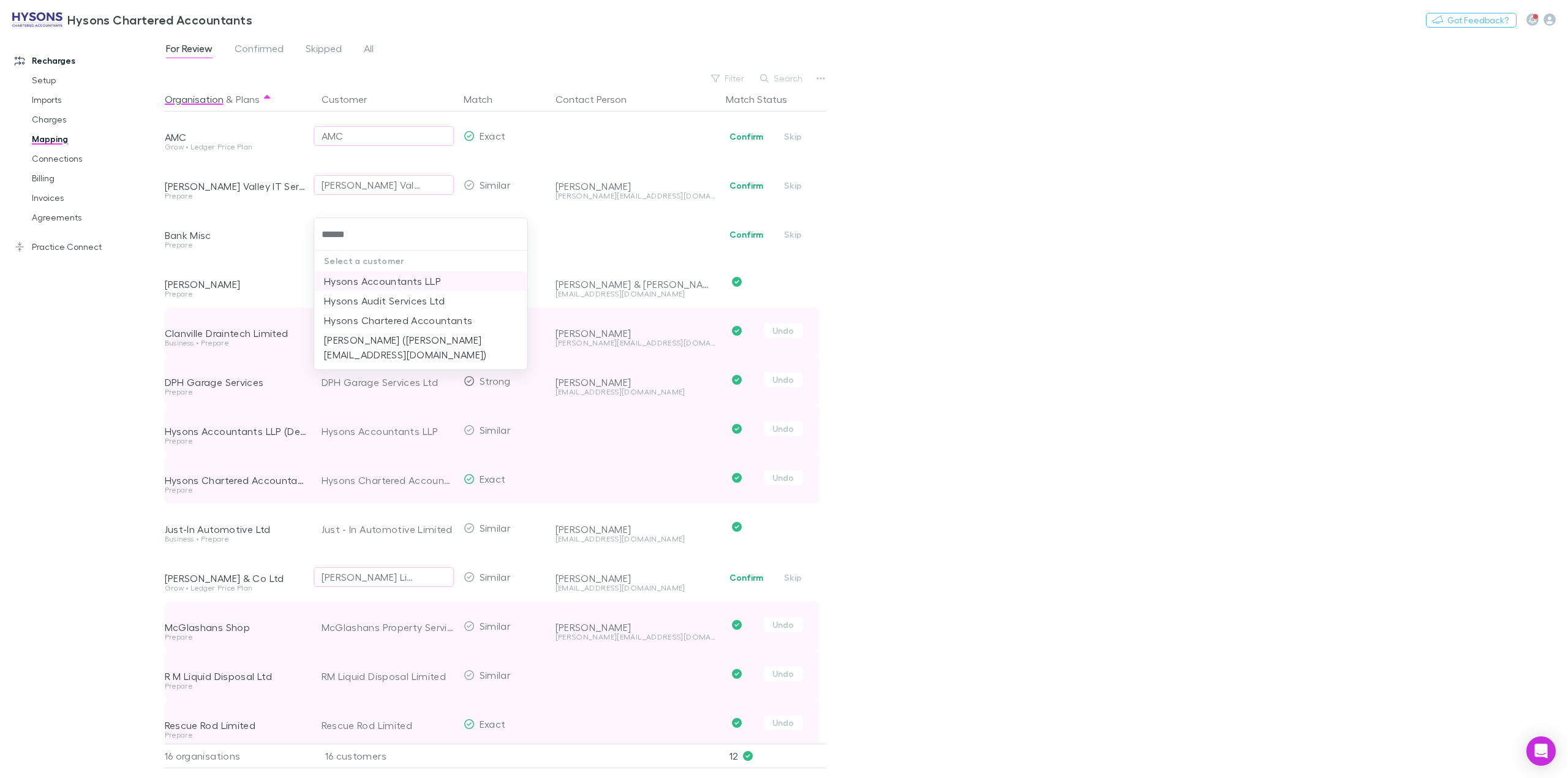
click at [422, 283] on li "Hysons Accountants LLP" at bounding box center [420, 281] width 212 height 20
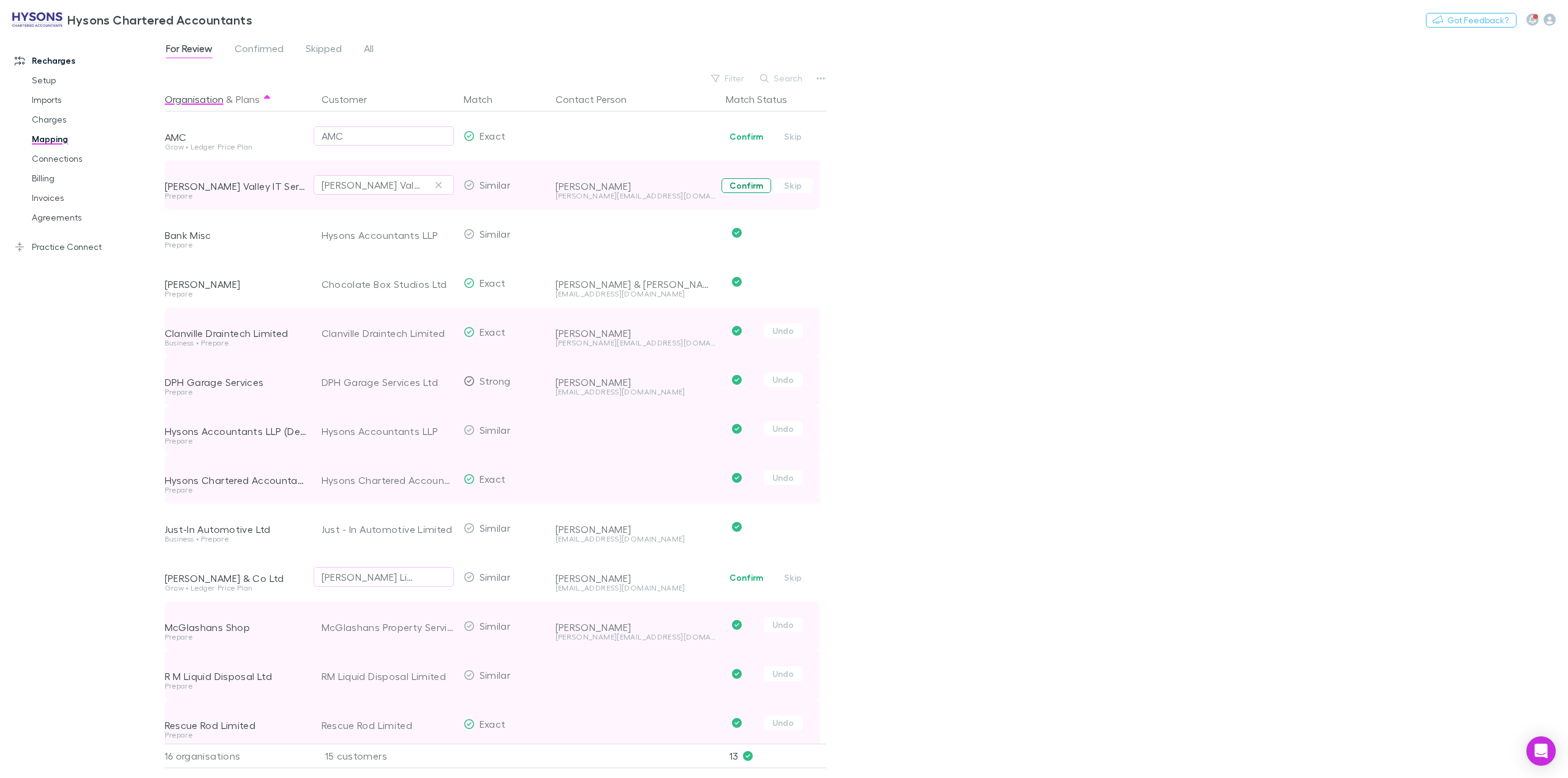
click at [746, 185] on button "Confirm" at bounding box center [746, 186] width 50 height 15
click at [743, 136] on button "Confirm" at bounding box center [746, 136] width 50 height 15
